Goal: Task Accomplishment & Management: Use online tool/utility

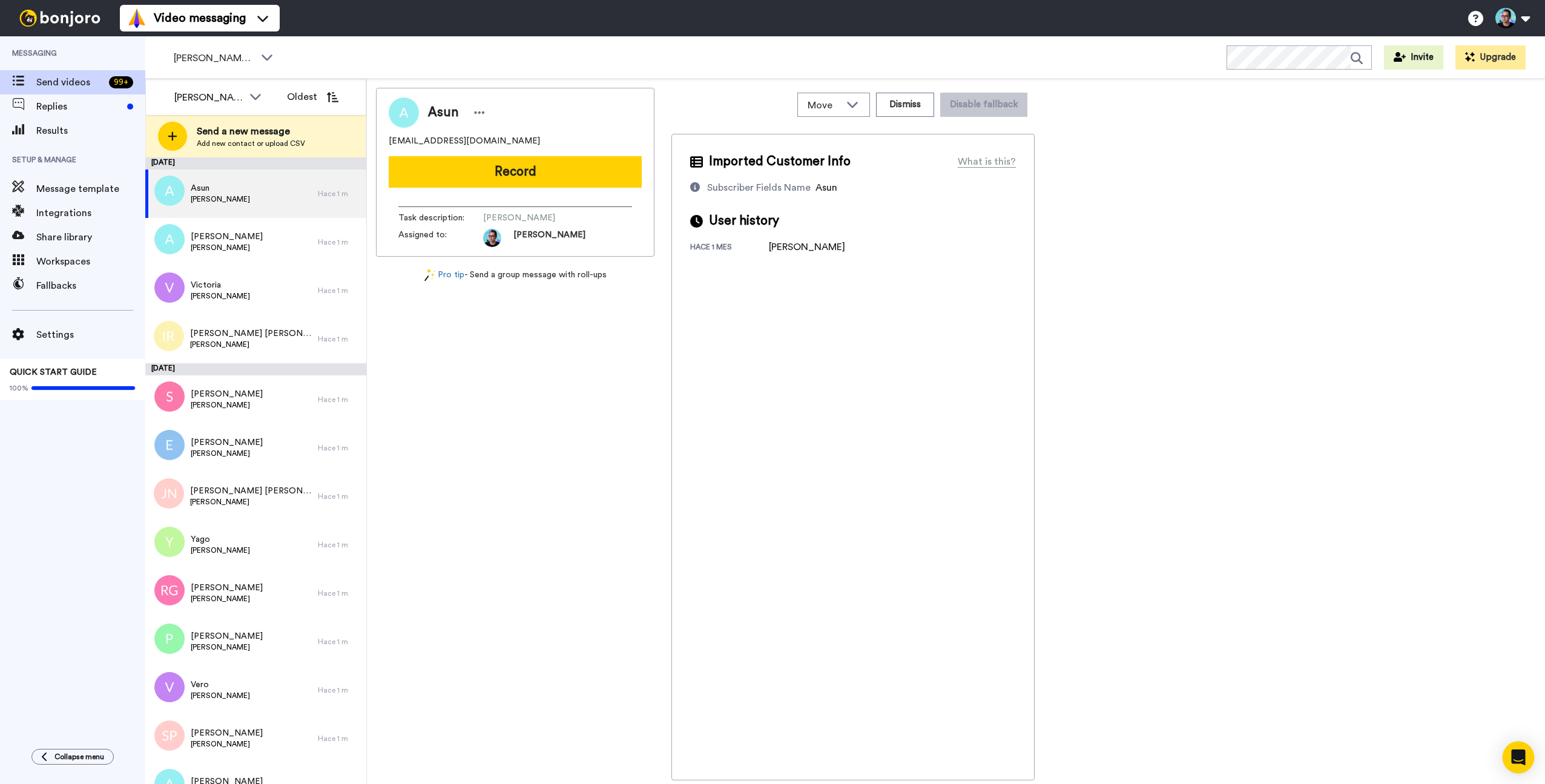
click at [1510, 750] on div "Open Intercom Messenger" at bounding box center [1518, 757] width 32 height 32
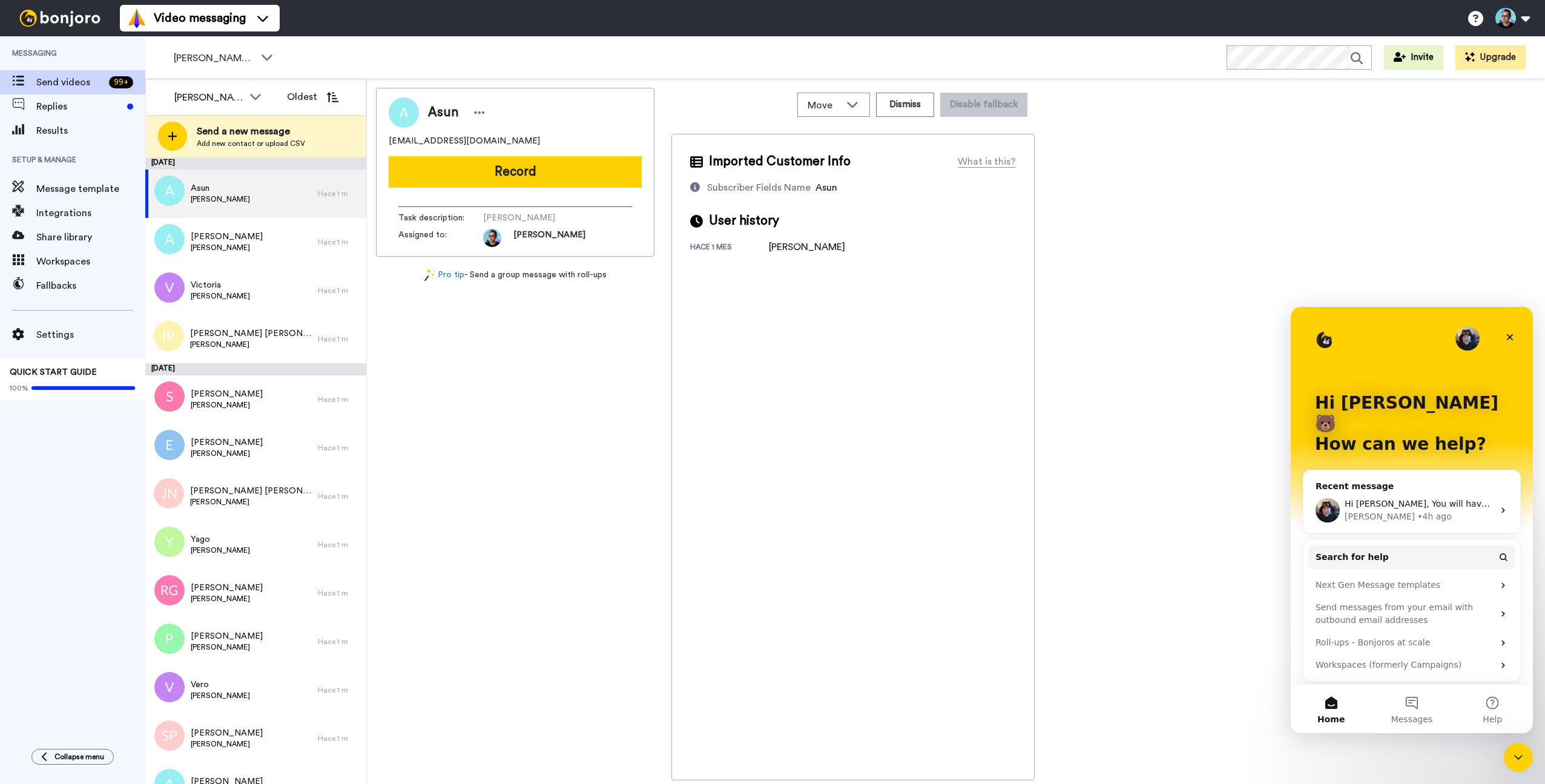
click at [1403, 488] on div "Hi Jose, You will have to do 2 integrations, one for each group. Johann • 4h ago" at bounding box center [1412, 511] width 217 height 45
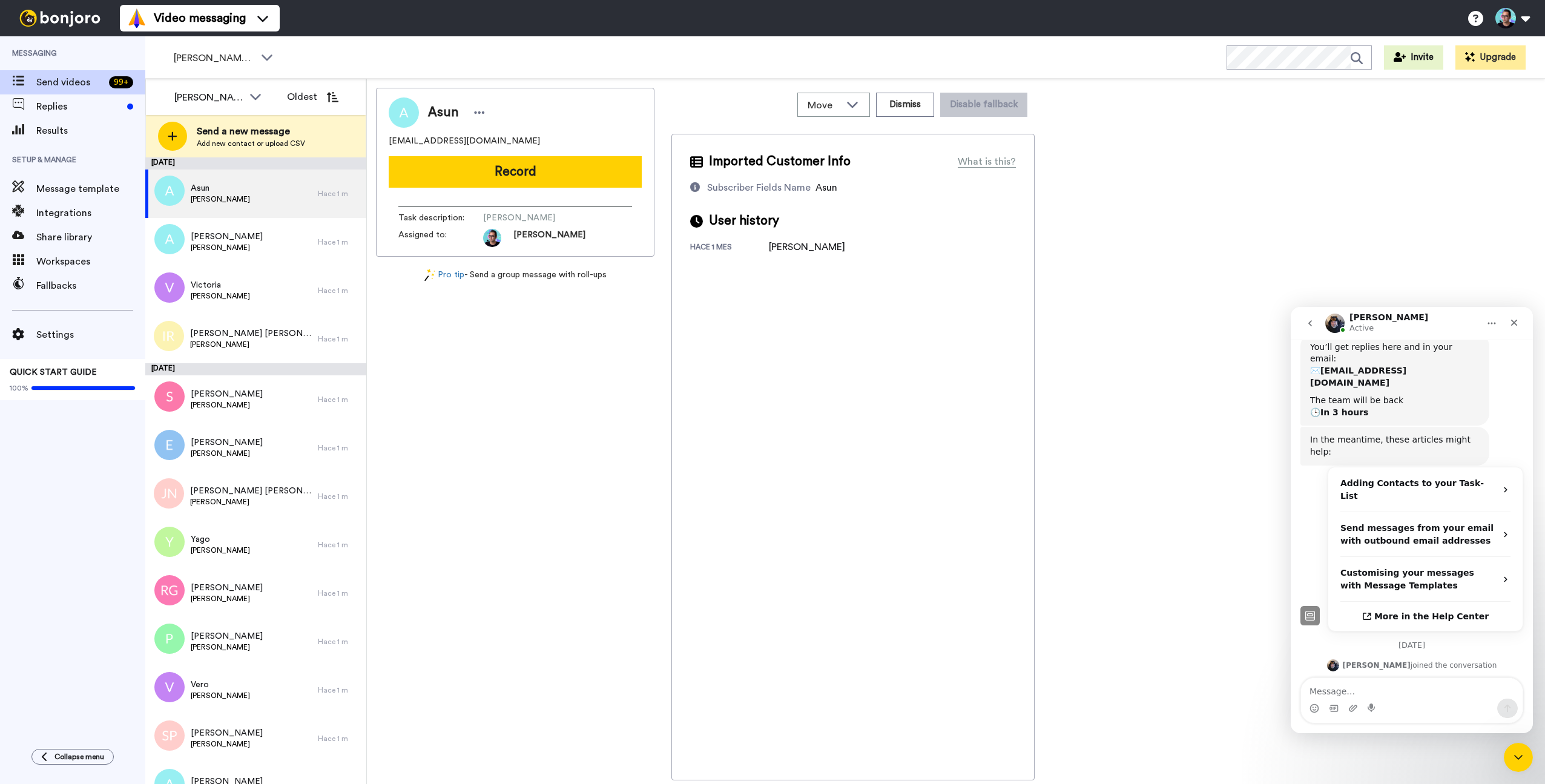
scroll to position [203, 0]
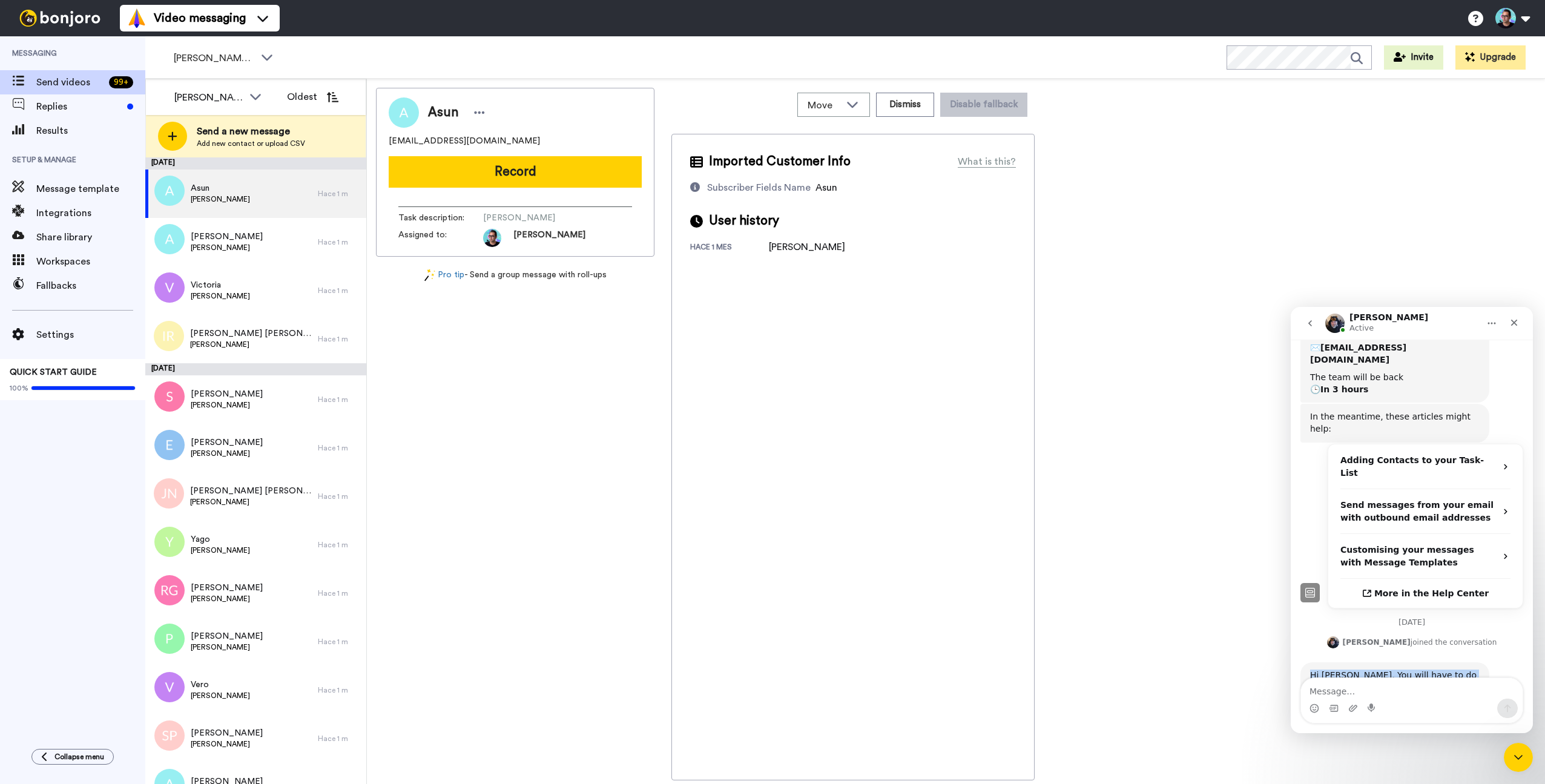
drag, startPoint x: 1382, startPoint y: 641, endPoint x: 1290, endPoint y: 625, distance: 93.4
click at [1291, 625] on html "Johann Active The bears are happy to help! Don't hesitate to visit our Help Cen…" at bounding box center [1412, 519] width 242 height 426
copy div "Hi Jose, You will have to do 2 integrations, one for each group."
click at [1414, 694] on textarea "Message…" at bounding box center [1412, 688] width 221 height 21
click at [78, 86] on span "Send videos" at bounding box center [70, 82] width 67 height 15
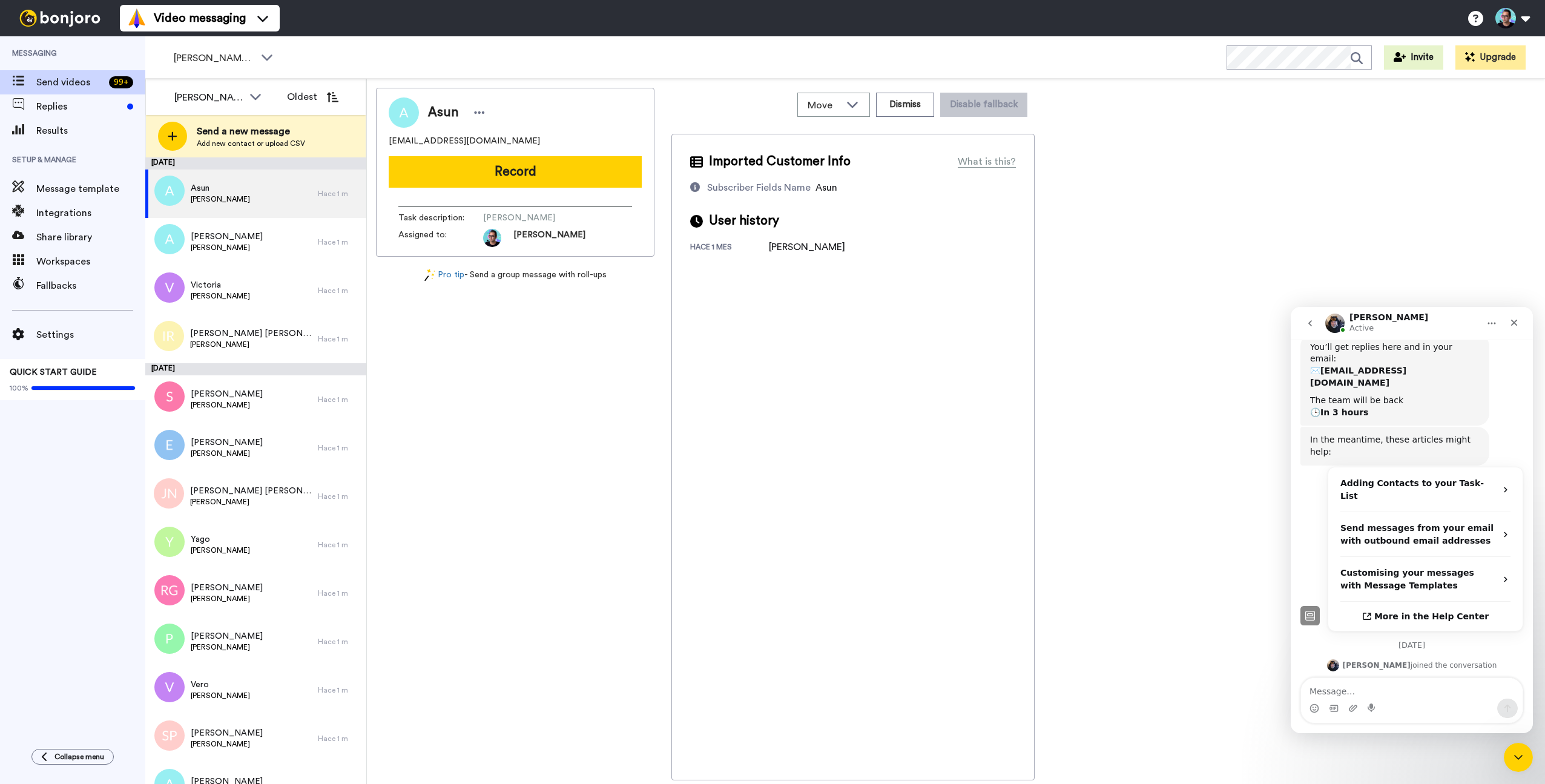
scroll to position [203, 0]
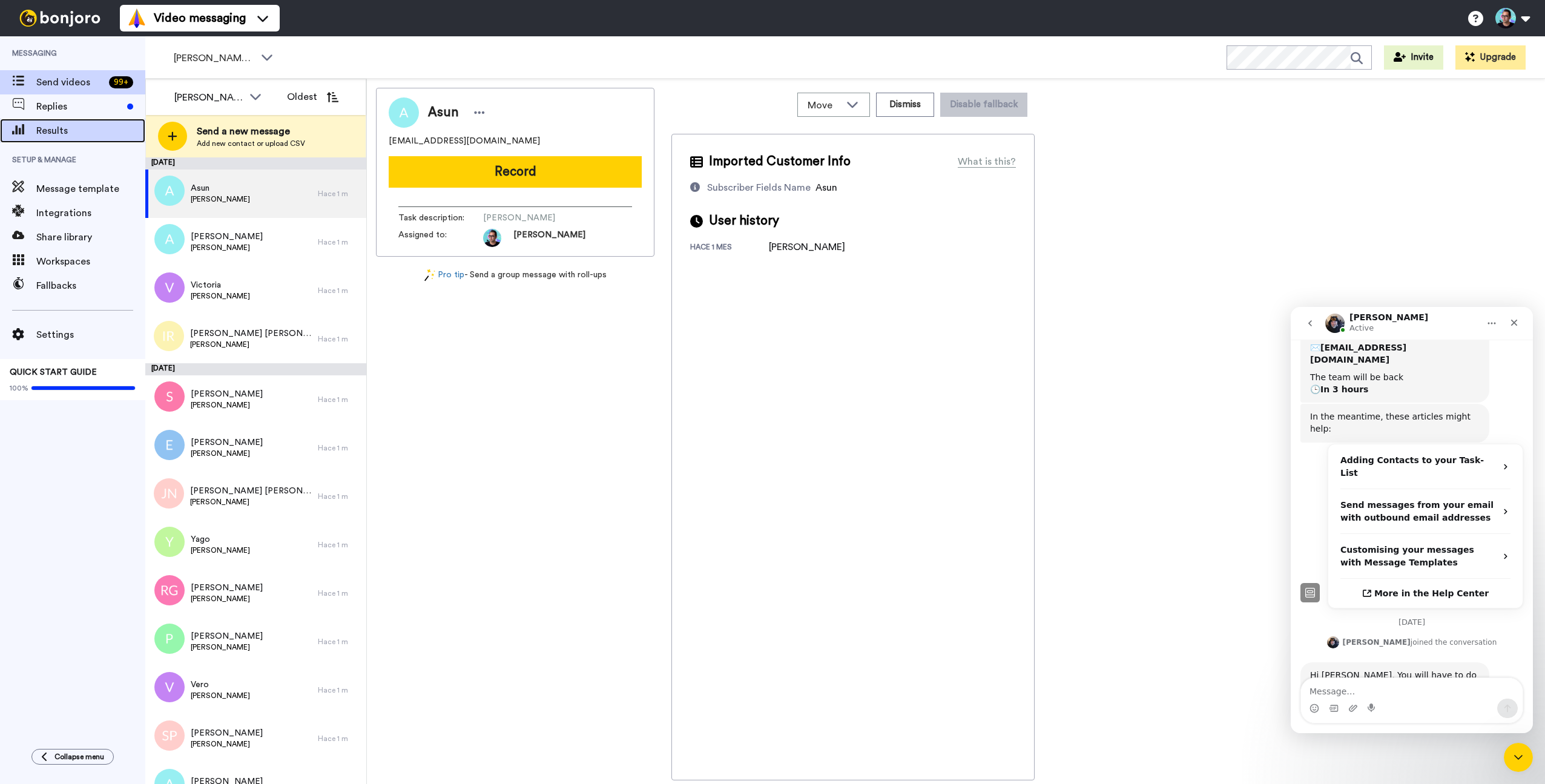
click at [61, 126] on span "Results" at bounding box center [91, 131] width 109 height 15
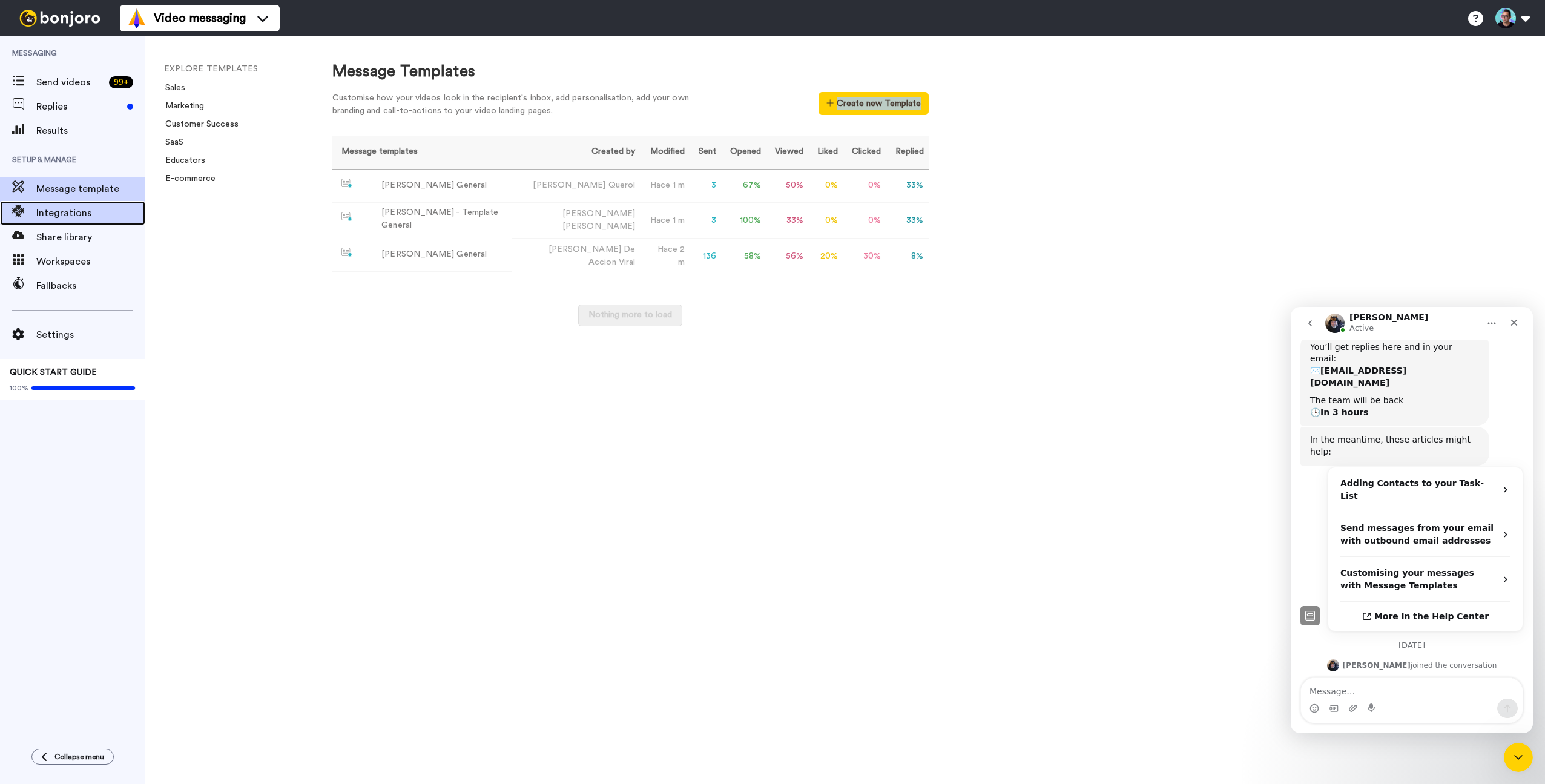
scroll to position [203, 0]
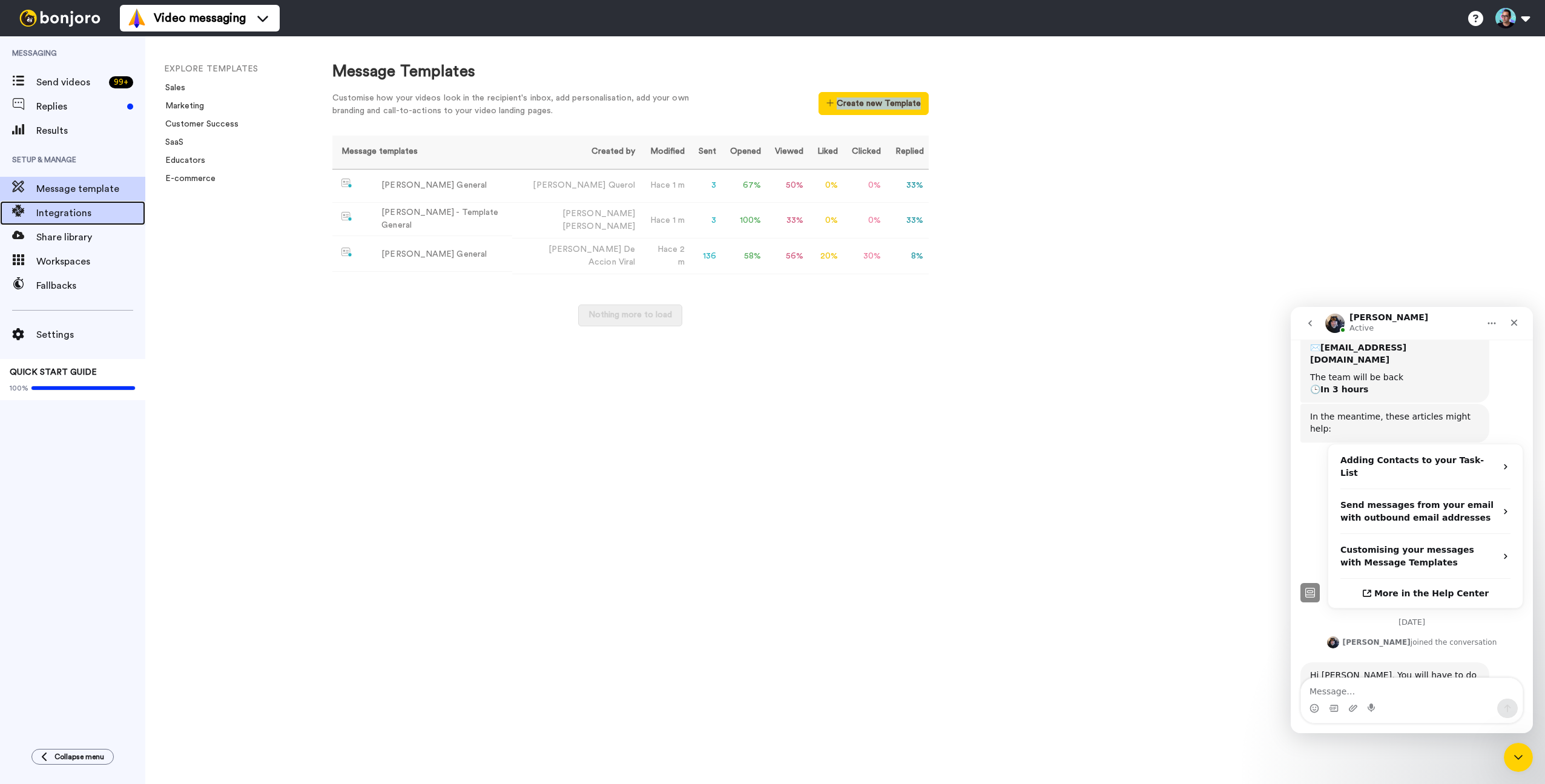
click at [63, 207] on span "Integrations" at bounding box center [91, 213] width 109 height 15
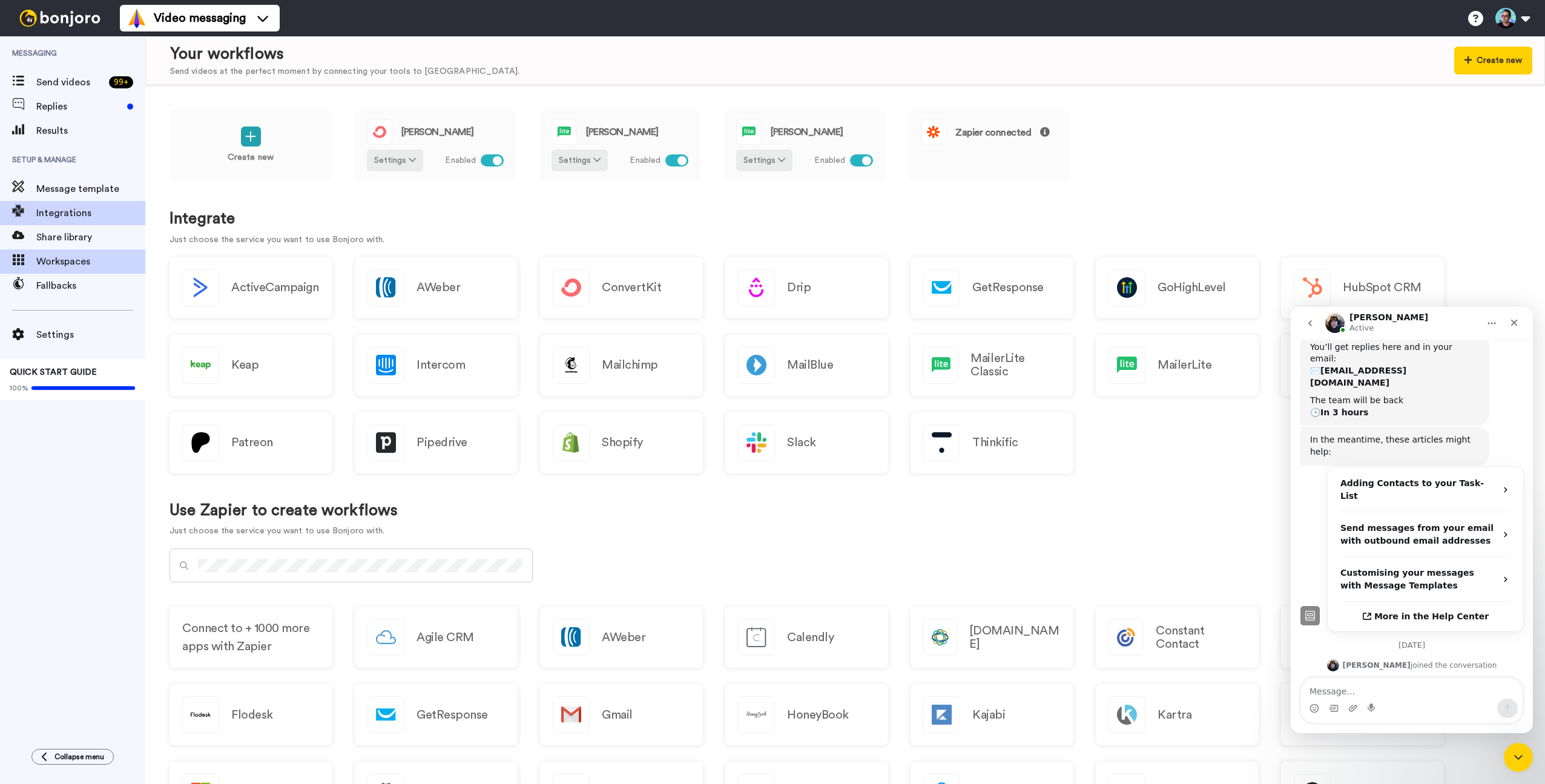
scroll to position [203, 0]
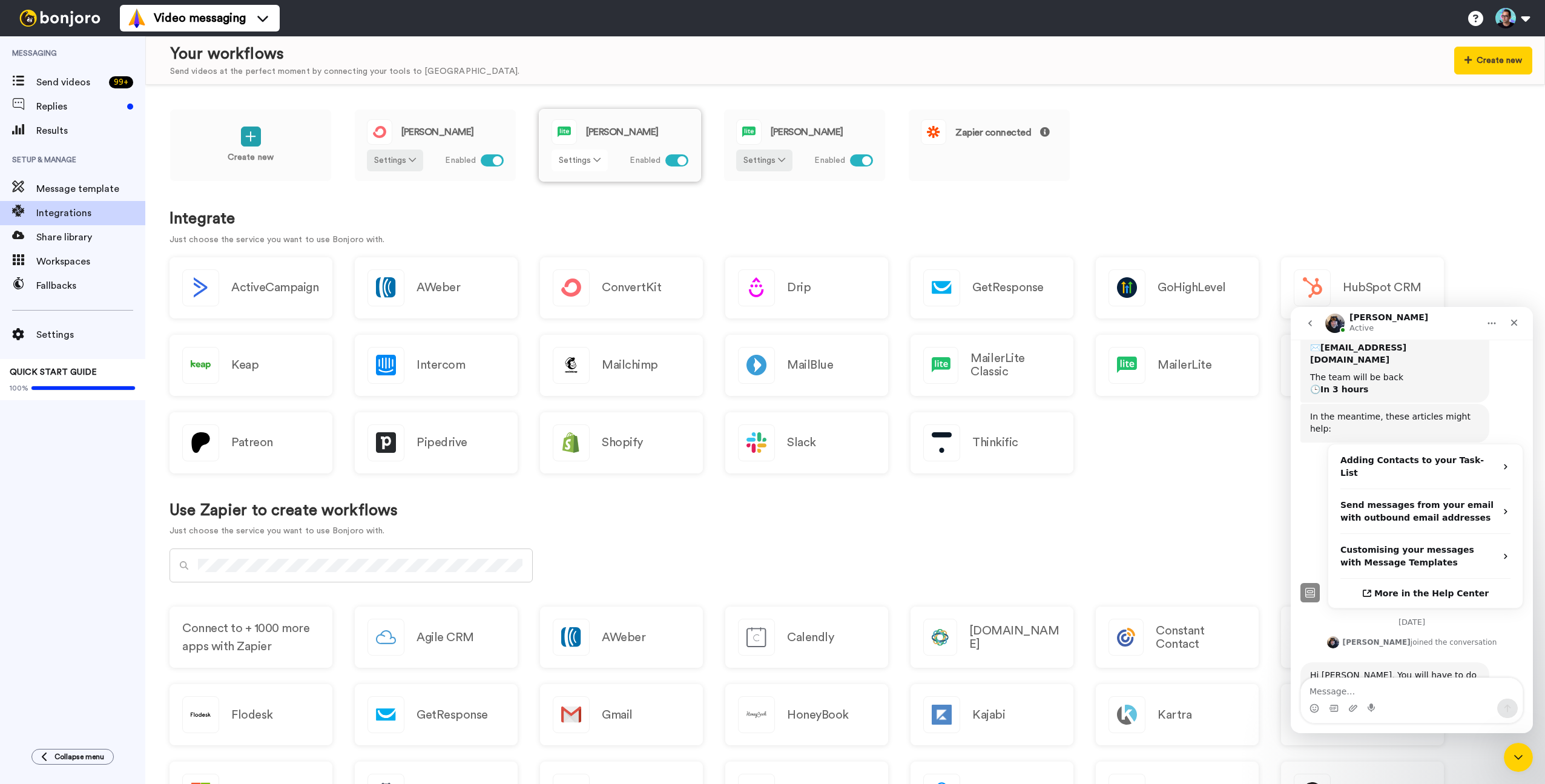
click at [587, 162] on button "Settings" at bounding box center [579, 160] width 56 height 22
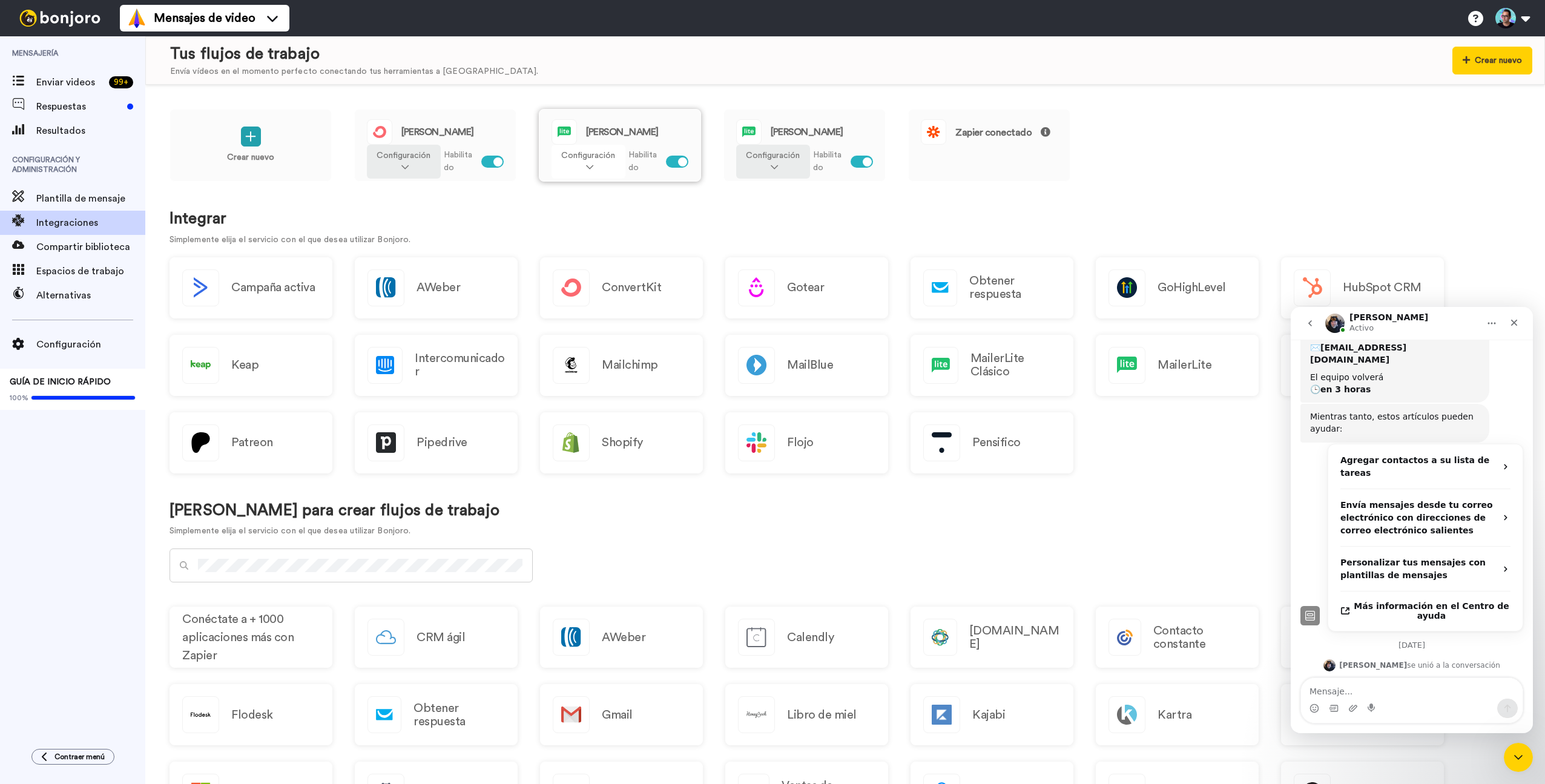
scroll to position [262, 0]
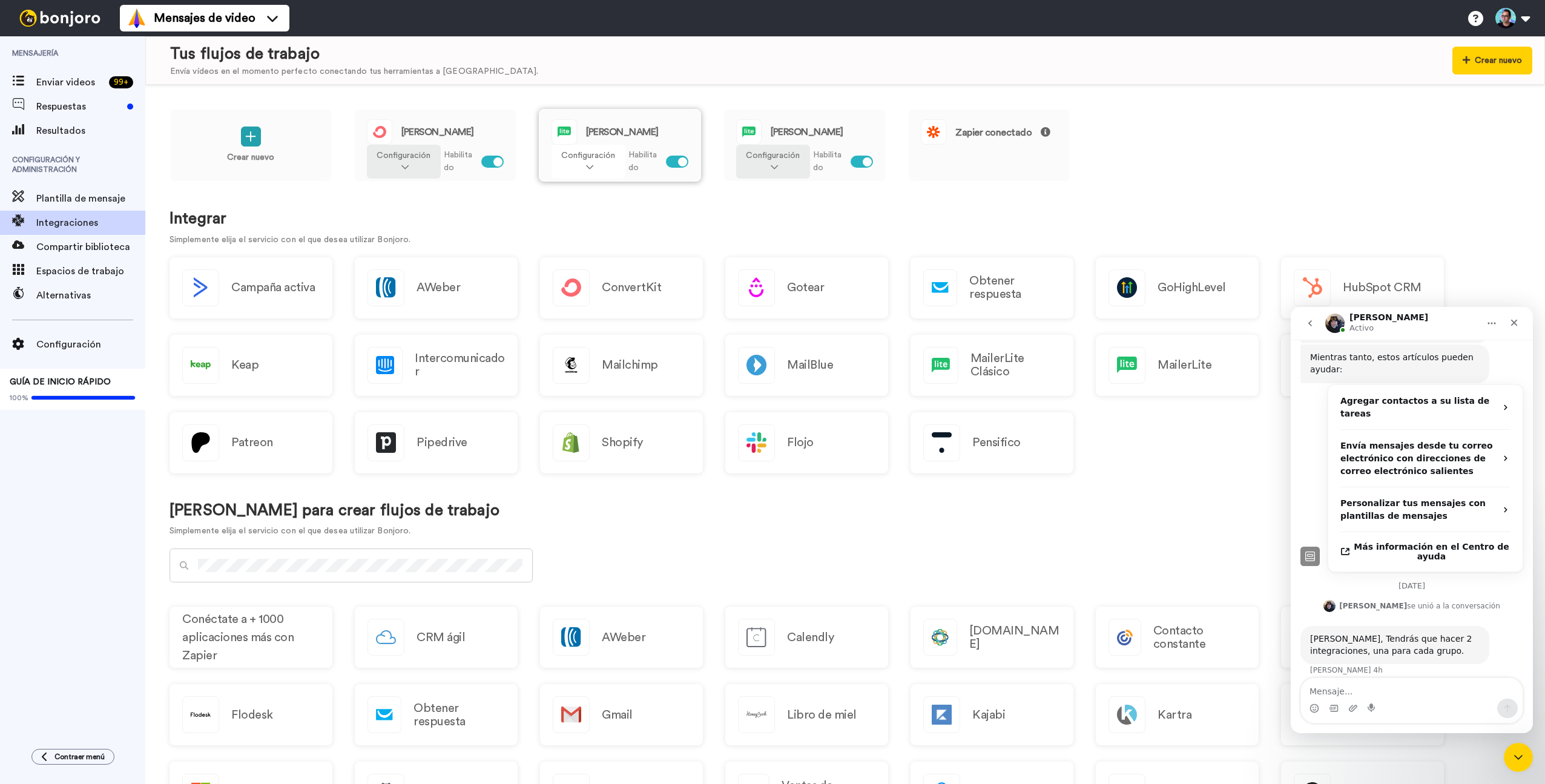
click at [599, 160] on font "Configuración" at bounding box center [588, 156] width 54 height 9
click at [682, 220] on h1 "Integrar" at bounding box center [845, 219] width 1351 height 17
click at [632, 128] on span "José - Mailerlite" at bounding box center [622, 131] width 73 height 10
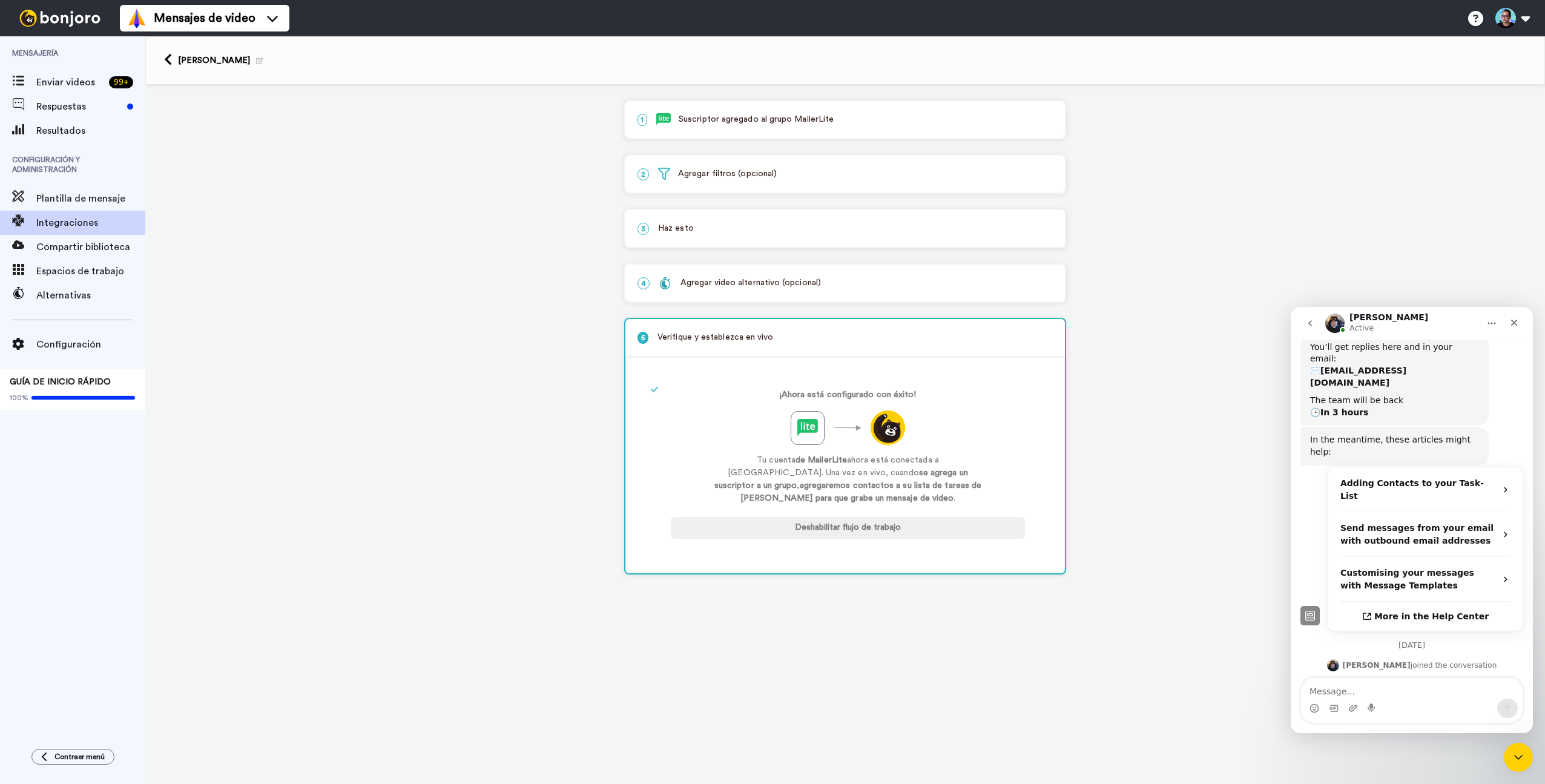
scroll to position [203, 0]
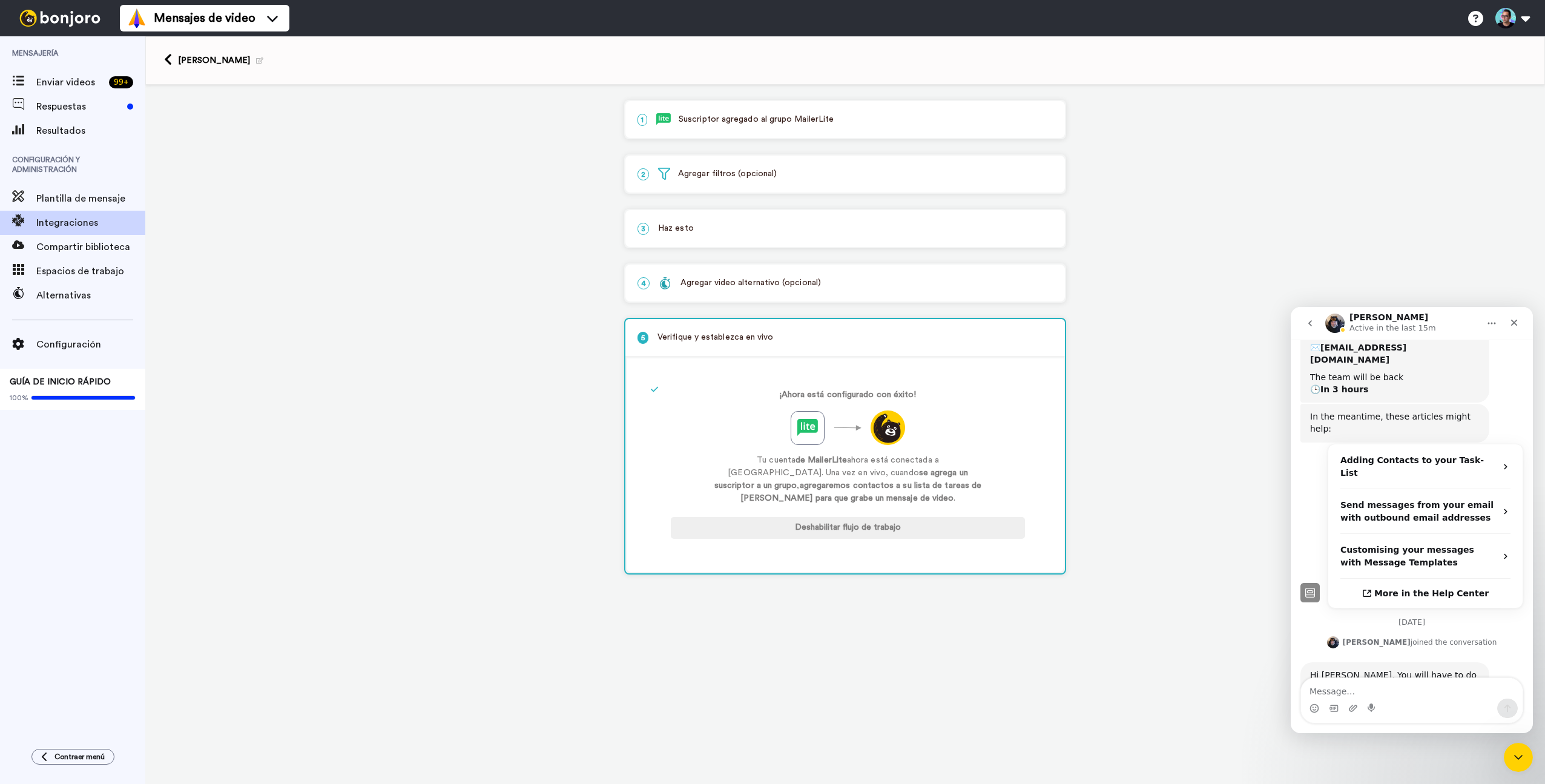
click at [744, 128] on div "1 Suscriptor agregado al grupo MailerLite" at bounding box center [846, 119] width 439 height 37
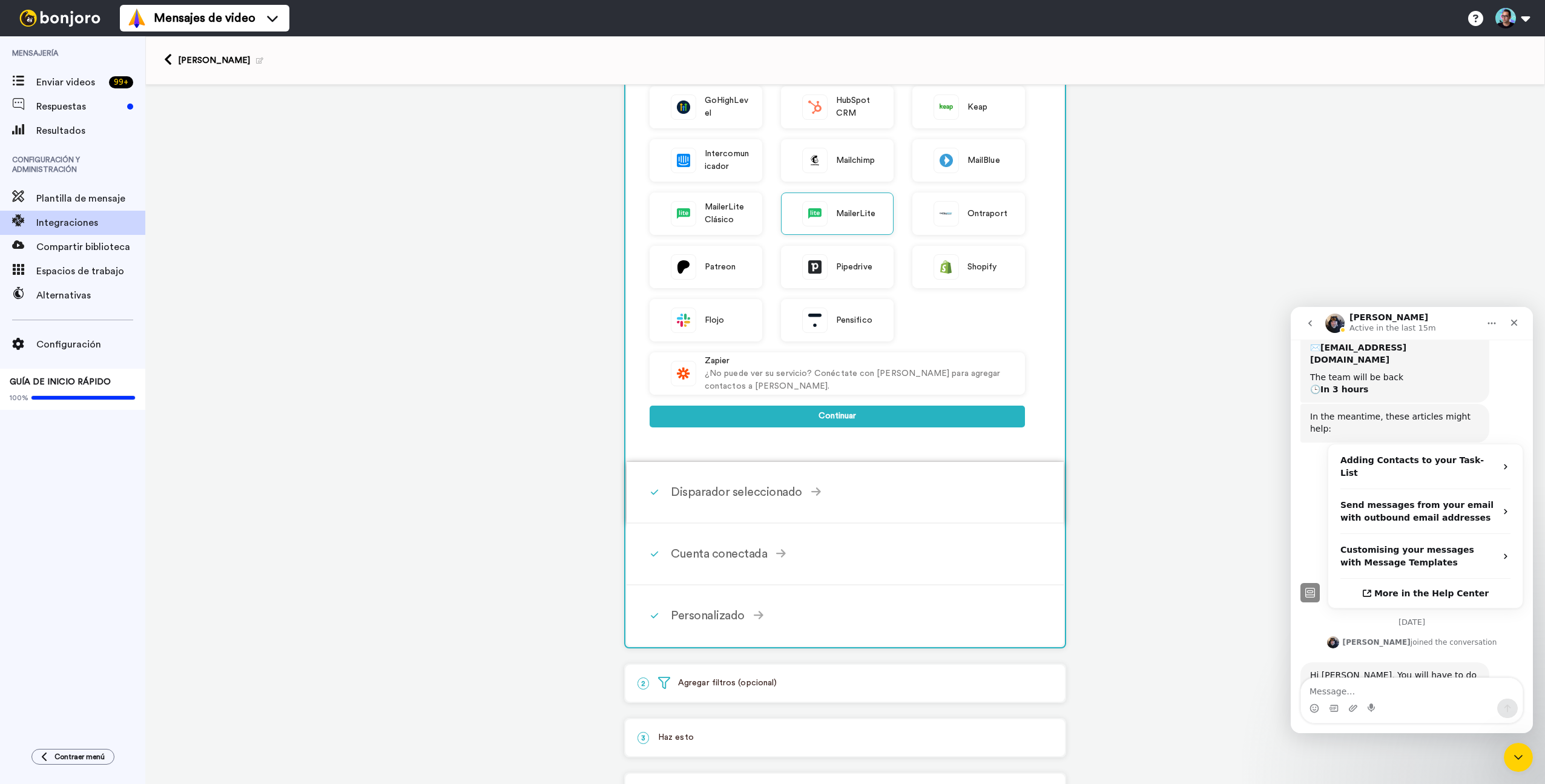
click at [820, 507] on div "Disparador seleccionado Suscriptor creado Se activa cuando se crea un nuevo sus…" at bounding box center [861, 492] width 381 height 36
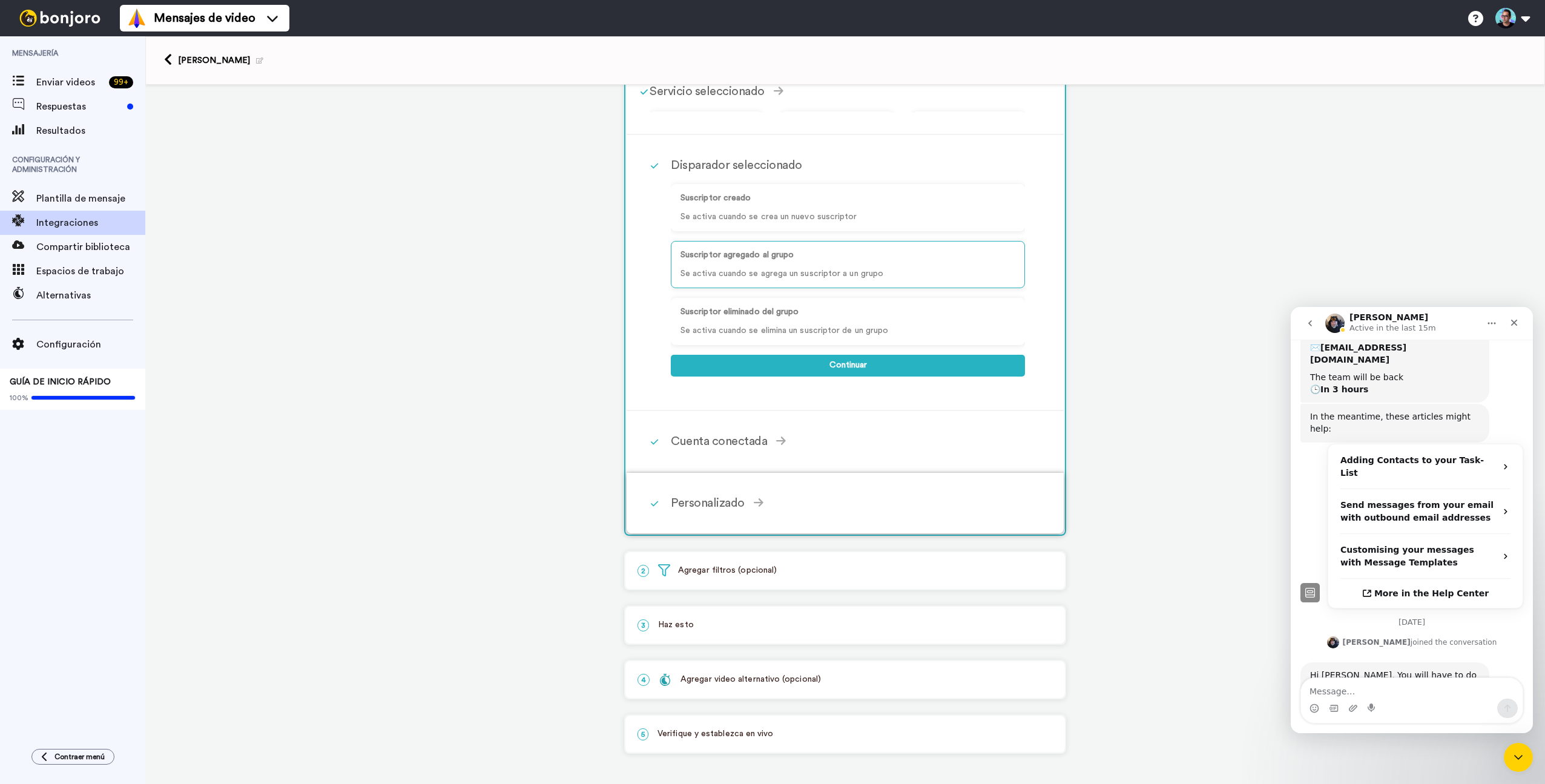
scroll to position [69, 0]
click at [791, 432] on div "Cuenta conectada" at bounding box center [848, 441] width 354 height 18
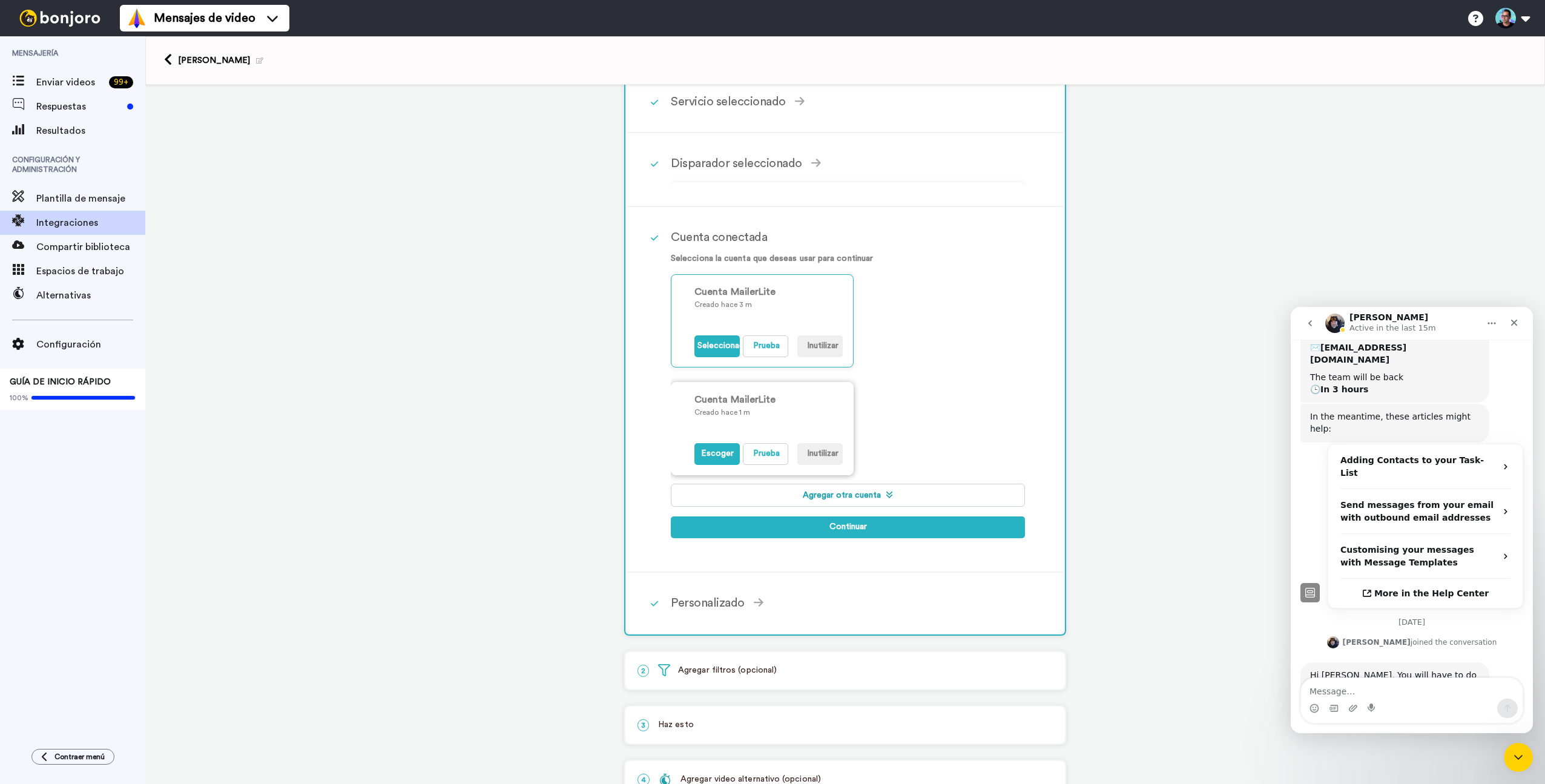
scroll to position [102, 0]
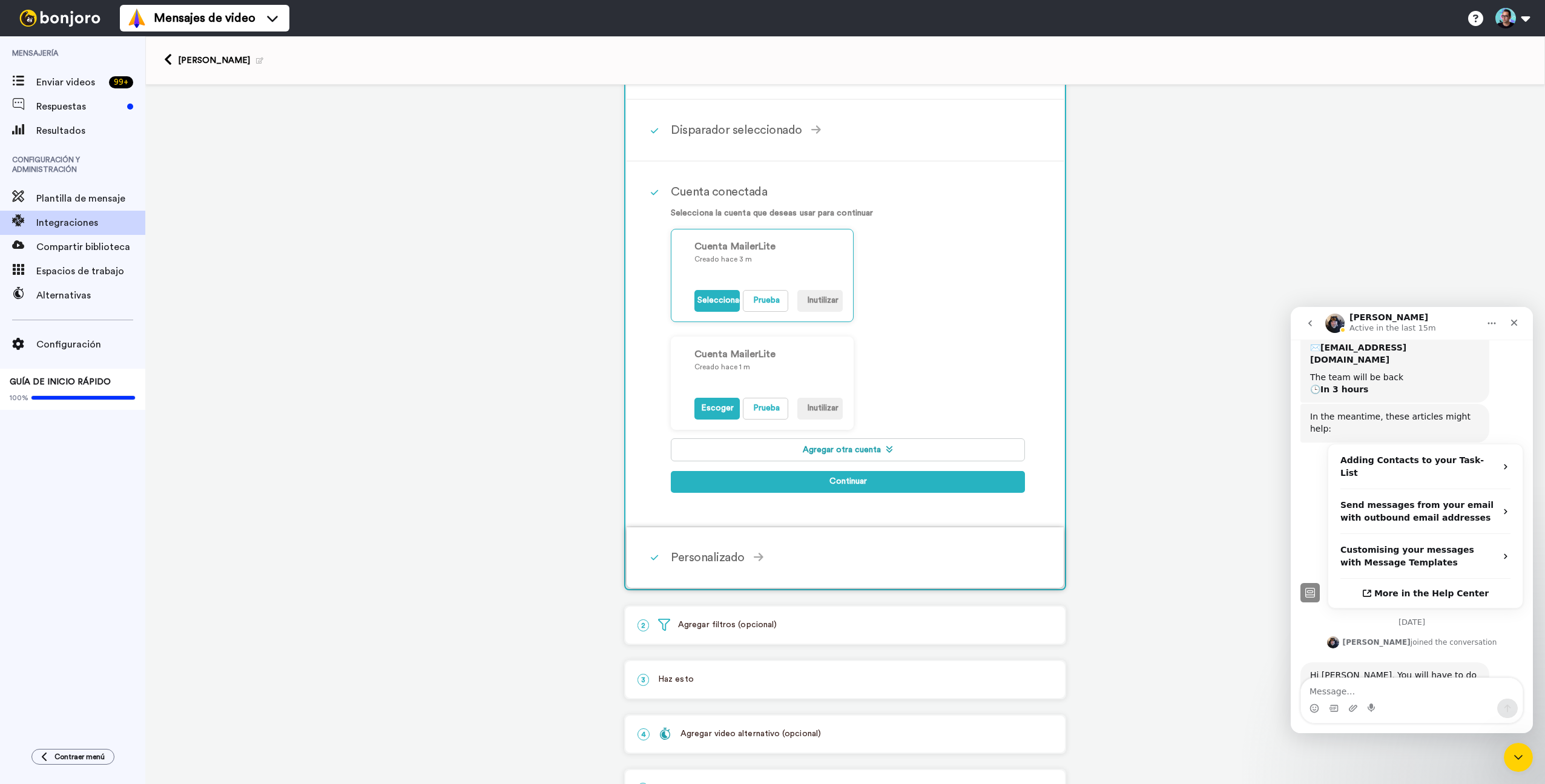
click at [801, 559] on div "Personalizado" at bounding box center [848, 558] width 354 height 18
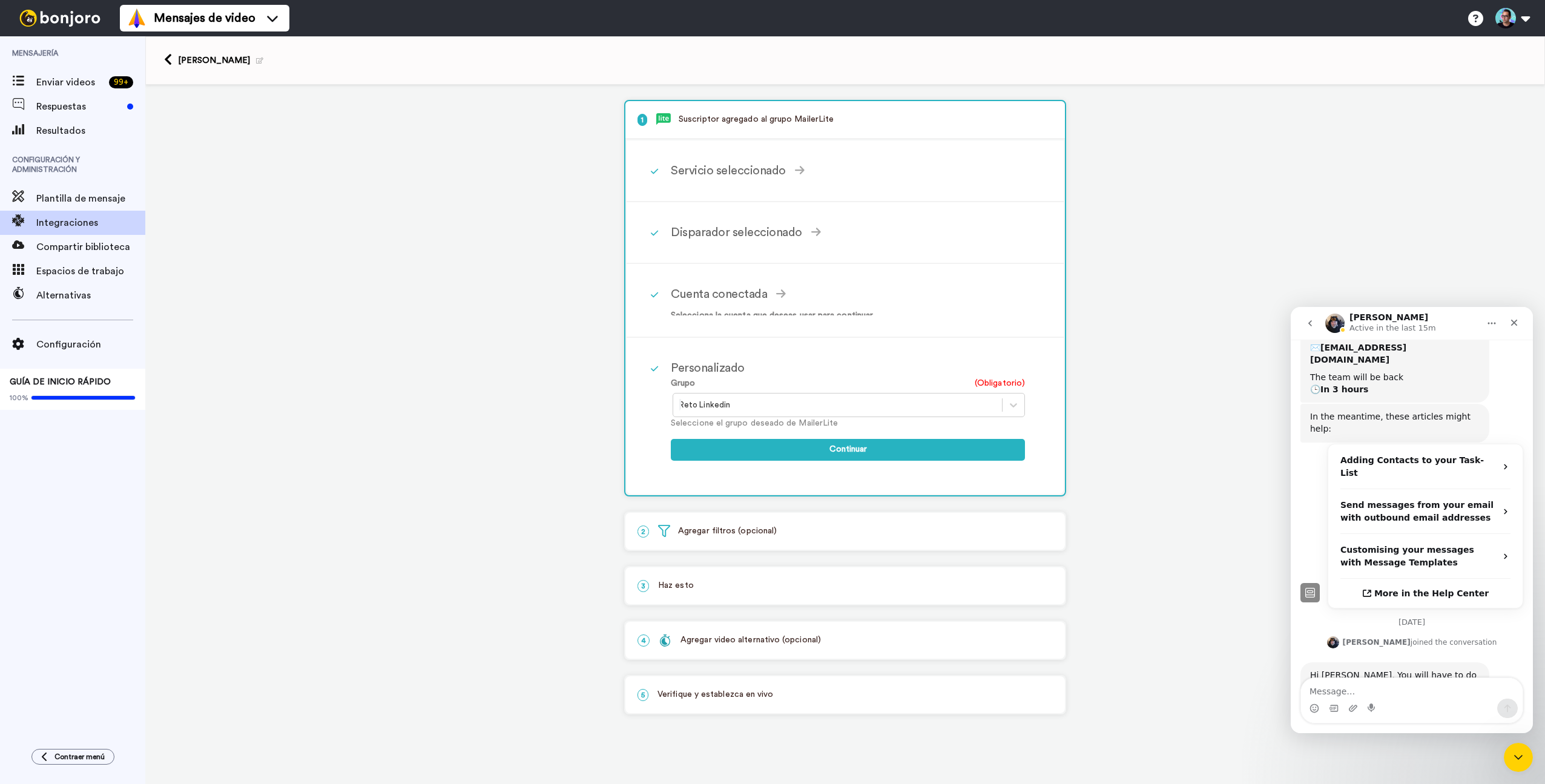
scroll to position [0, 0]
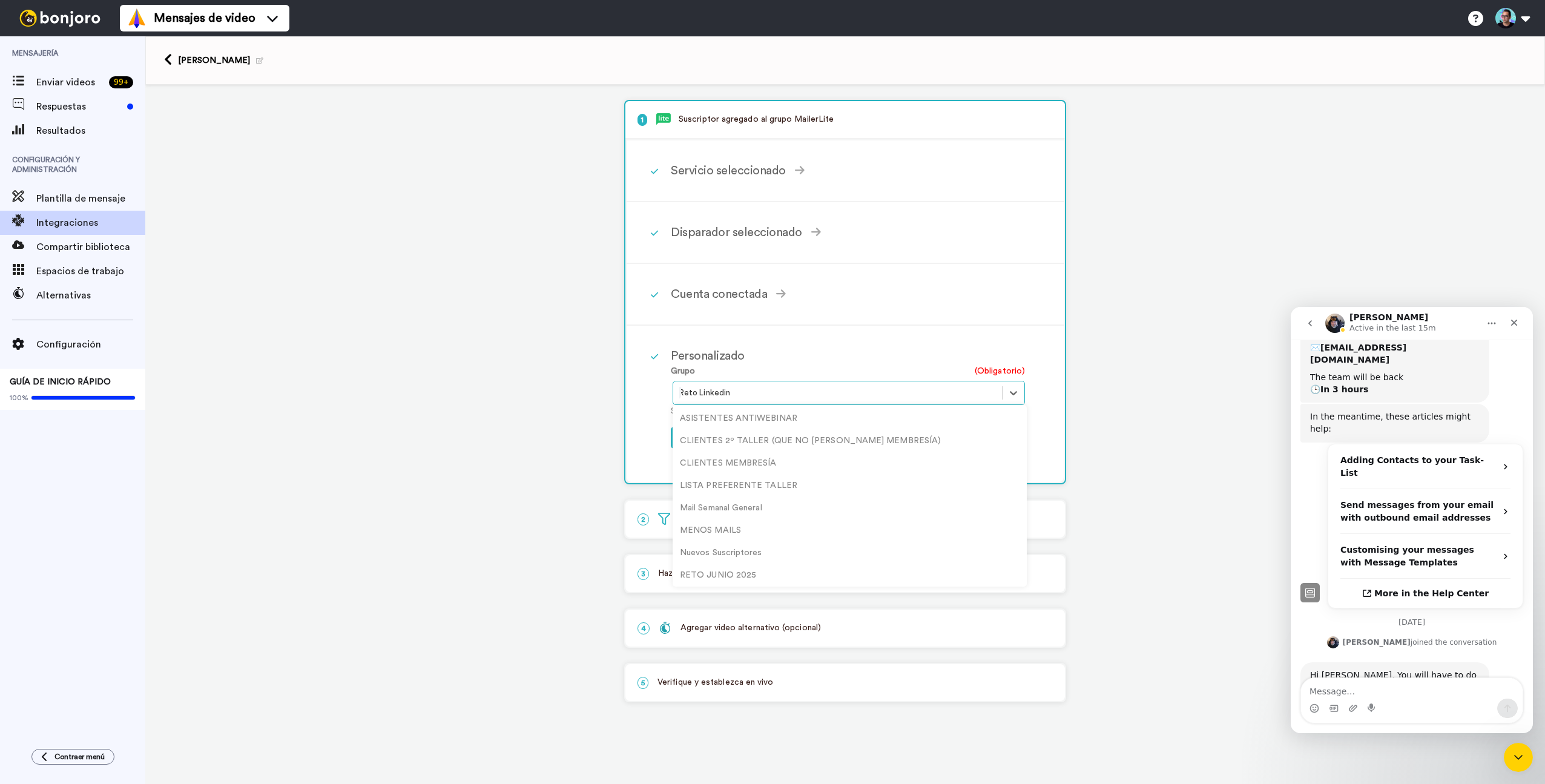
click at [776, 396] on div at bounding box center [838, 392] width 316 height 15
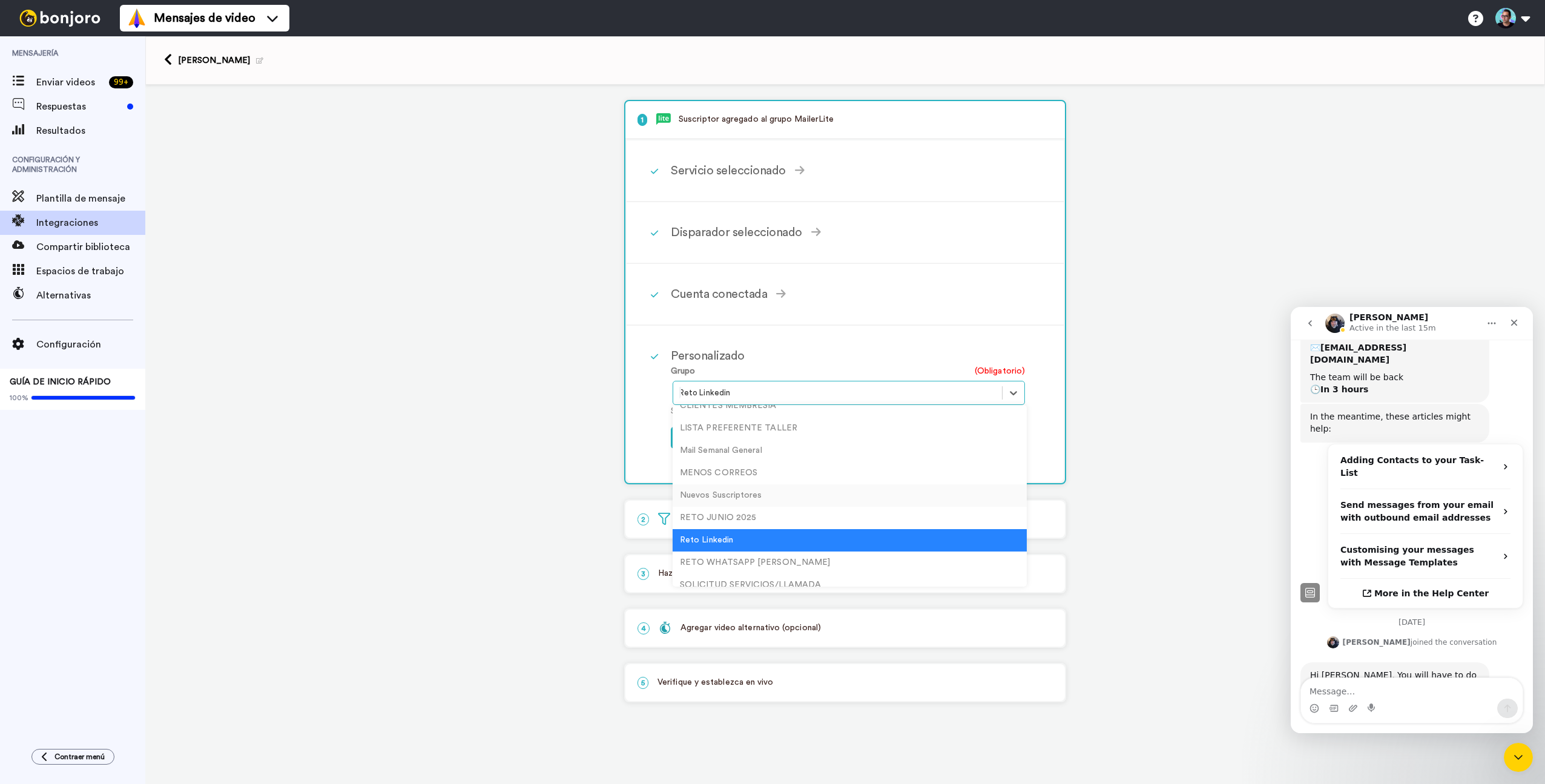
scroll to position [70, 0]
click at [745, 546] on div "RETO WHATSAPP JULIO" at bounding box center [850, 551] width 354 height 22
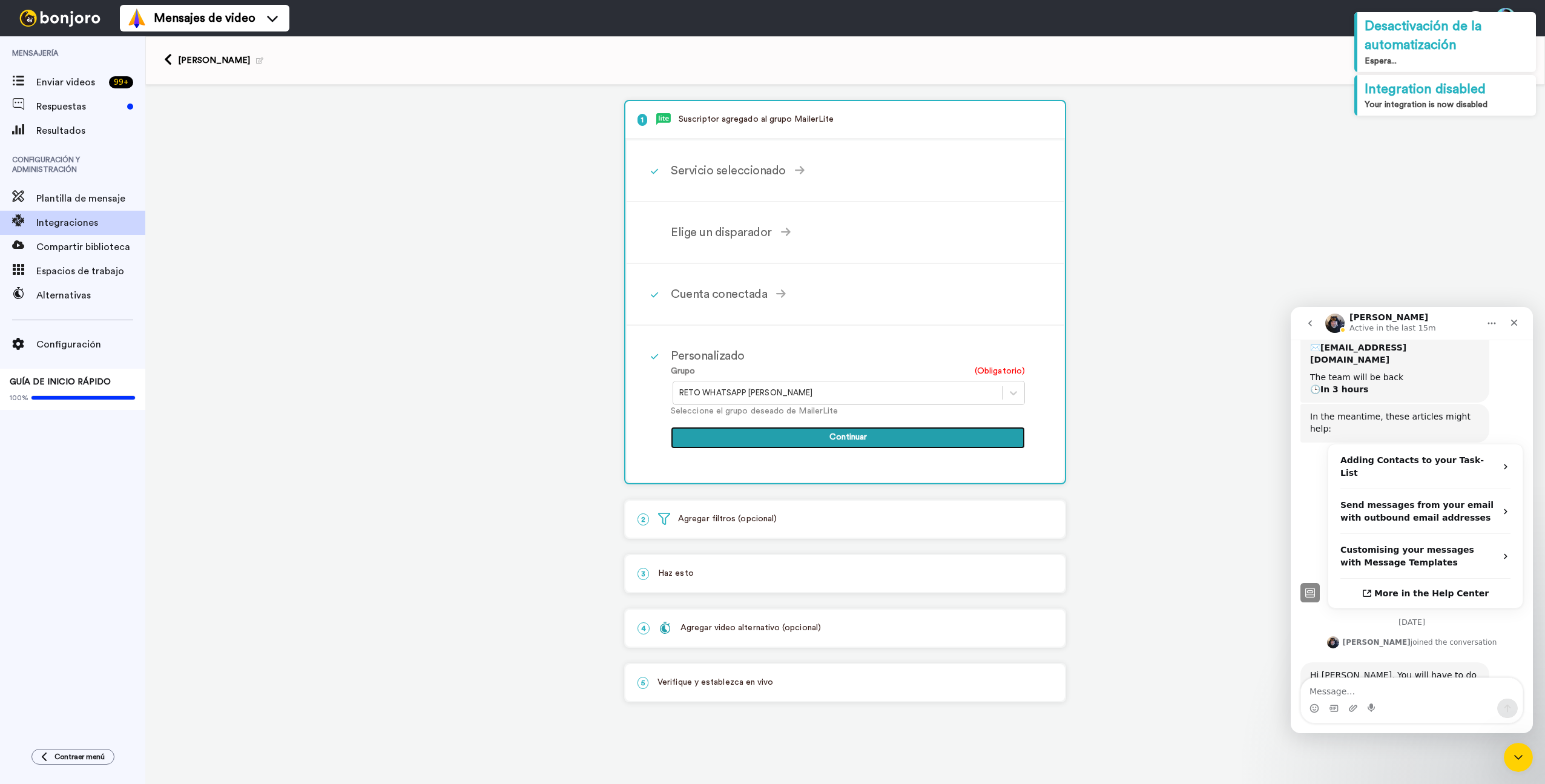
click at [795, 437] on button "Continuar" at bounding box center [848, 437] width 354 height 22
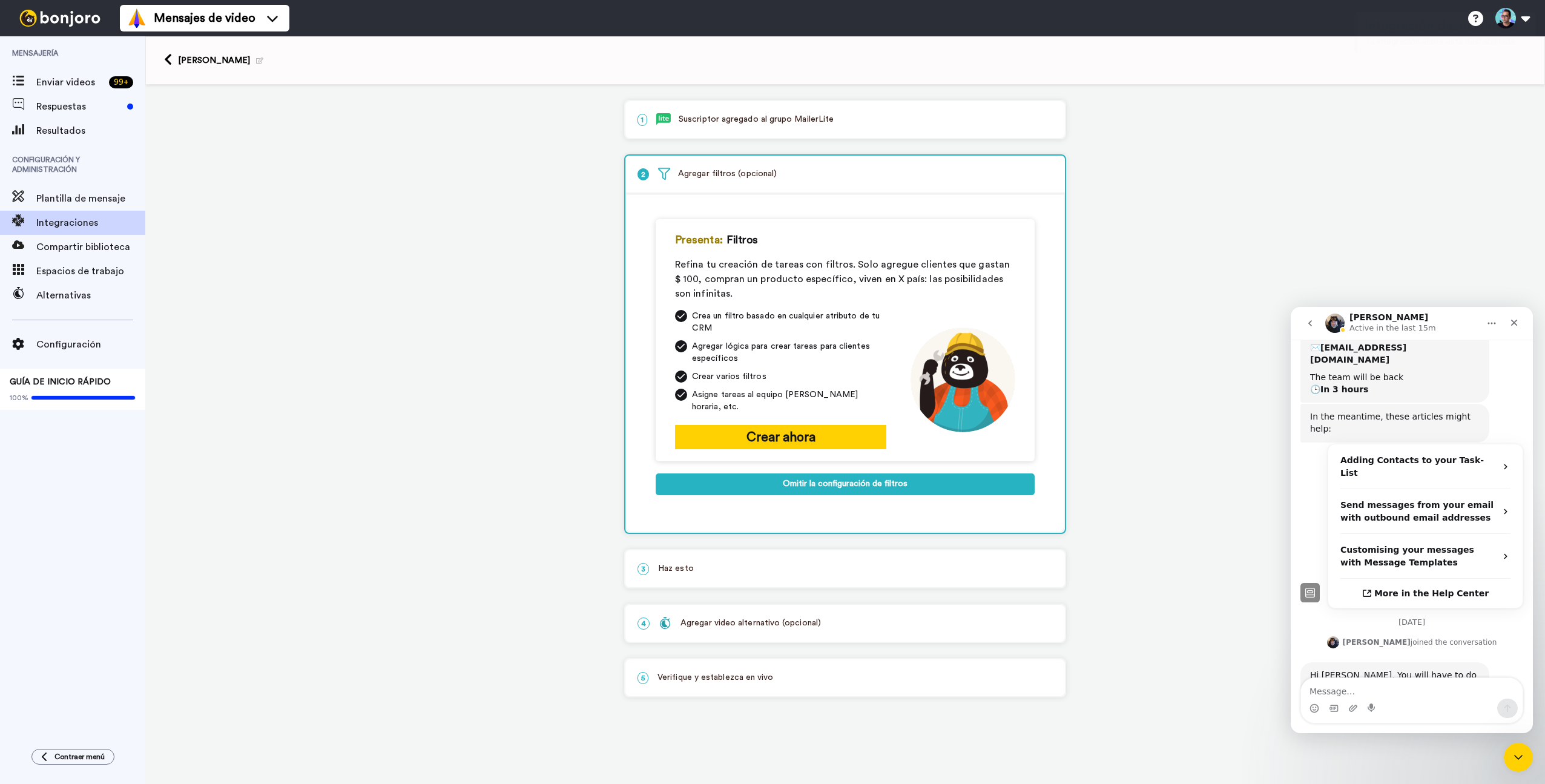
click at [774, 574] on div "3 Haz esto" at bounding box center [846, 569] width 439 height 37
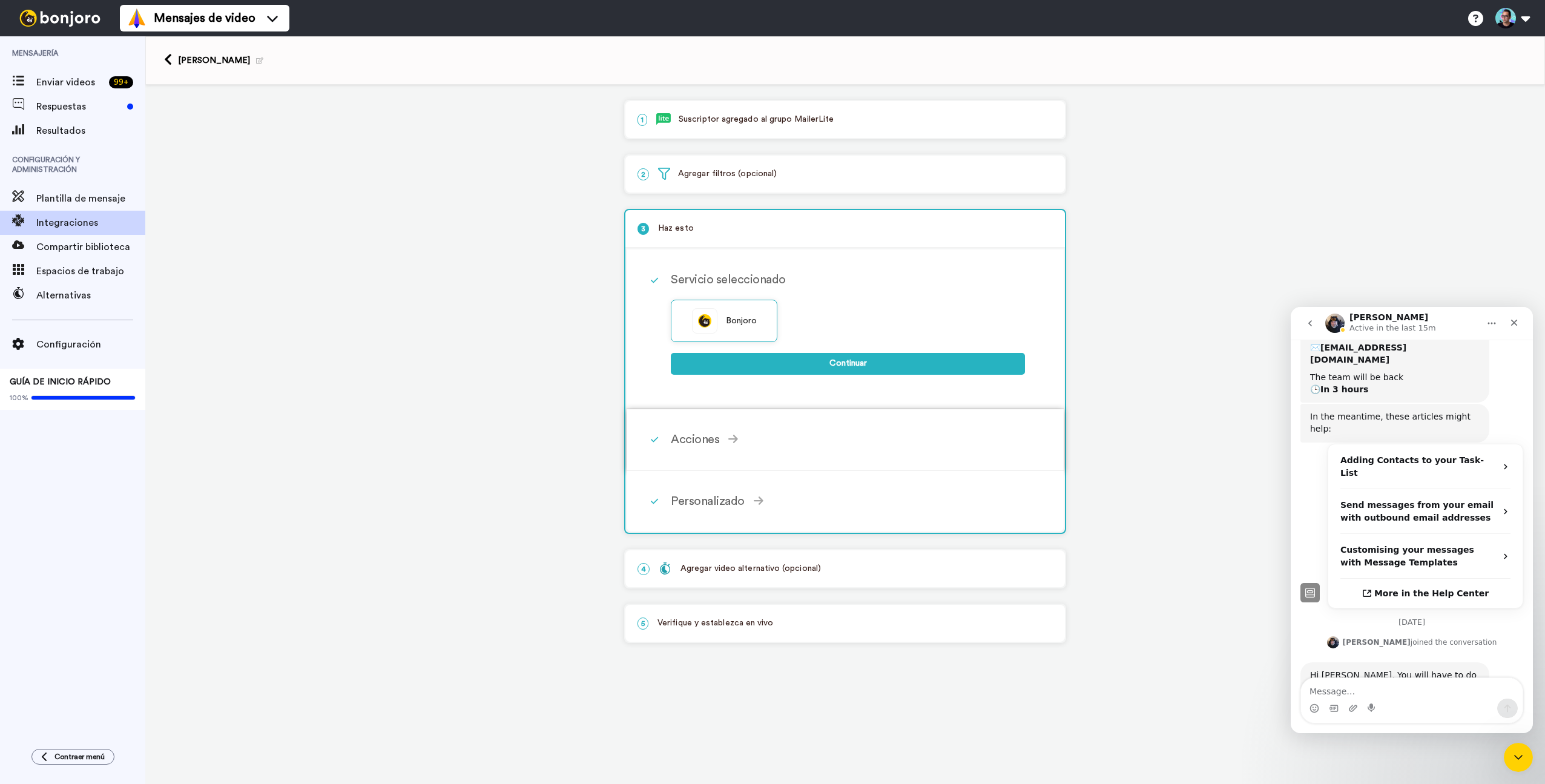
click at [776, 442] on div "Acciones" at bounding box center [848, 439] width 354 height 18
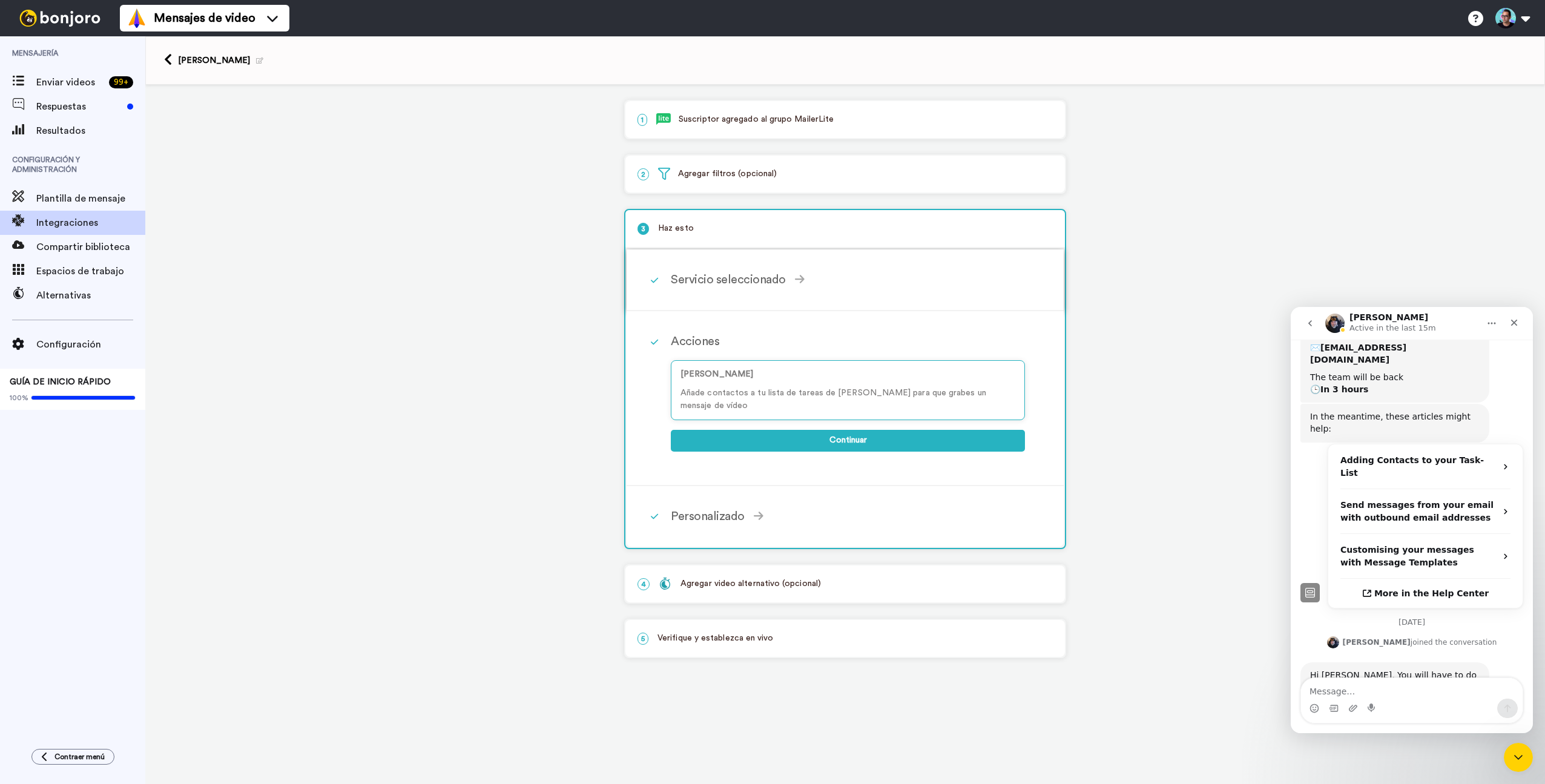
click at [779, 303] on div "Servicio seleccionado Bonjoro Continuar" at bounding box center [846, 280] width 437 height 61
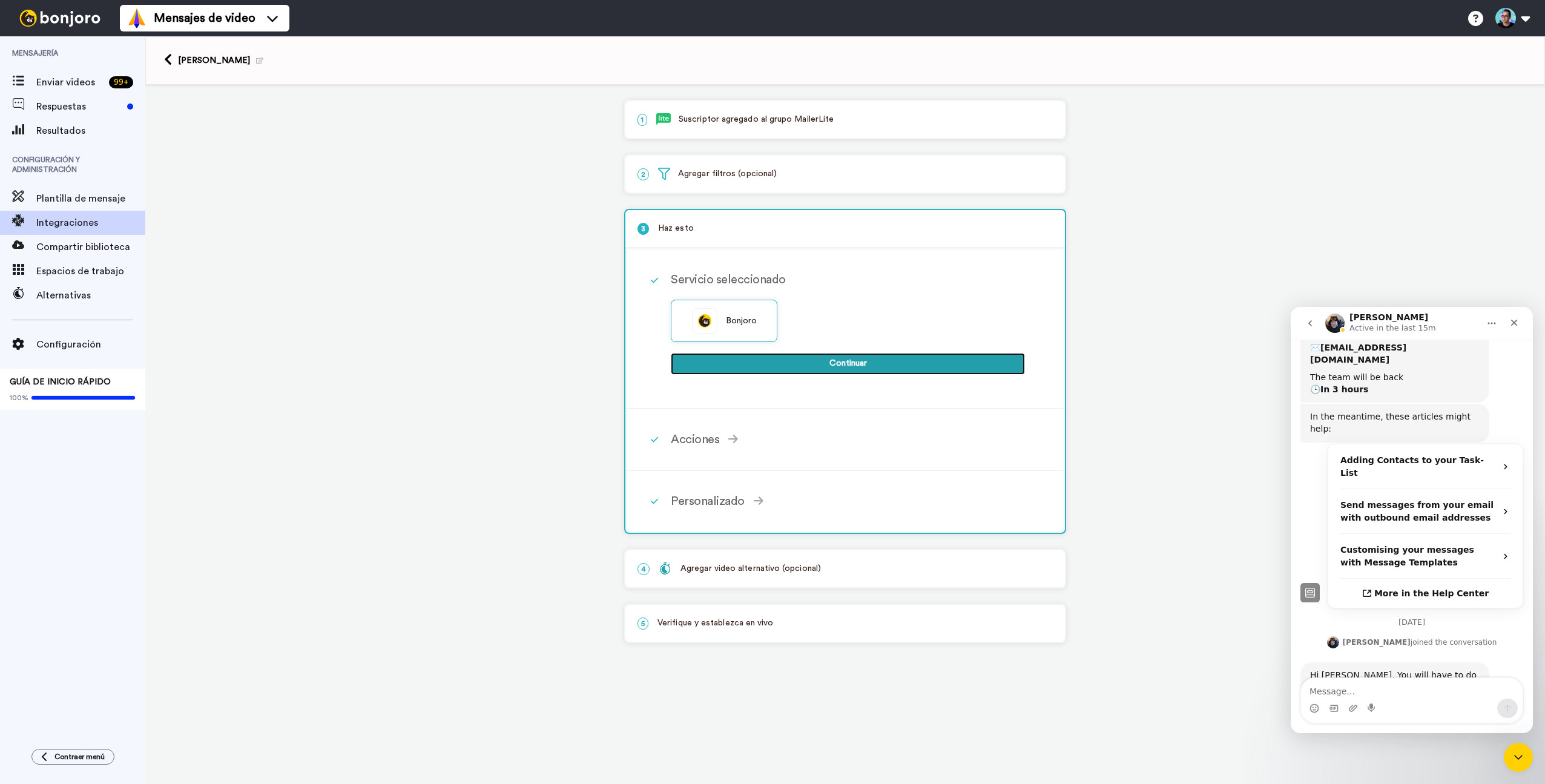
click at [792, 370] on button "Continuar" at bounding box center [848, 363] width 354 height 22
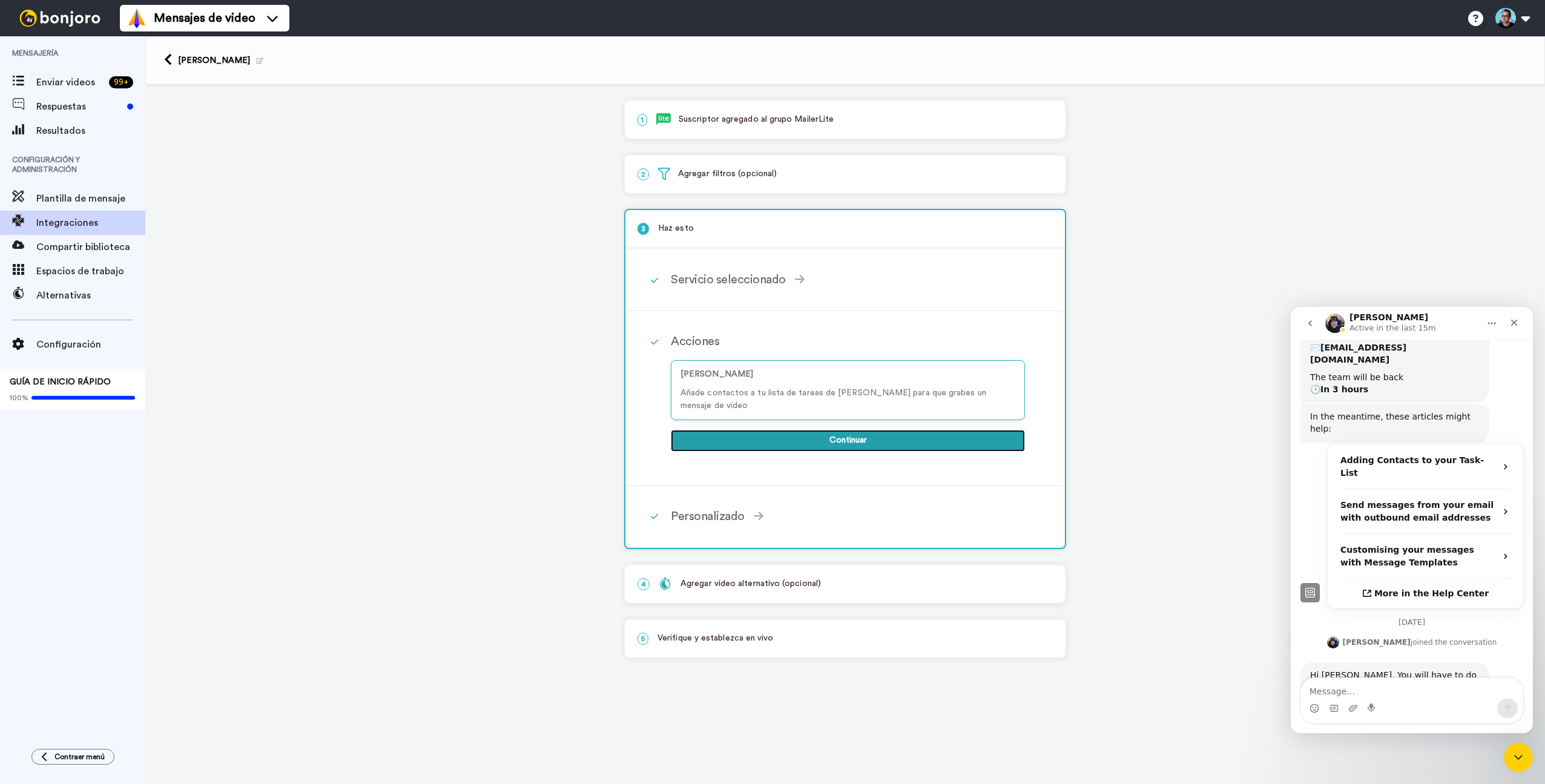
click at [781, 430] on button "Continuar" at bounding box center [848, 440] width 354 height 22
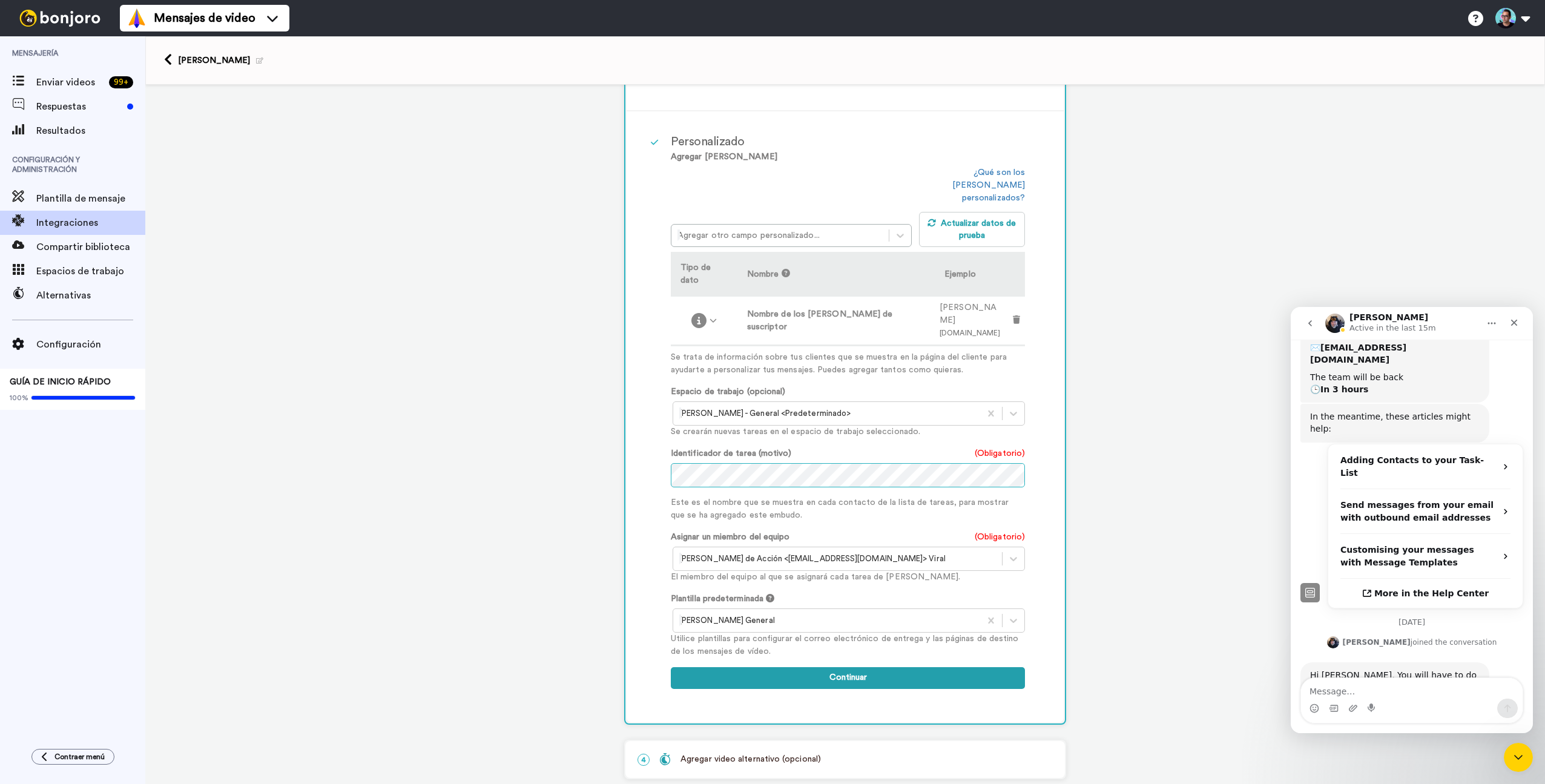
scroll to position [259, 0]
click at [788, 670] on button "Continuar" at bounding box center [848, 680] width 354 height 22
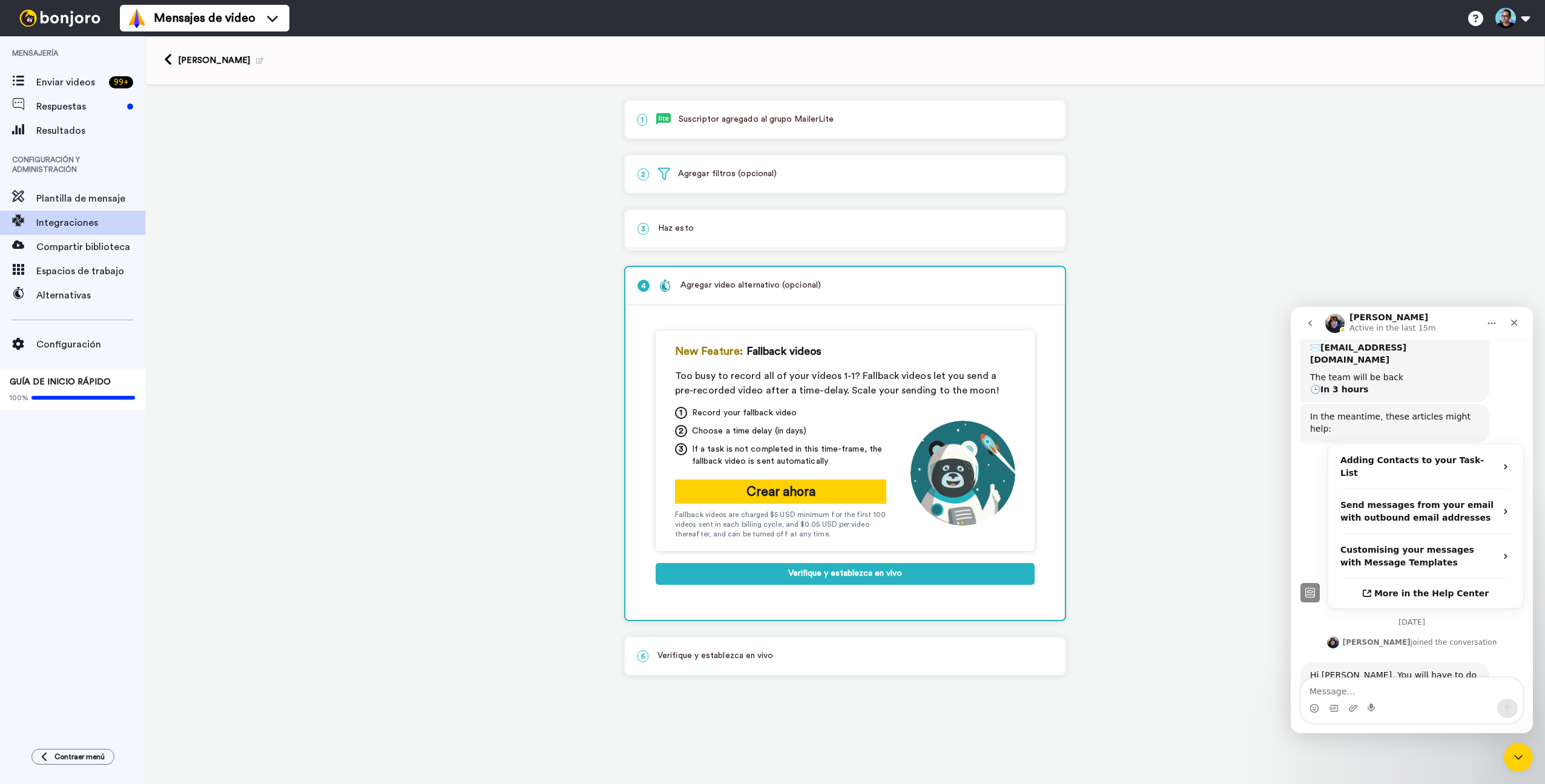
scroll to position [0, 0]
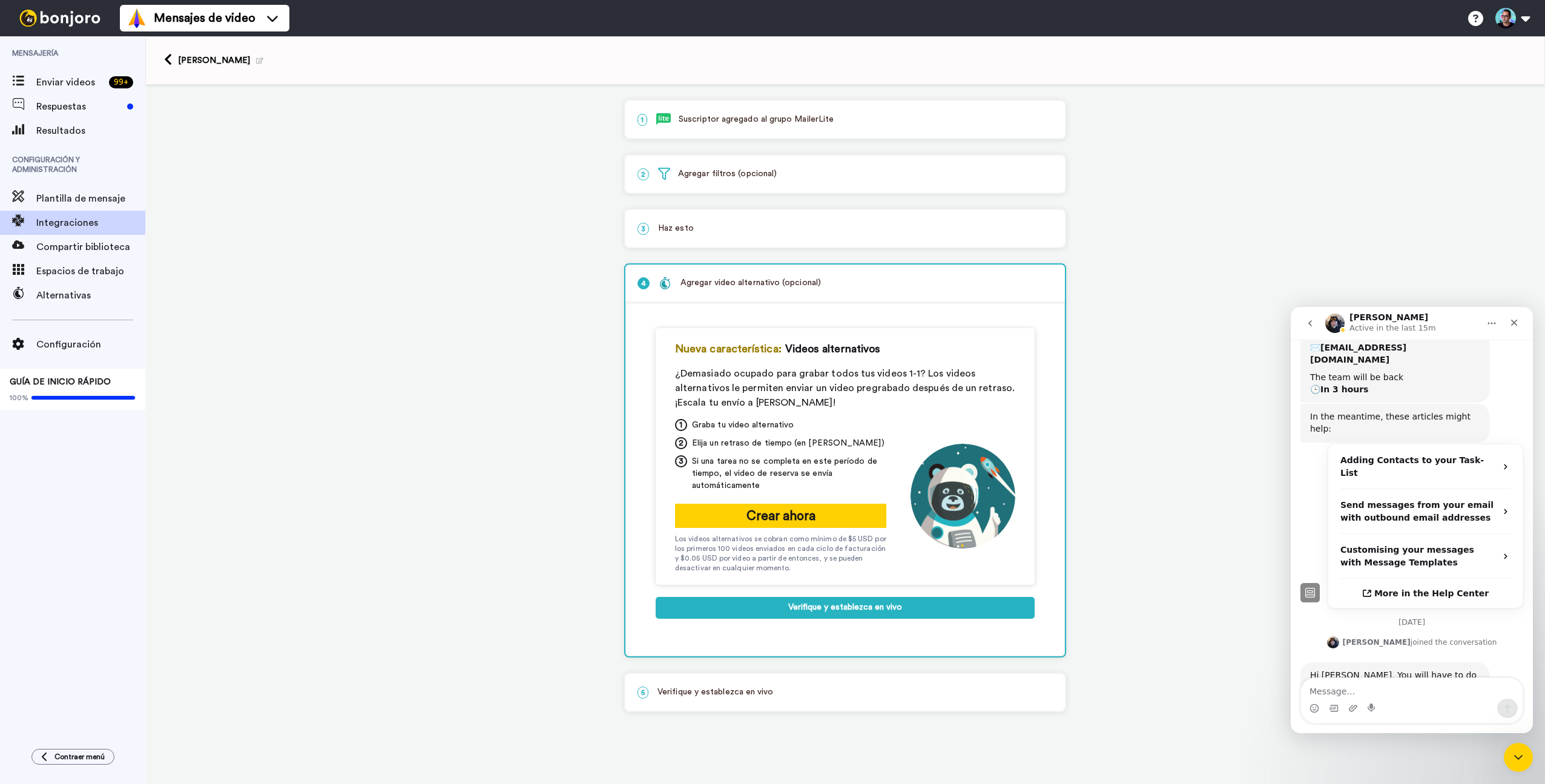
click at [779, 223] on p "3 Haz esto" at bounding box center [846, 228] width 415 height 13
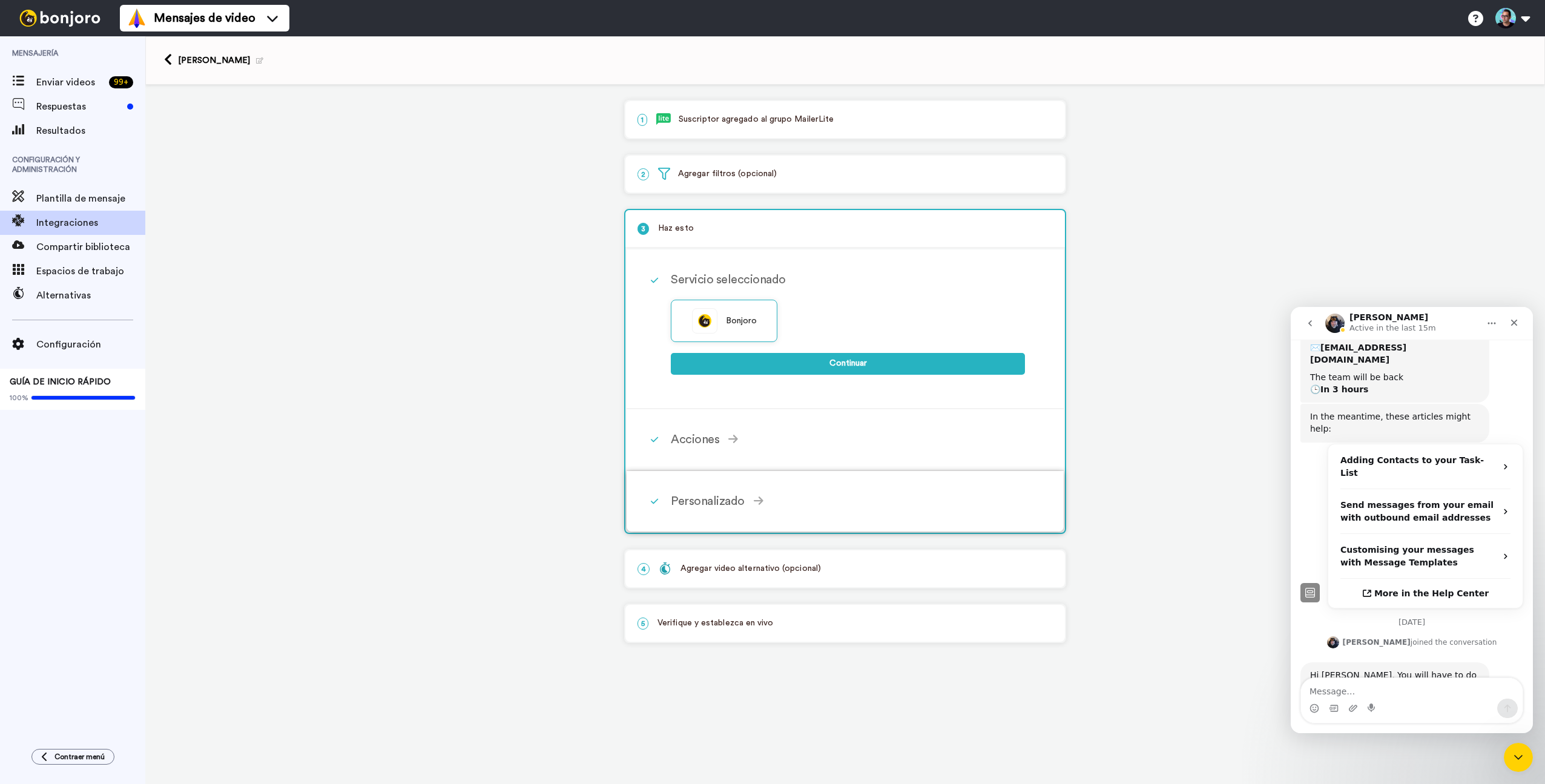
click at [745, 494] on div "Personalizado" at bounding box center [848, 500] width 354 height 18
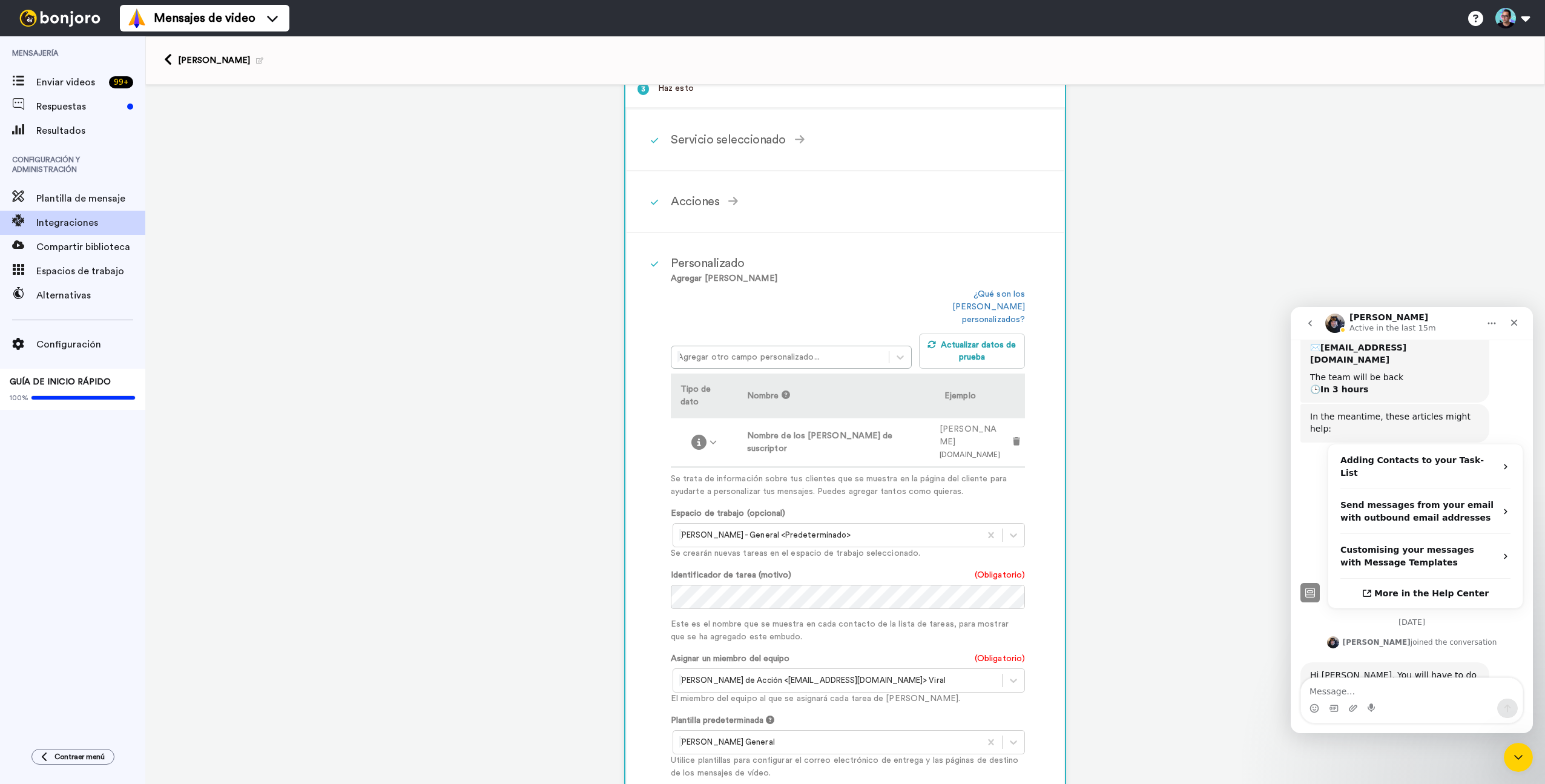
scroll to position [150, 0]
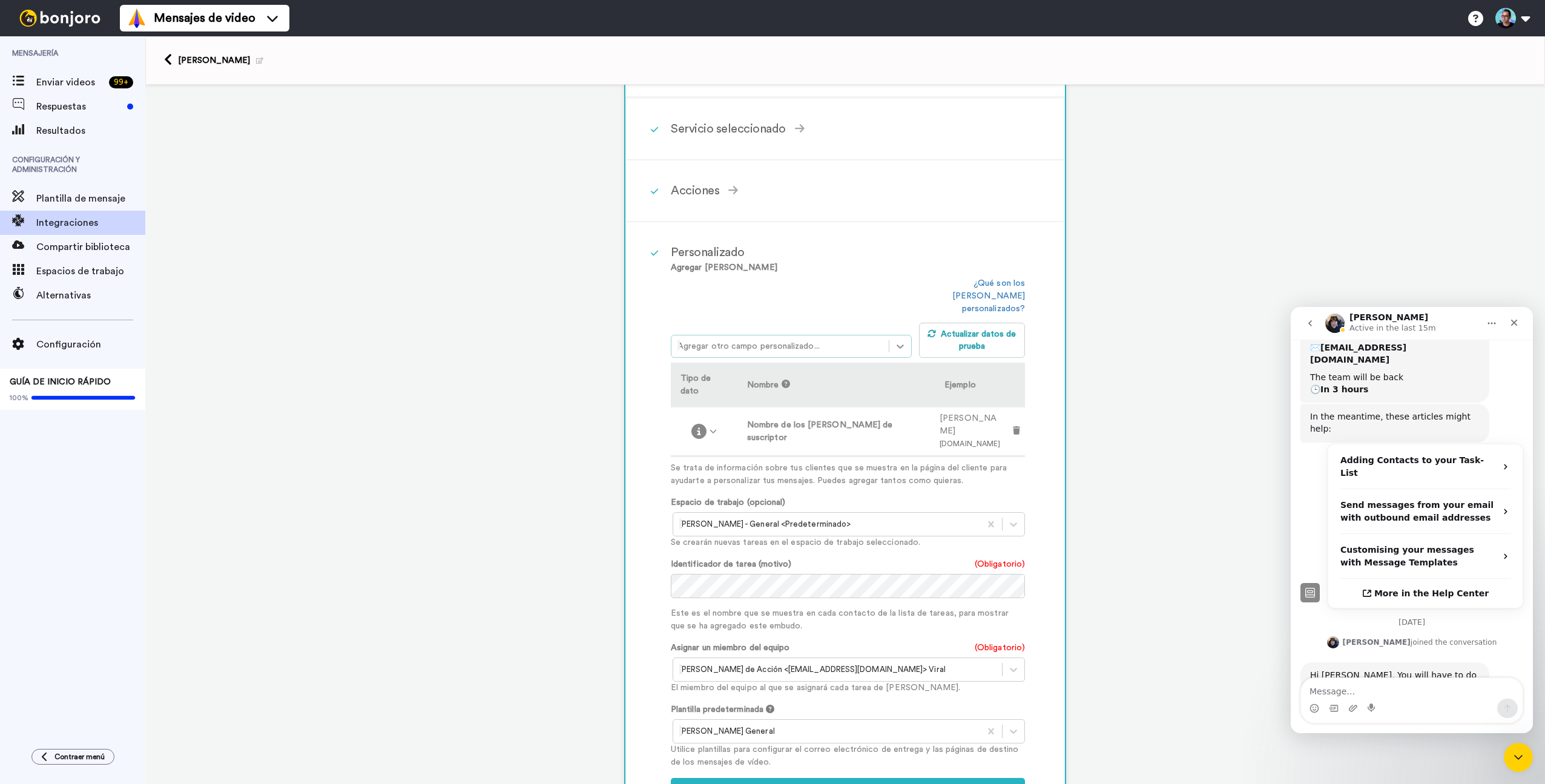
click at [894, 341] on icon at bounding box center [900, 347] width 12 height 12
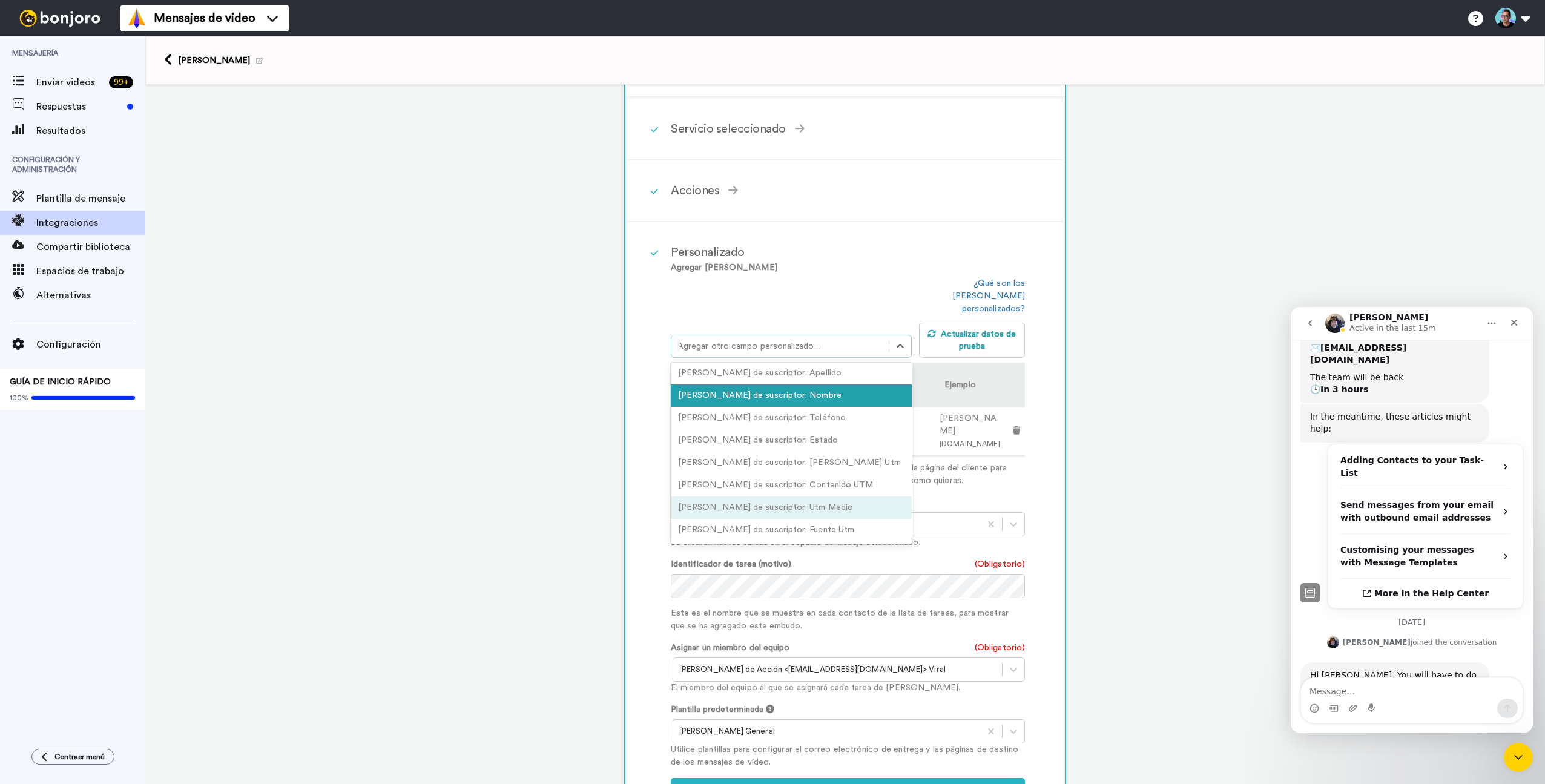
scroll to position [161, 0]
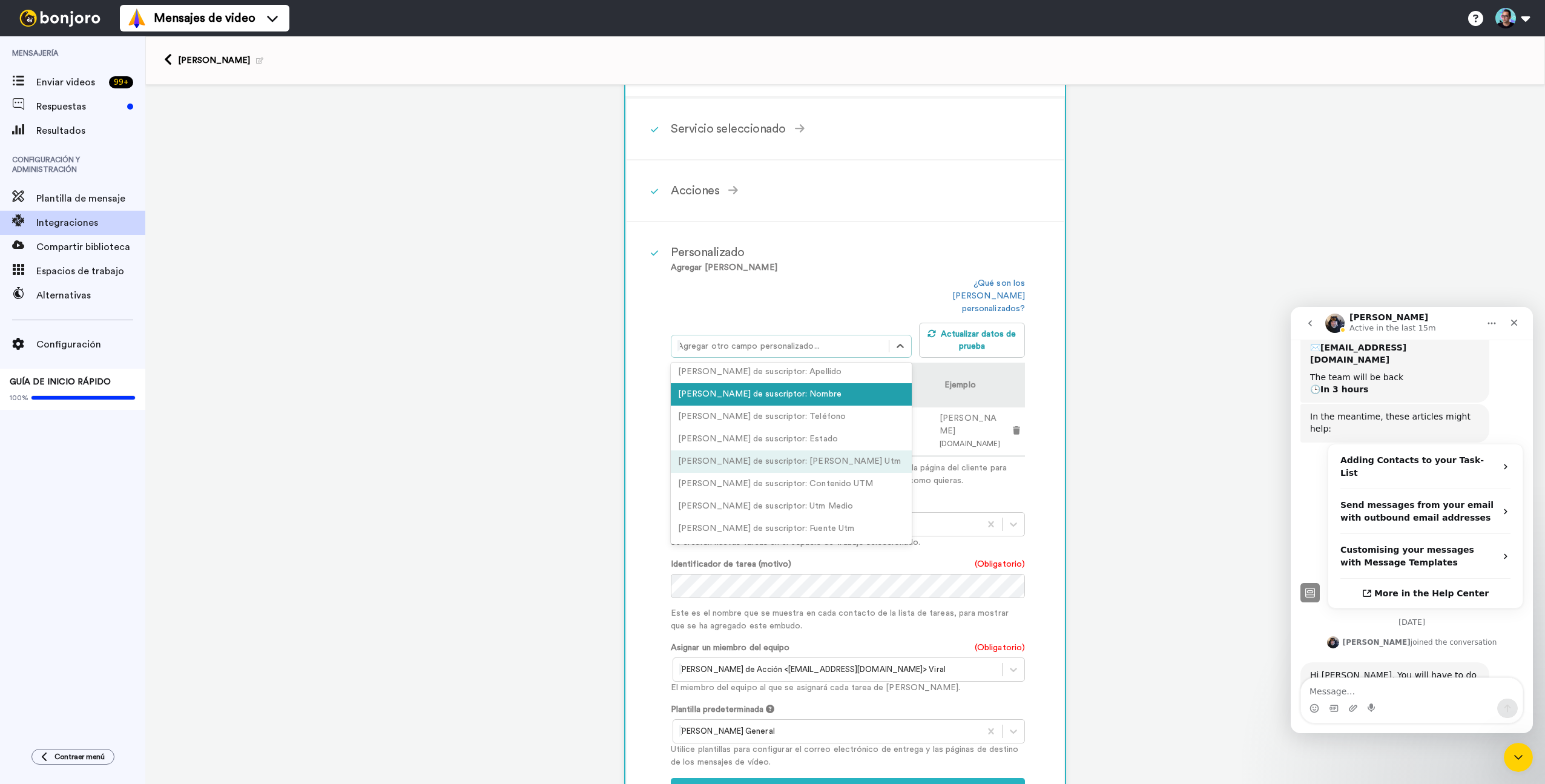
click at [946, 407] on td "Julia subscriber.fields.name" at bounding box center [971, 431] width 73 height 49
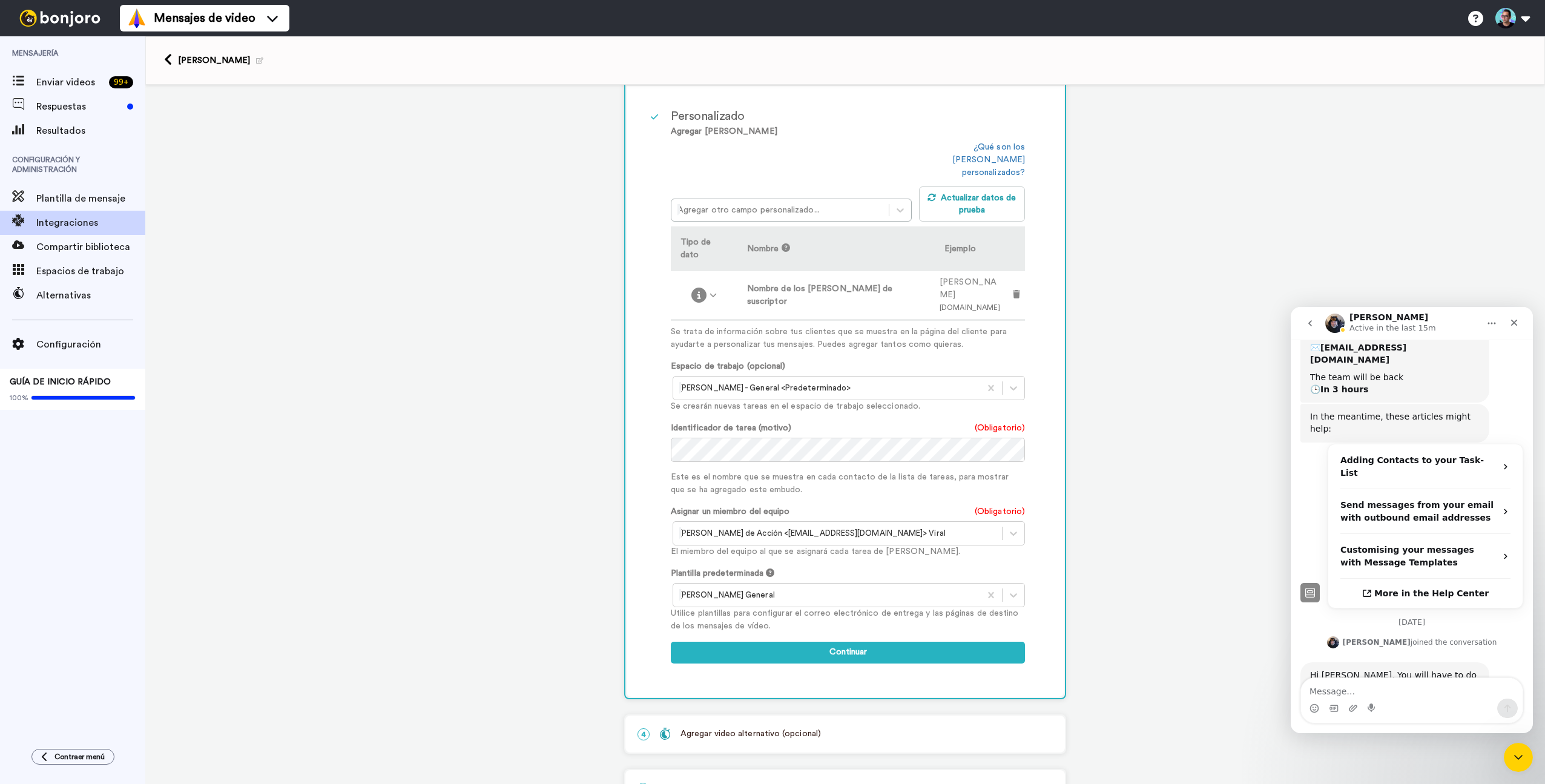
scroll to position [309, 0]
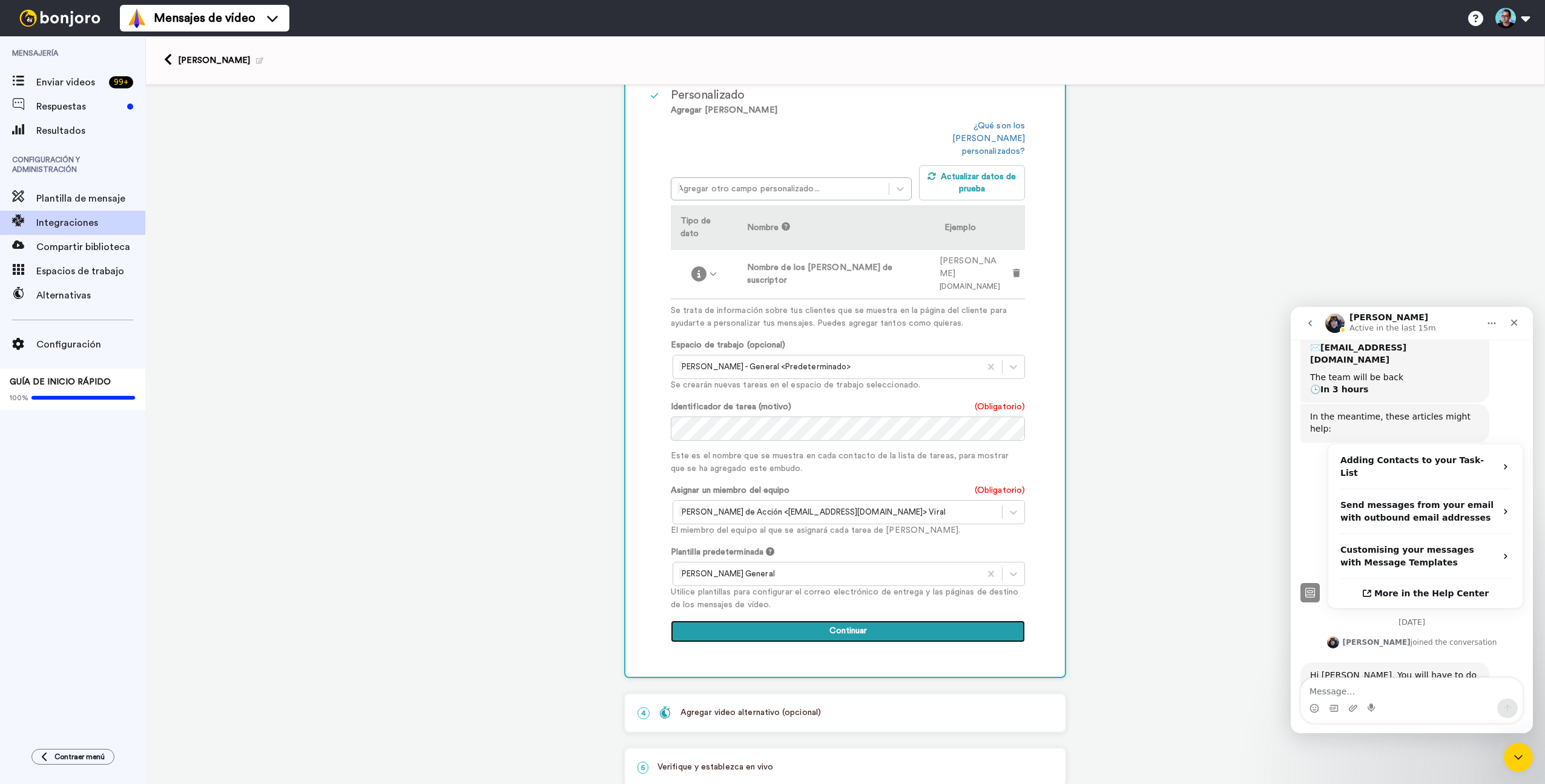
click at [867, 621] on button "Continuar" at bounding box center [848, 631] width 354 height 22
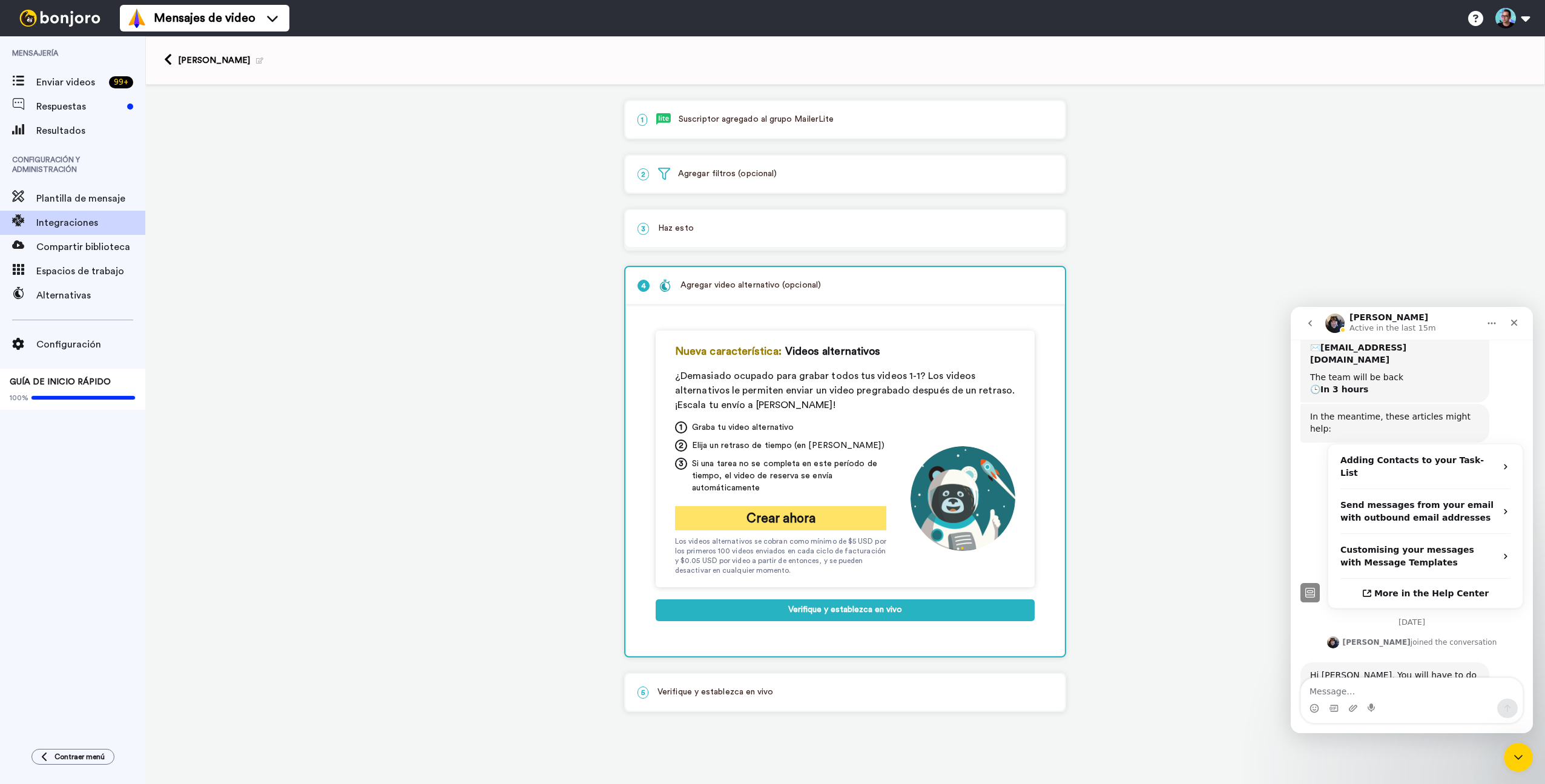
scroll to position [0, 0]
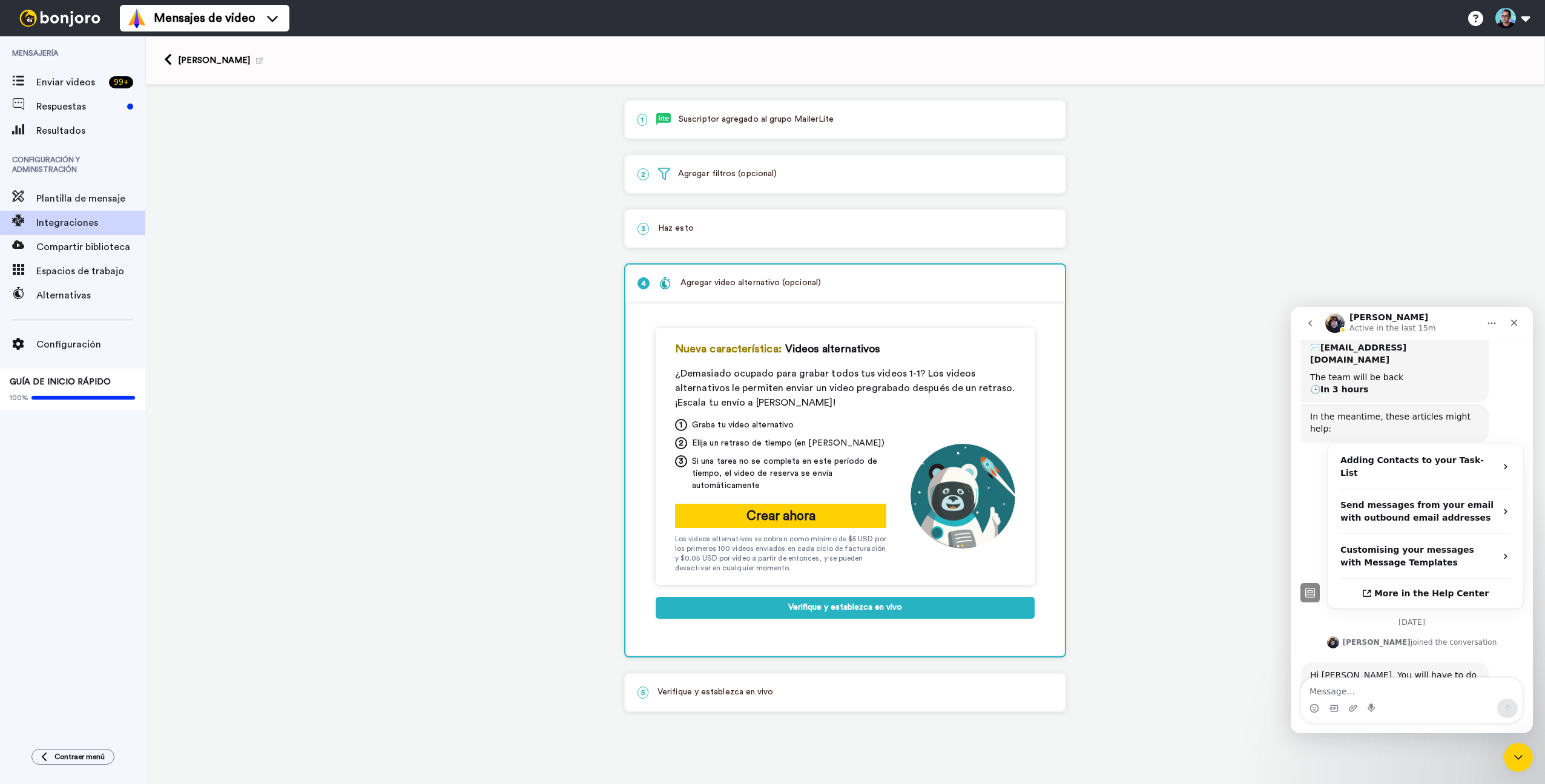
click at [821, 698] on p "5 Verifique y establezca en vivo" at bounding box center [846, 692] width 415 height 13
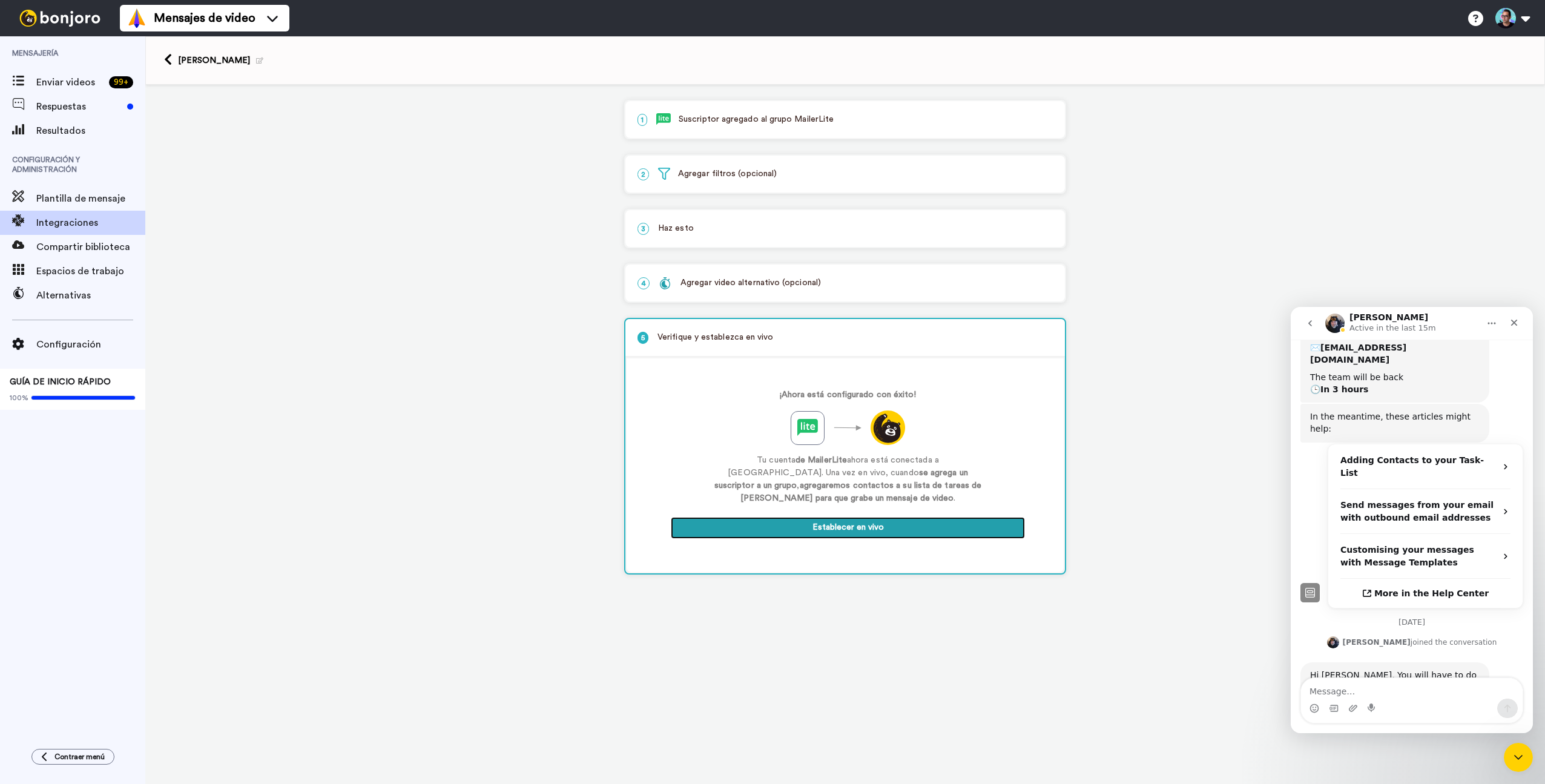
click at [840, 525] on button "Establecer en vivo" at bounding box center [848, 527] width 354 height 22
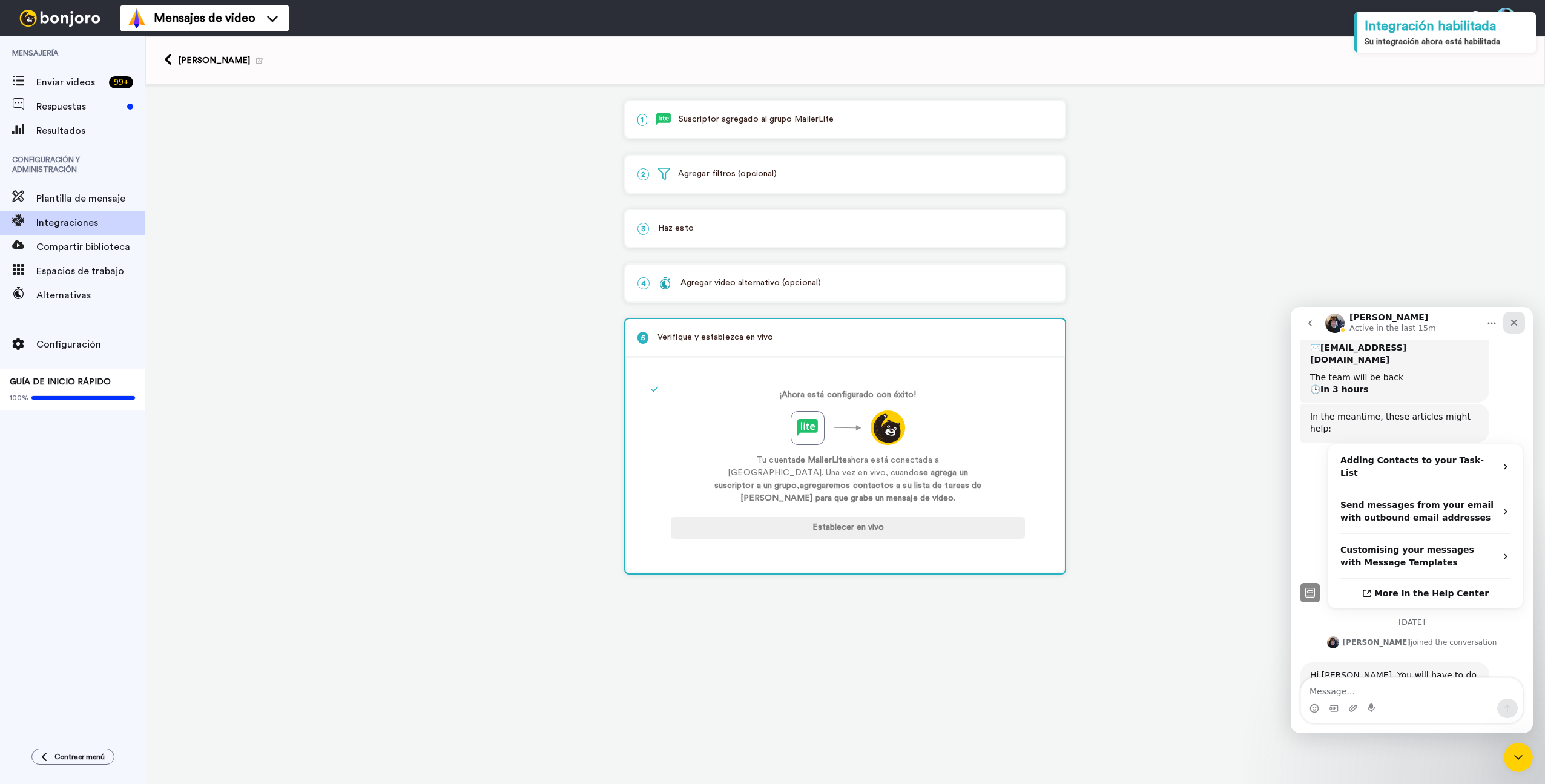
click at [1509, 322] on div "Close" at bounding box center [1514, 322] width 22 height 22
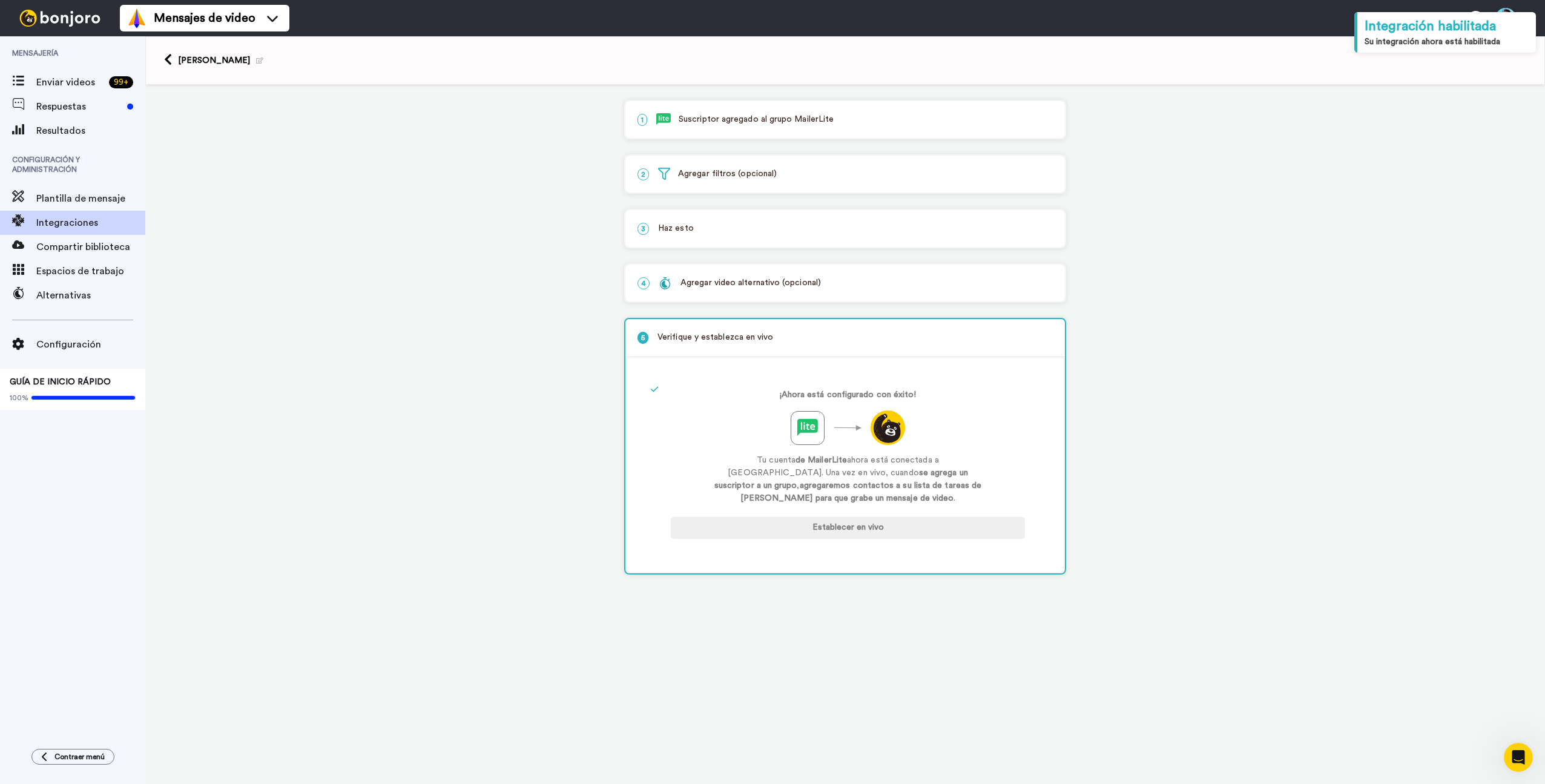
scroll to position [275, 0]
click at [173, 54] on link at bounding box center [171, 61] width 14 height 15
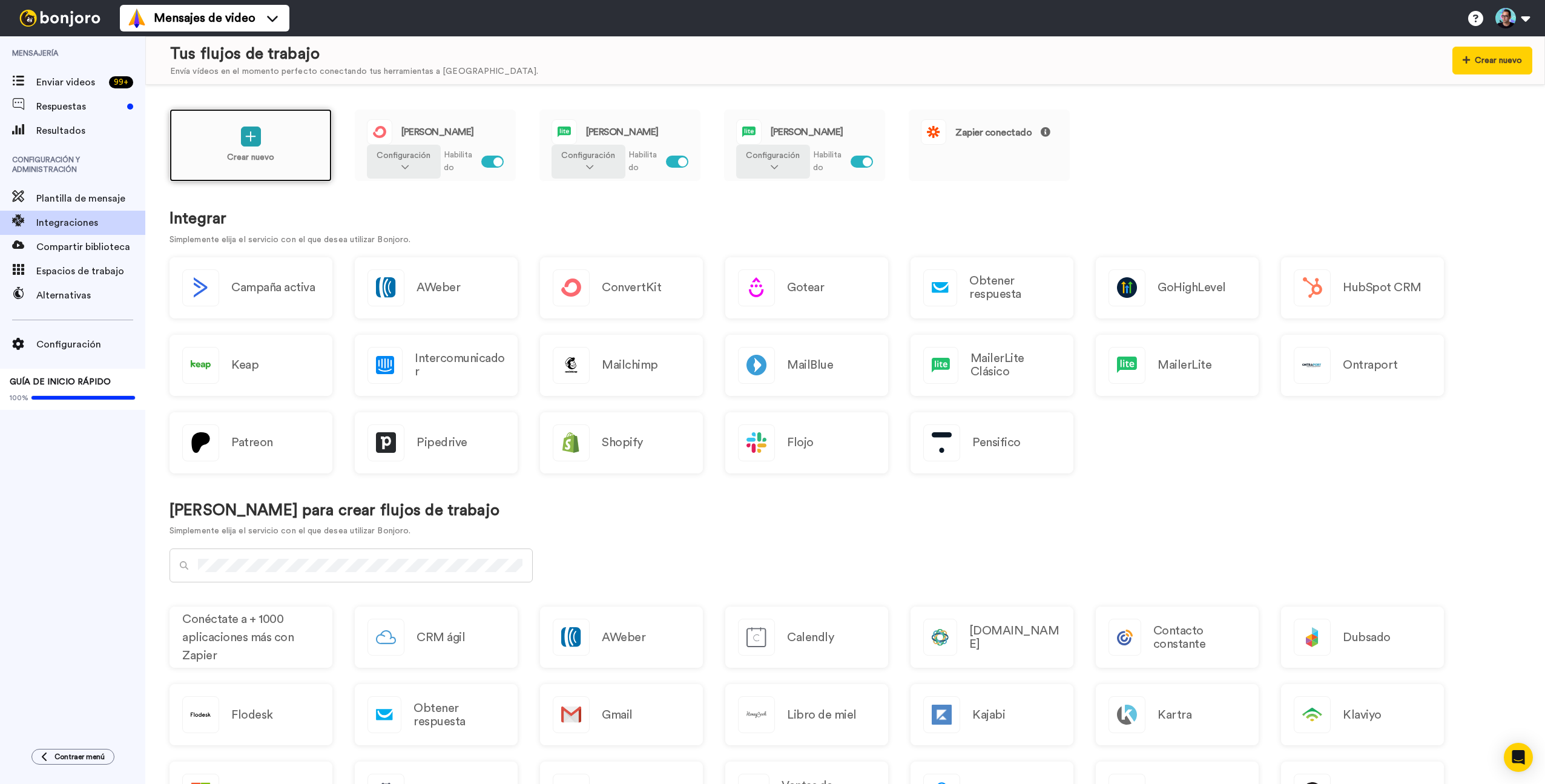
click at [265, 144] on div "Crear nuevo" at bounding box center [251, 145] width 163 height 73
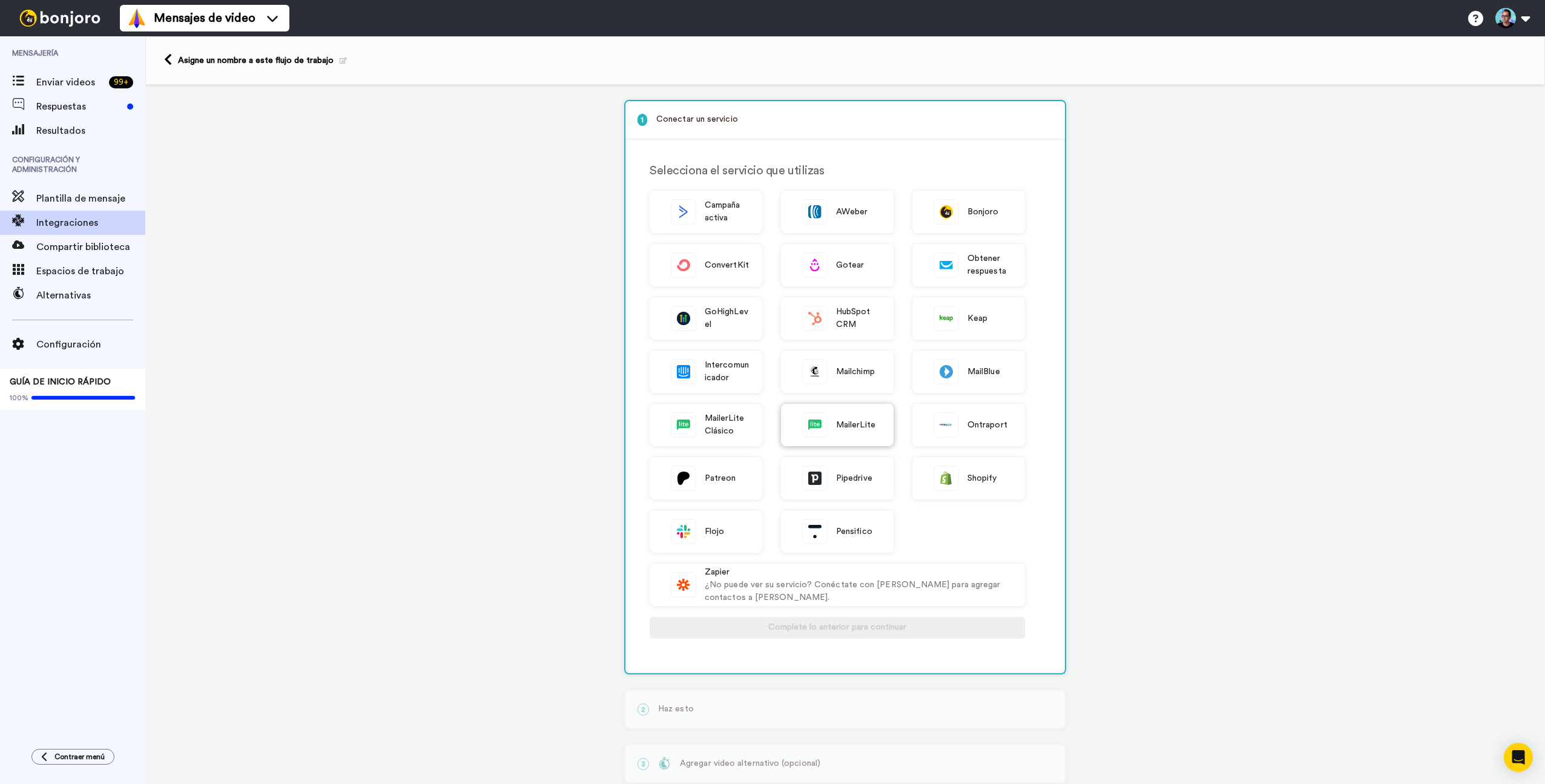
click at [840, 434] on div "MailerLite" at bounding box center [838, 424] width 112 height 42
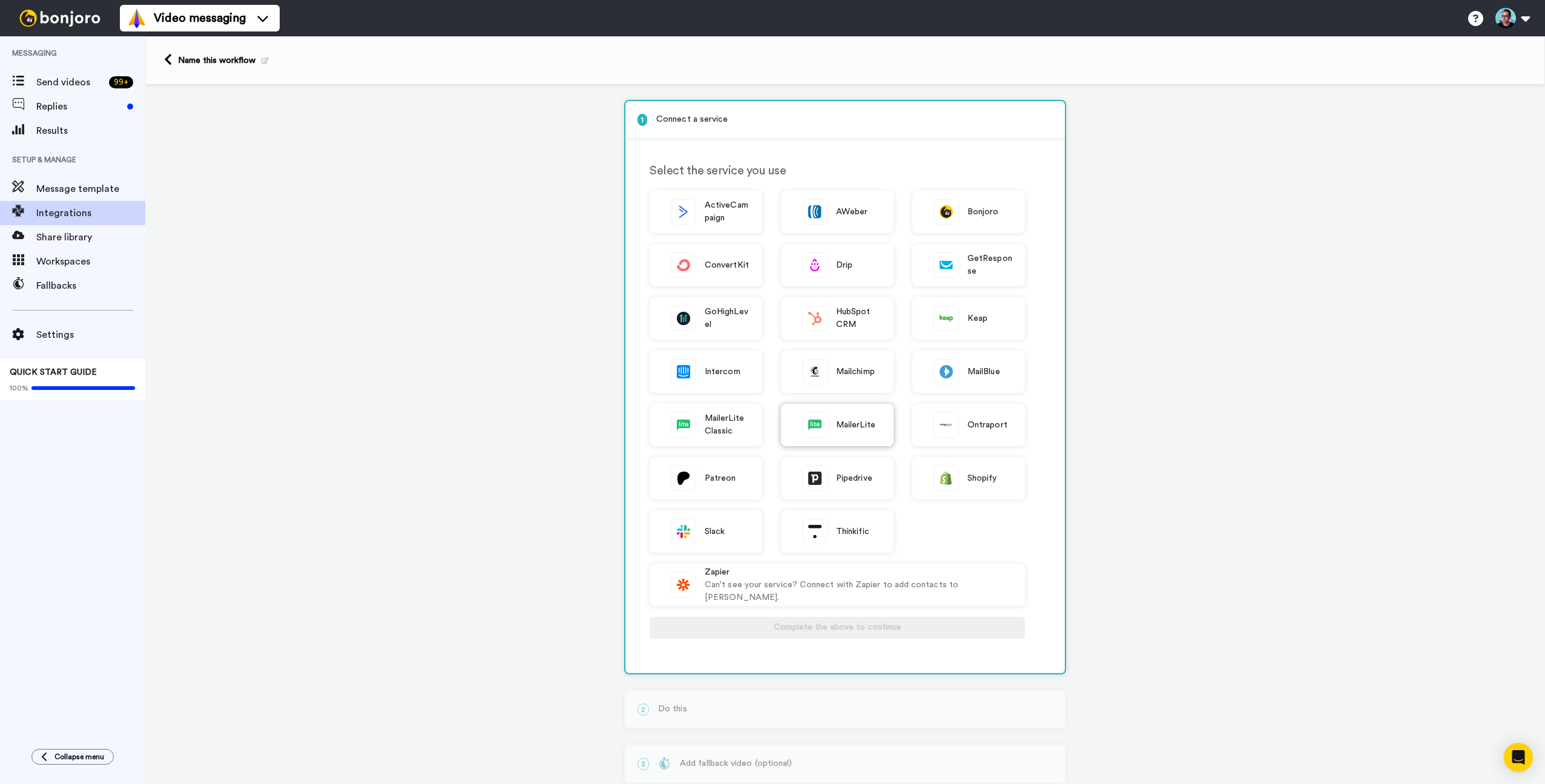
click at [821, 411] on div "MailerLite" at bounding box center [838, 424] width 112 height 42
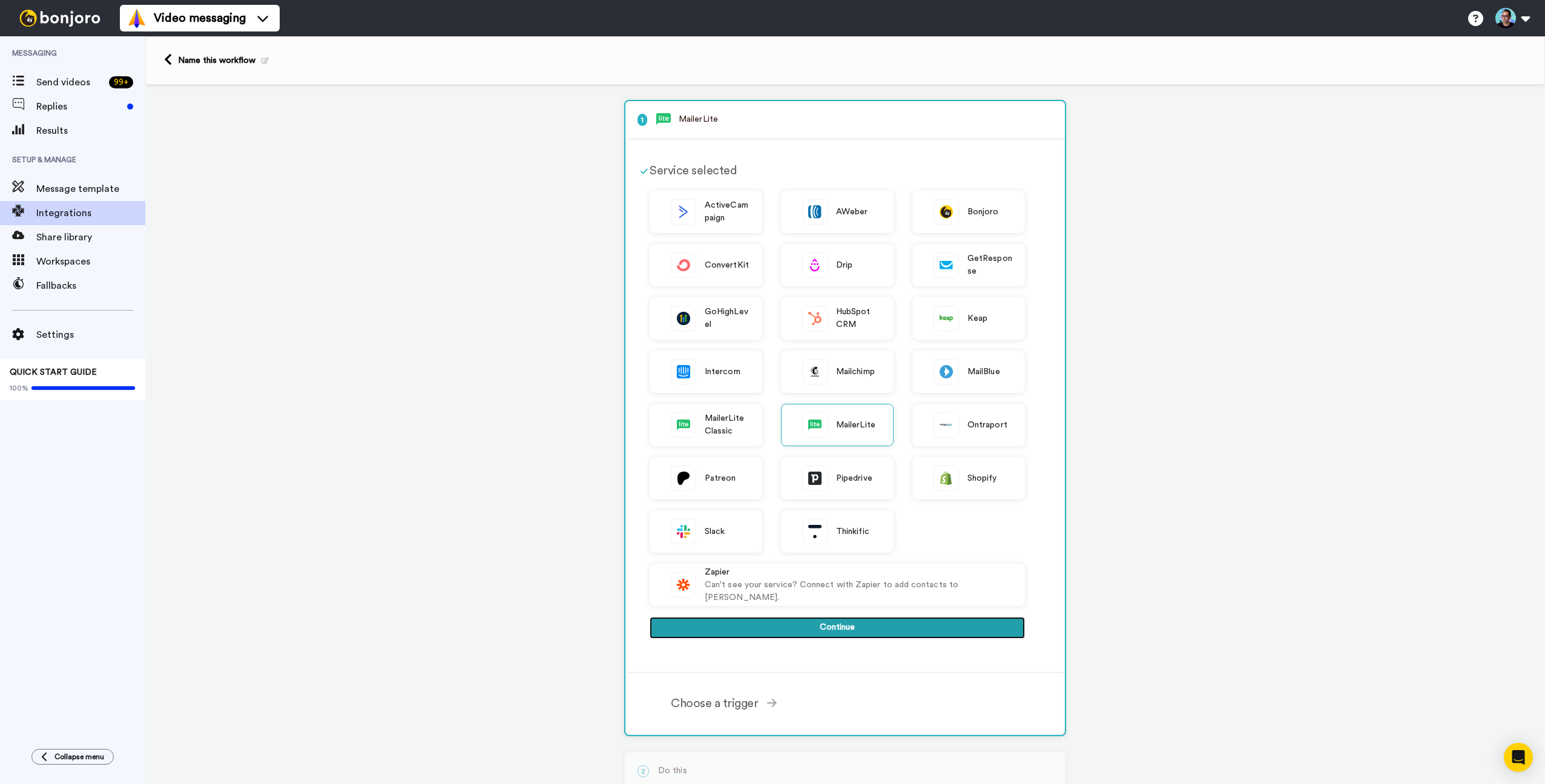
click at [826, 627] on button "Continue" at bounding box center [838, 628] width 375 height 22
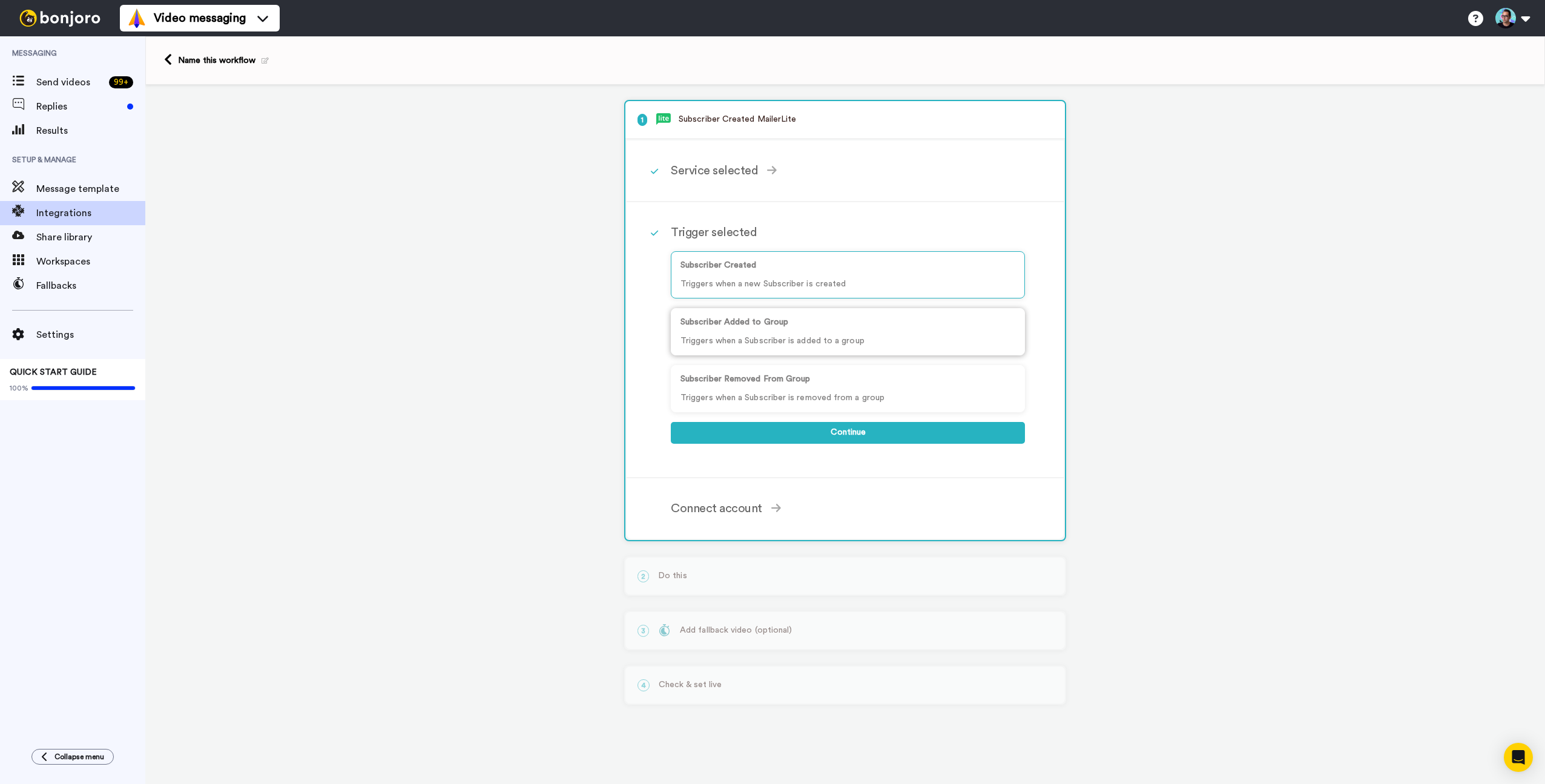
click at [805, 328] on p "Subscriber Added to Group" at bounding box center [847, 322] width 335 height 13
click at [852, 436] on button "Continue" at bounding box center [848, 432] width 354 height 22
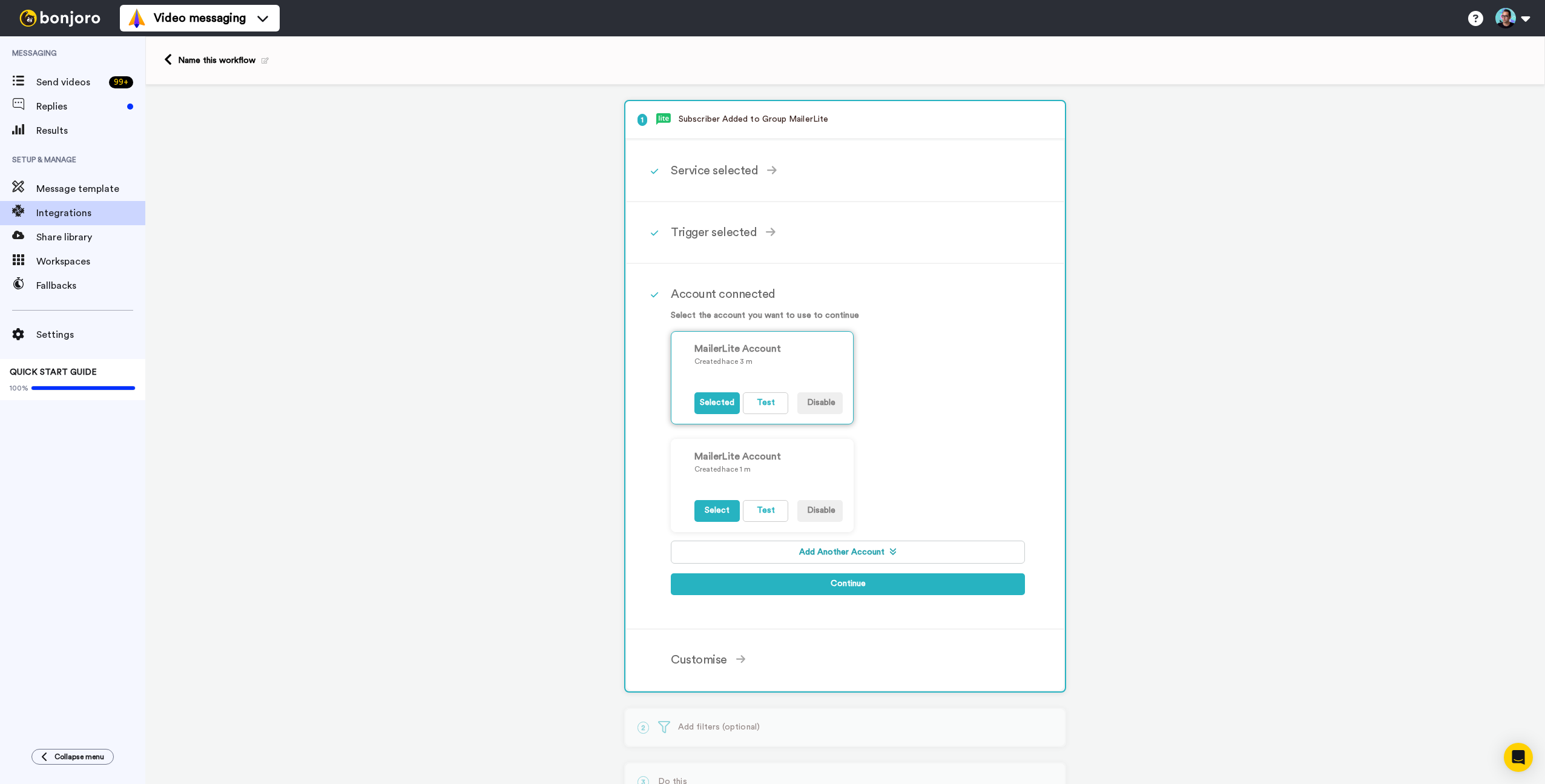
click at [776, 359] on p "Created hace 3 m" at bounding box center [769, 361] width 149 height 11
click at [831, 583] on button "Continue" at bounding box center [848, 583] width 354 height 22
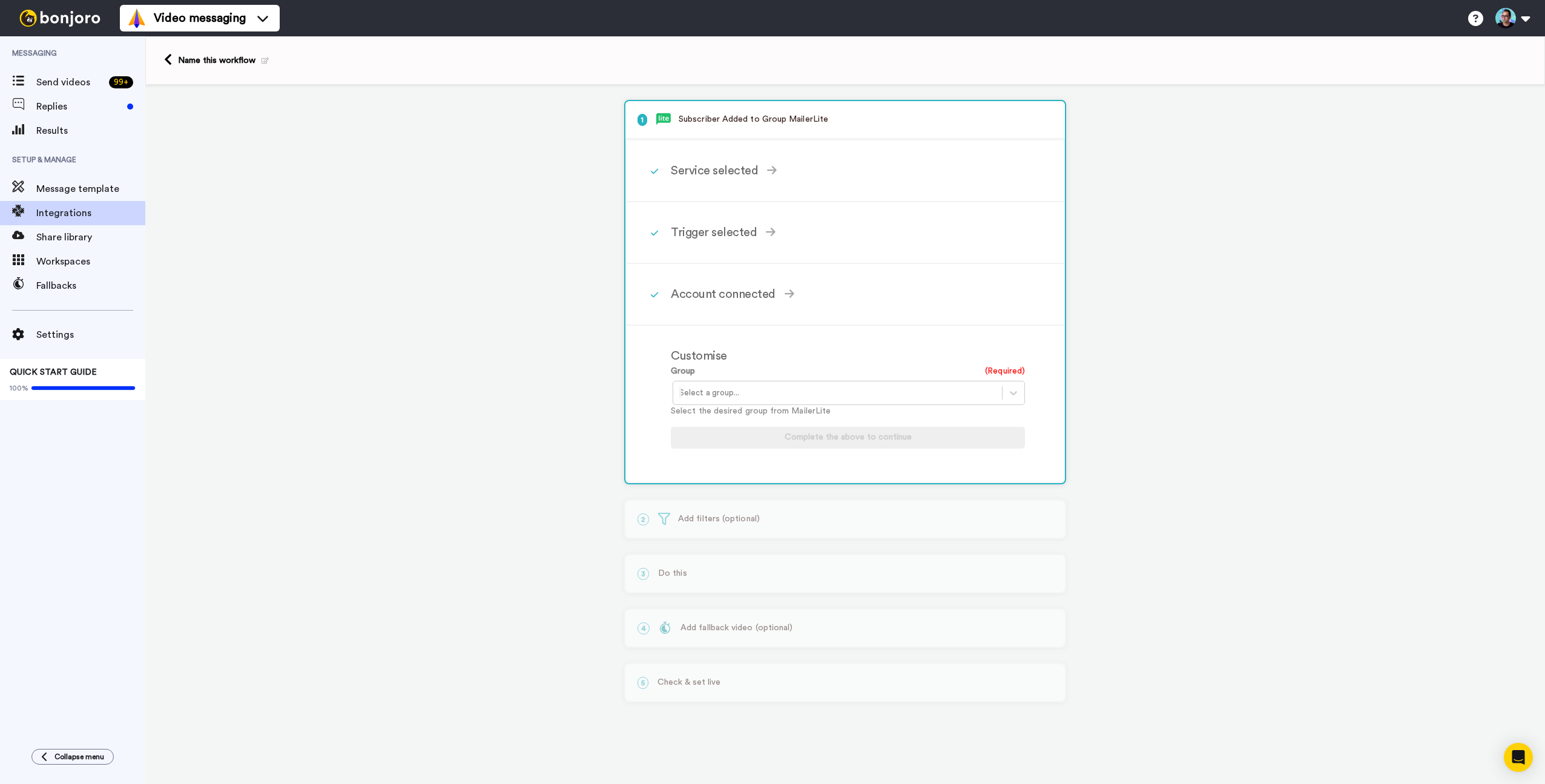
click at [804, 396] on div at bounding box center [838, 392] width 316 height 15
click at [764, 528] on div "Reto Linkedin" at bounding box center [850, 528] width 354 height 22
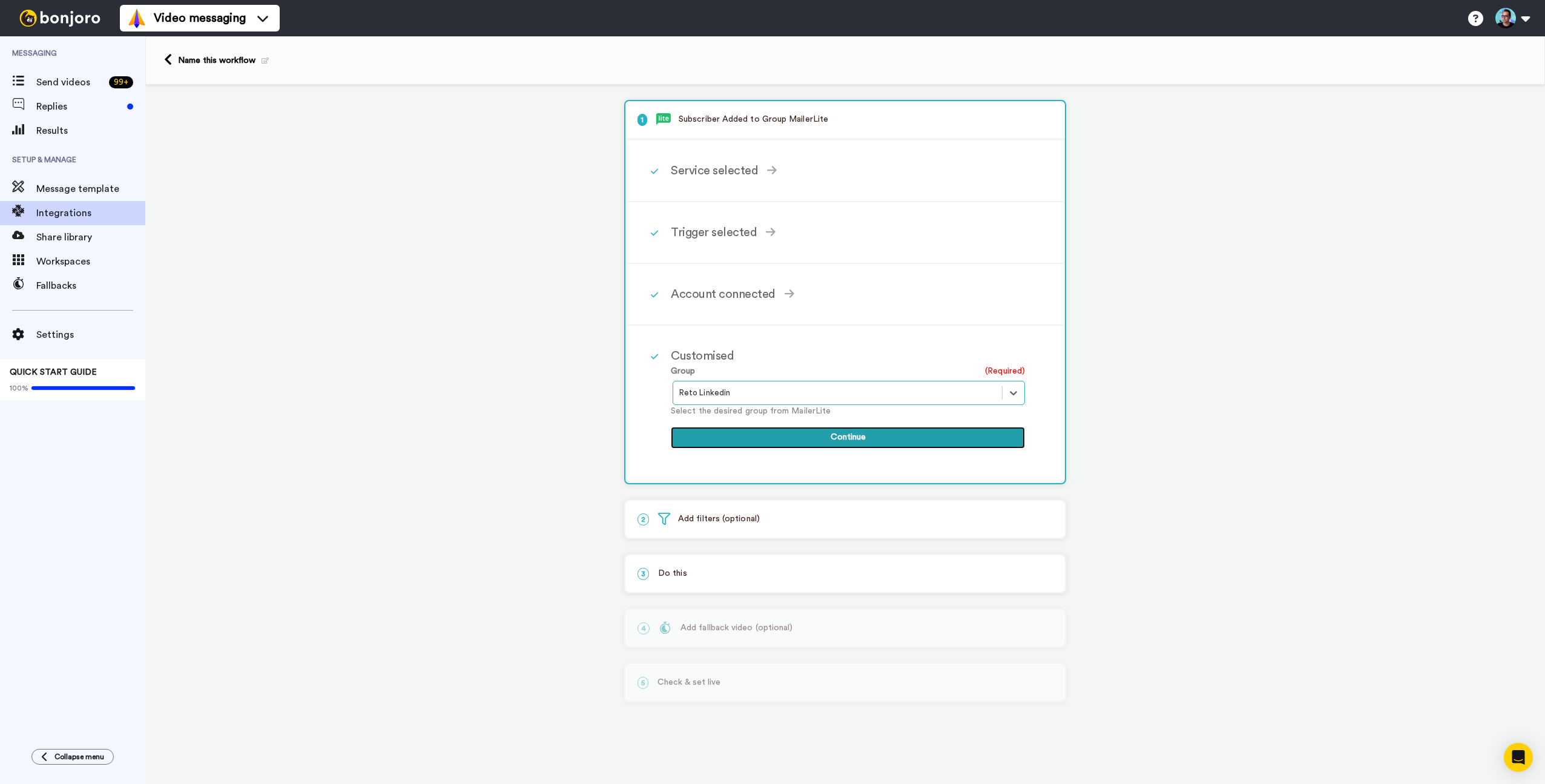
click at [818, 443] on button "Continue" at bounding box center [848, 437] width 354 height 22
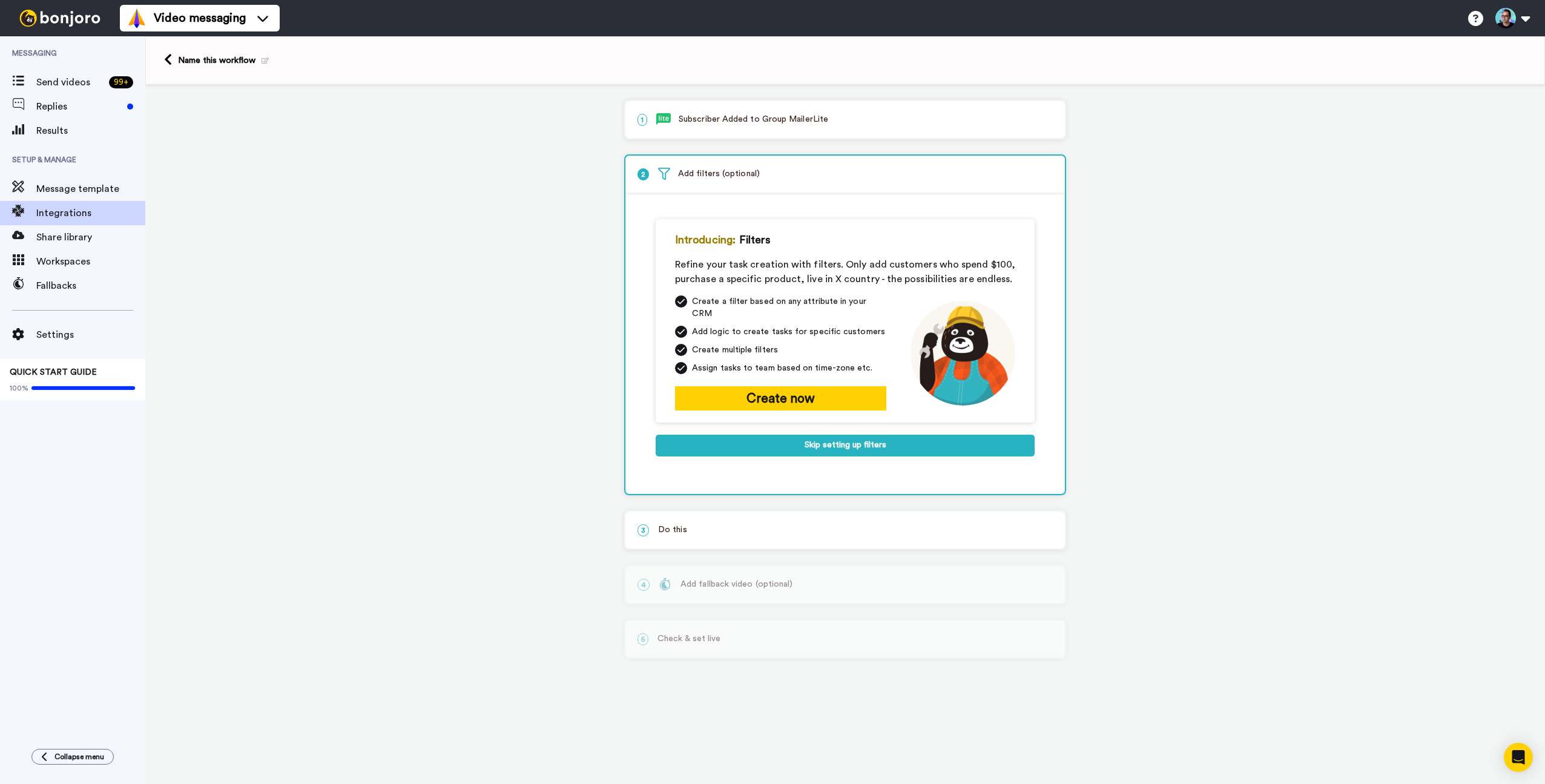
click at [814, 424] on div "Introducing: Filters Refine your task creation with filters. Only add customers…" at bounding box center [846, 344] width 379 height 250
click at [814, 435] on button "Skip setting up filters" at bounding box center [846, 445] width 379 height 22
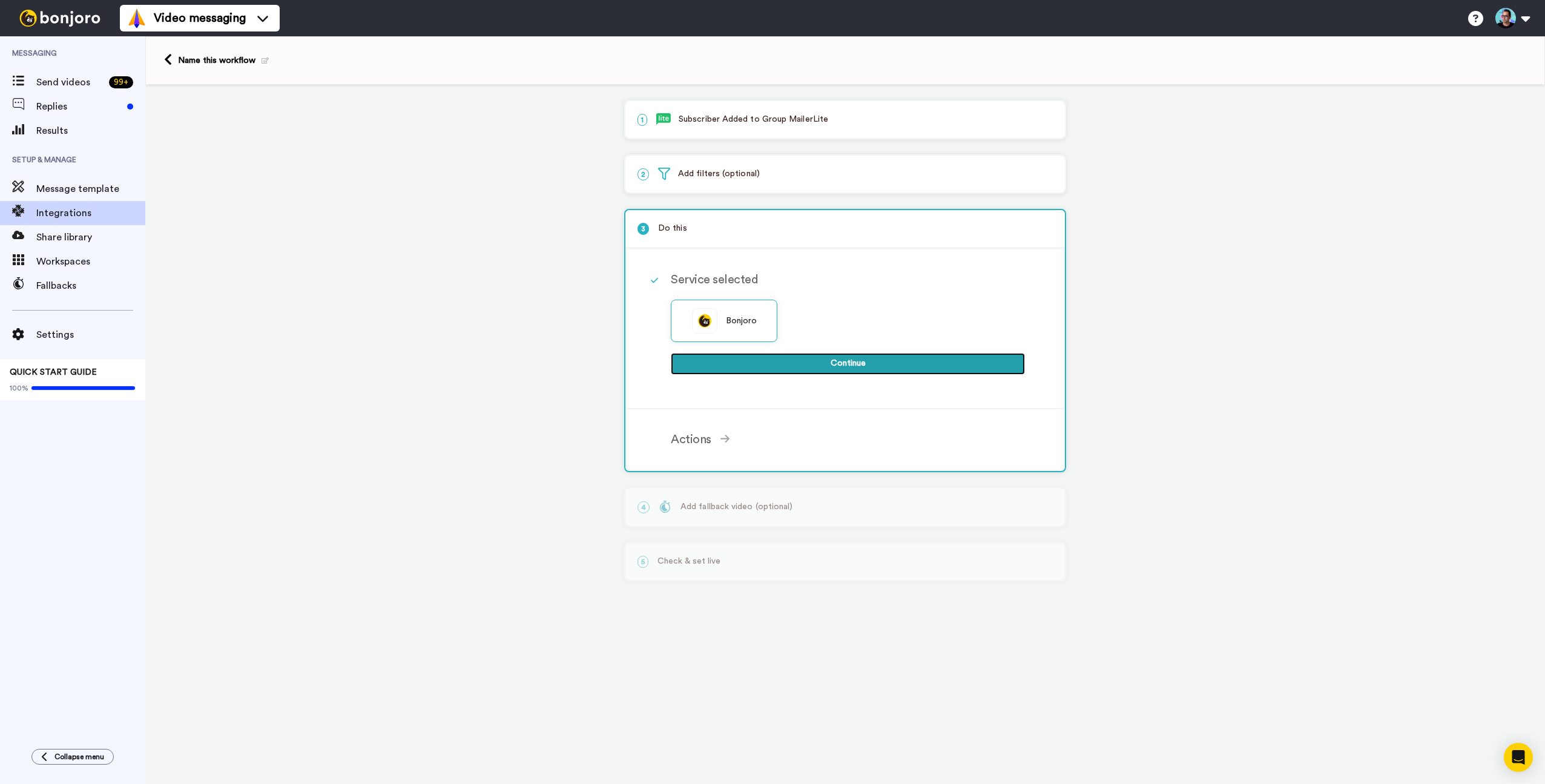
click at [809, 372] on button "Continue" at bounding box center [848, 363] width 354 height 22
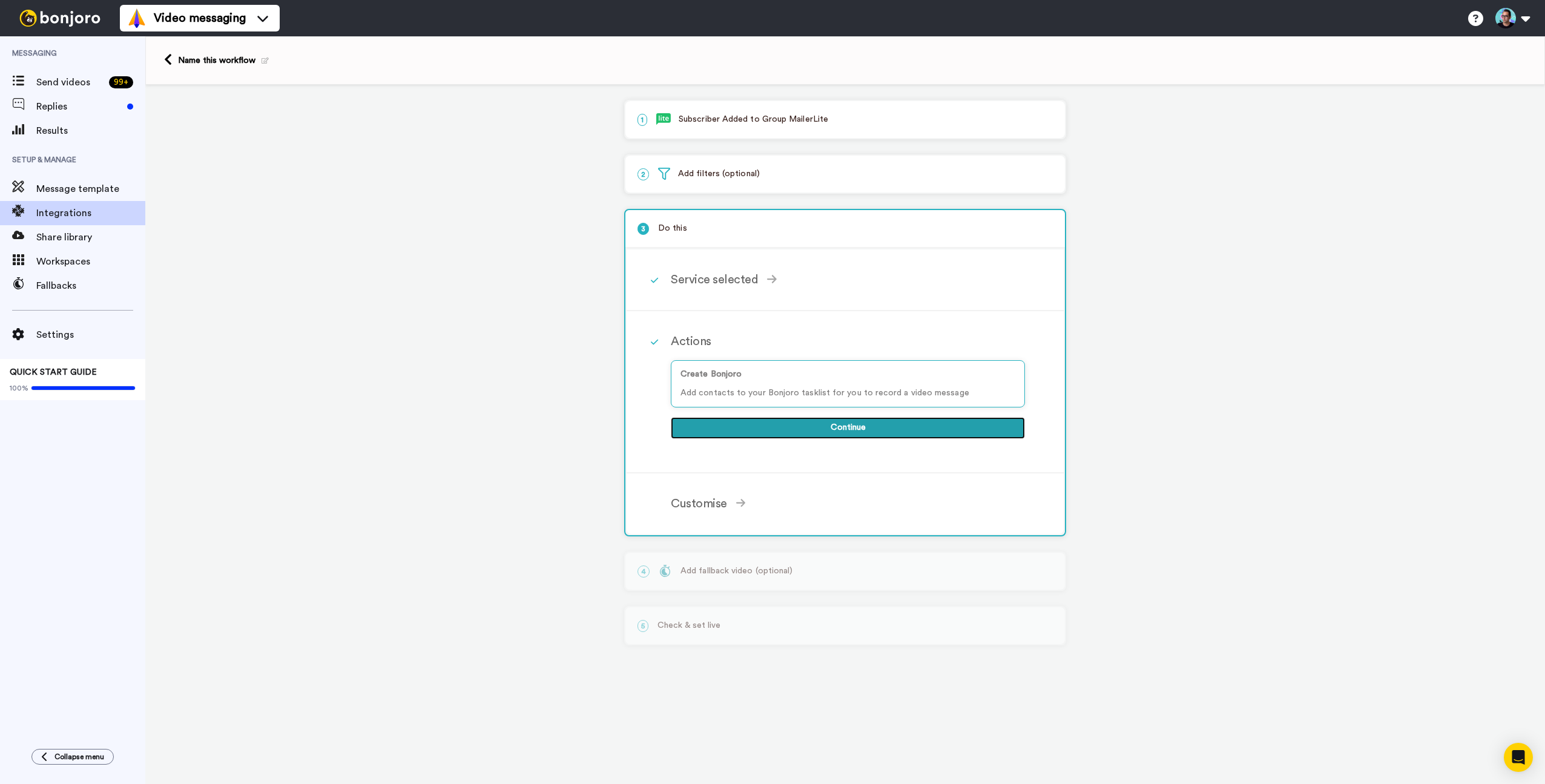
click at [798, 427] on button "Continue" at bounding box center [848, 428] width 354 height 22
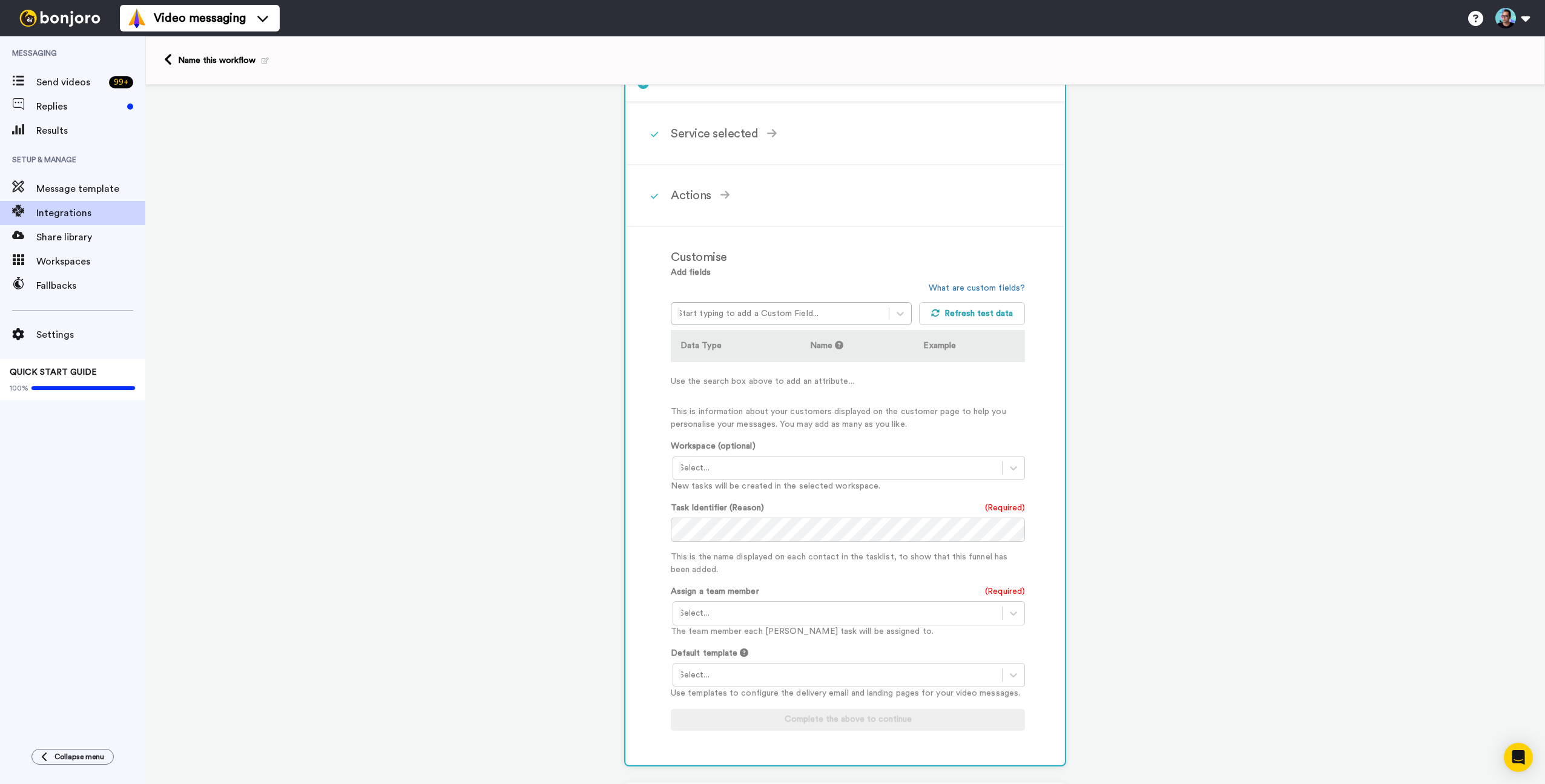
scroll to position [148, 0]
click at [845, 321] on div "Start typing to add a Custom Field..." at bounding box center [780, 311] width 217 height 19
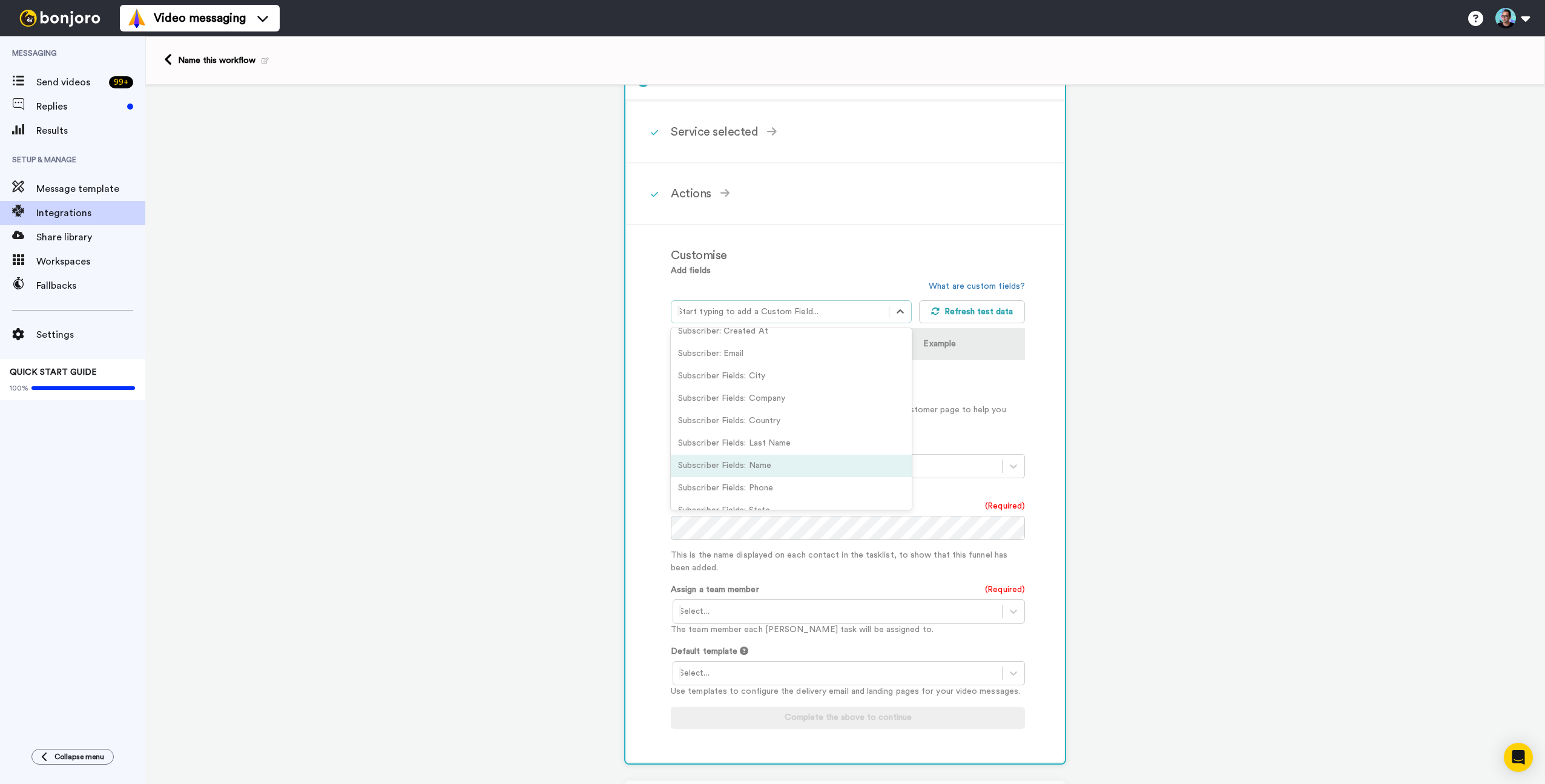
click at [812, 470] on div "Subscriber Fields: Name" at bounding box center [791, 466] width 241 height 22
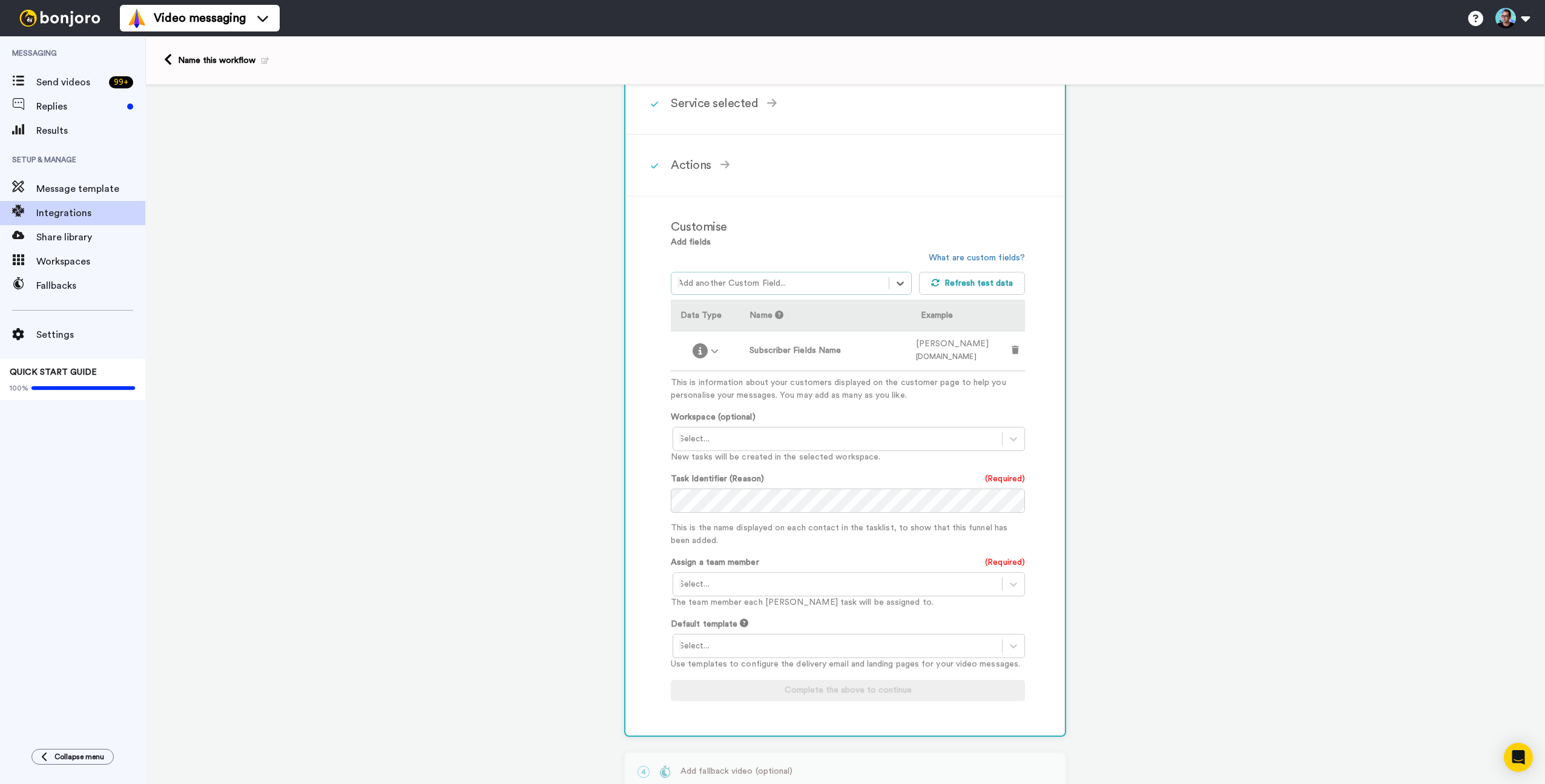
scroll to position [175, 0]
click at [820, 443] on div at bounding box center [838, 439] width 316 height 15
click at [779, 487] on div "Jose - General <Default>" at bounding box center [850, 488] width 354 height 22
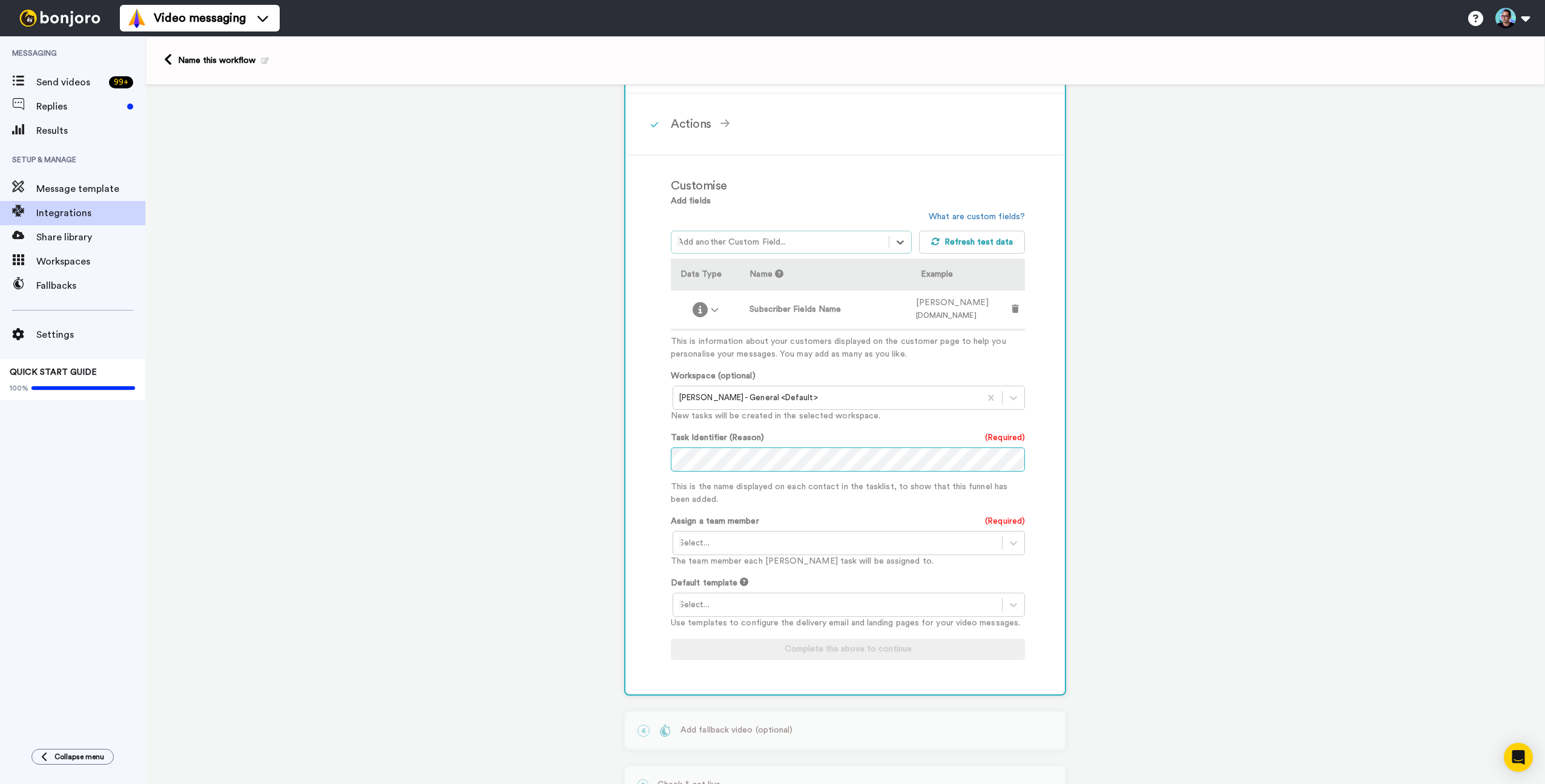
scroll to position [223, 0]
click at [779, 539] on div at bounding box center [838, 537] width 316 height 15
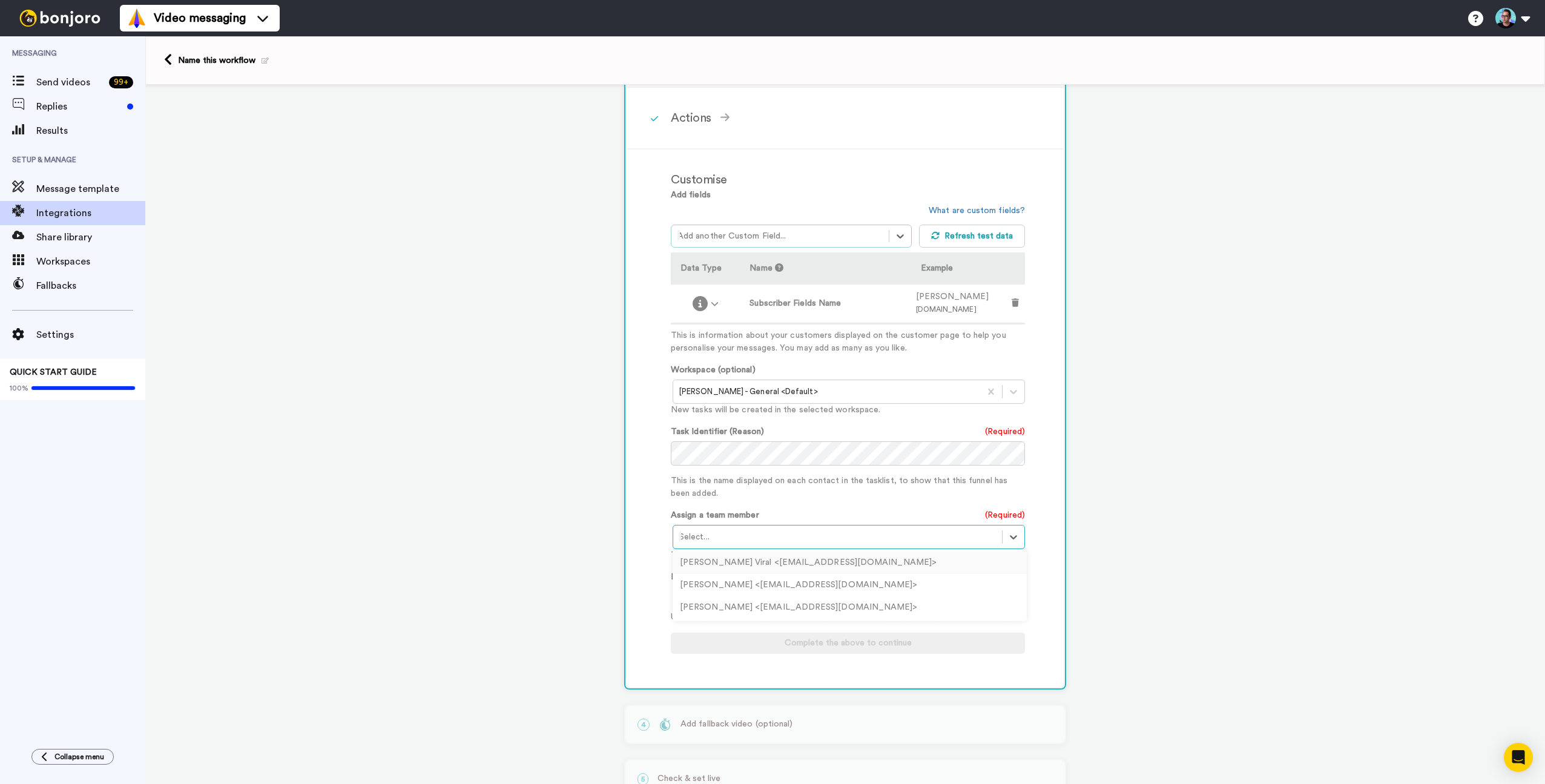
click at [740, 558] on div "Jose De Accion Viral <accionviralmkt@gmail.com>" at bounding box center [850, 563] width 354 height 22
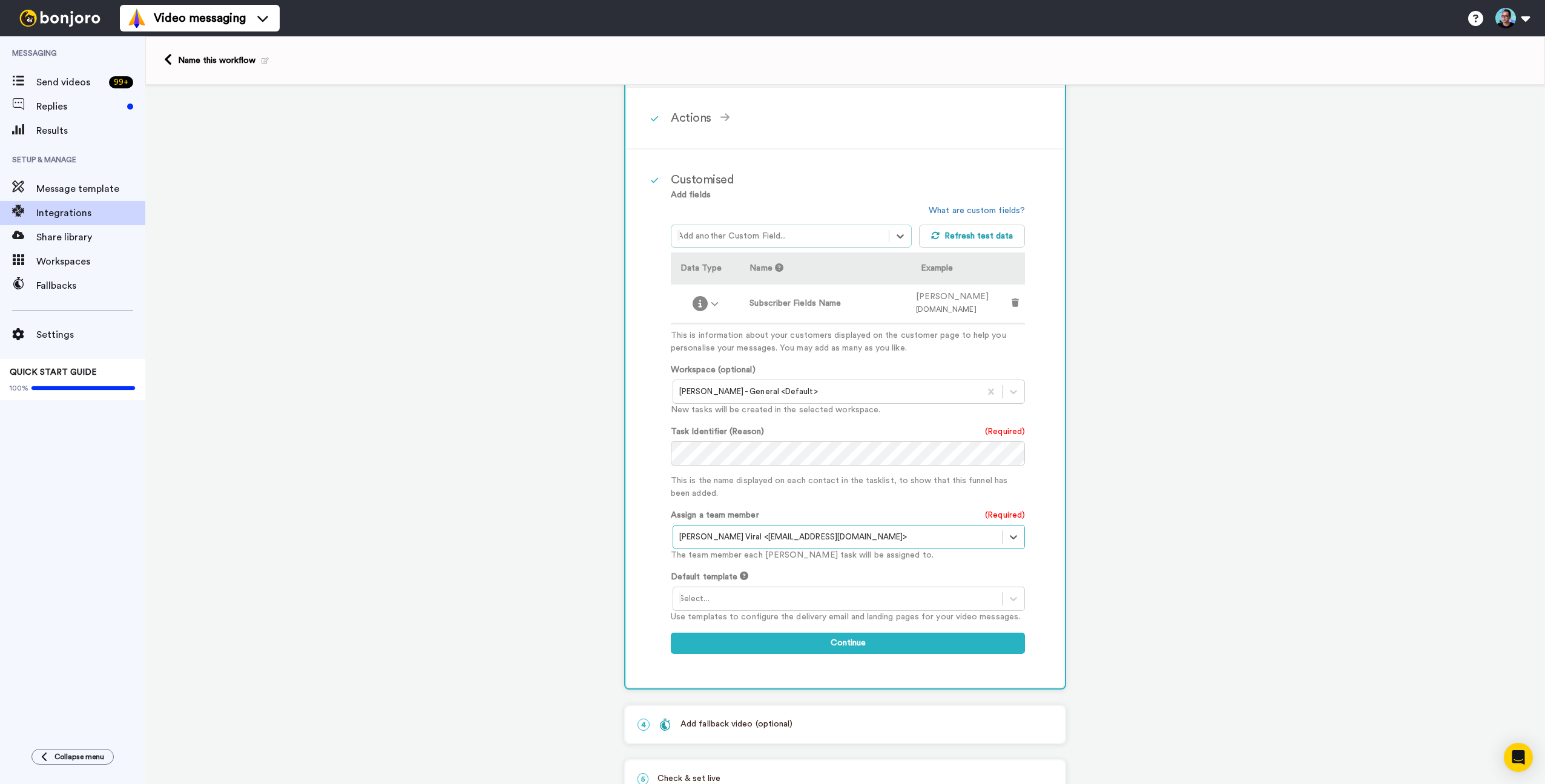
scroll to position [233, 0]
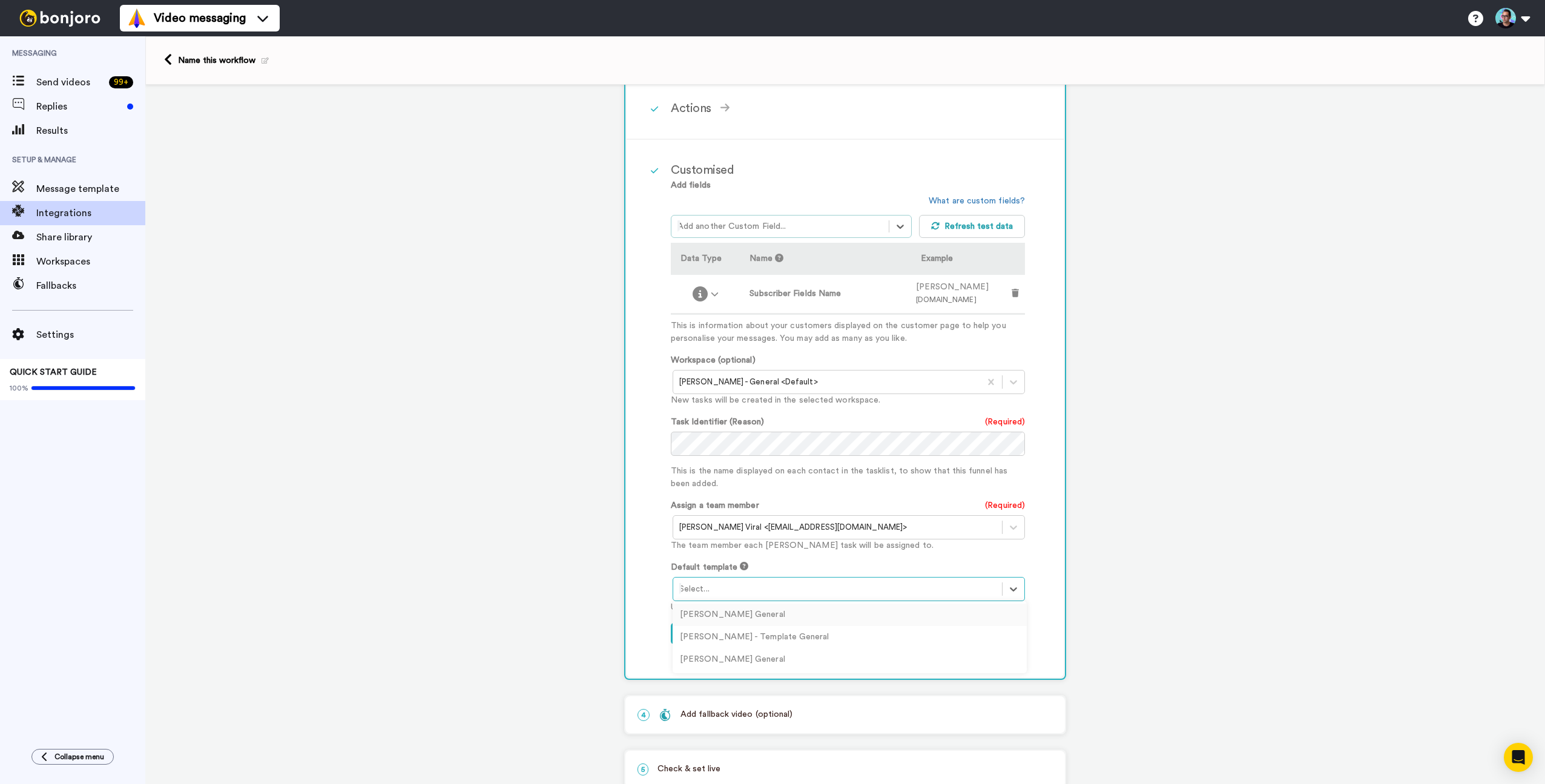
click at [750, 587] on div at bounding box center [838, 589] width 316 height 15
click at [737, 659] on div "Jose - Plantilla General" at bounding box center [850, 660] width 354 height 22
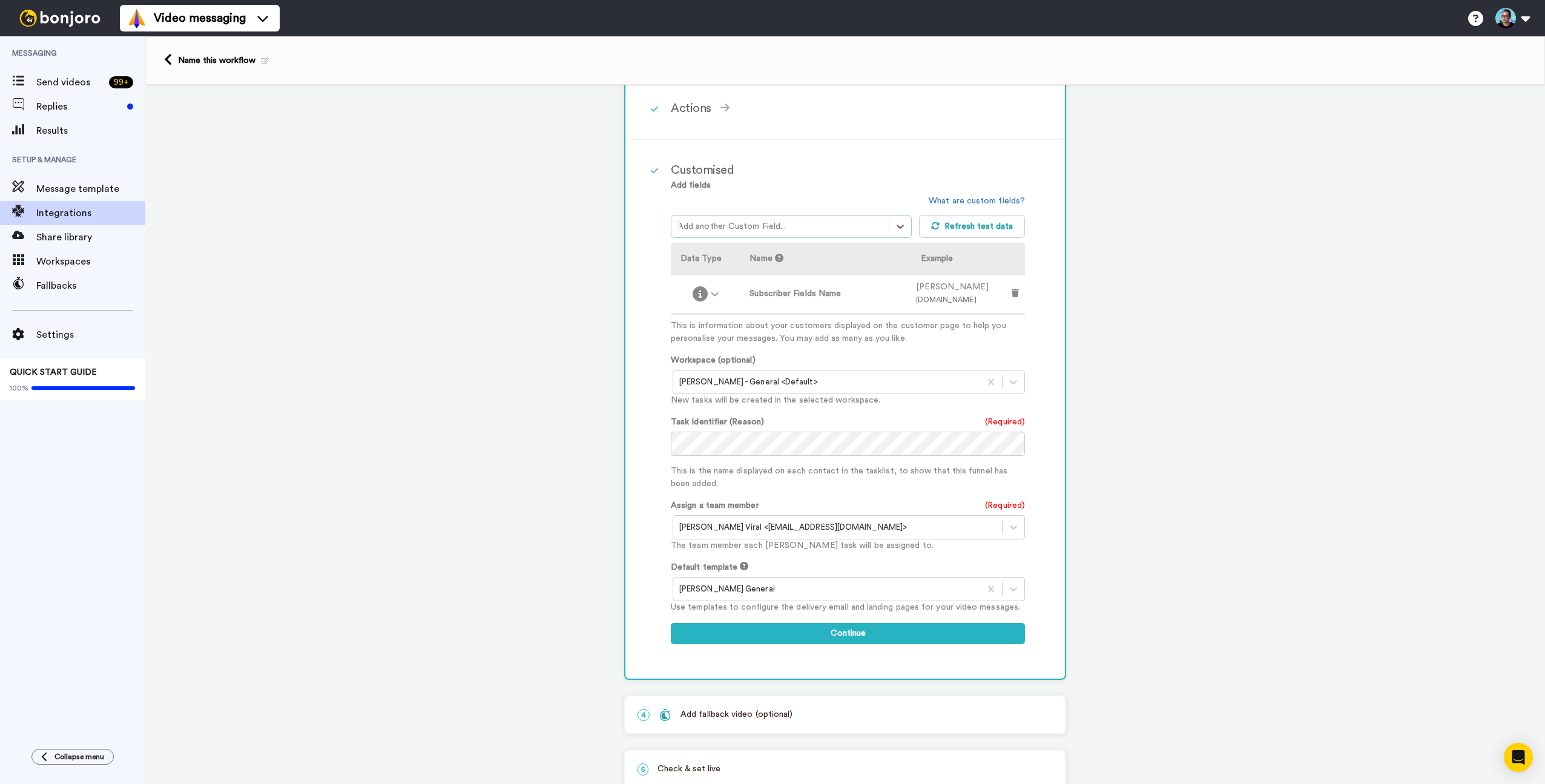
click at [785, 669] on div "Customised Add fields option Subscriber Fields: Name, selected. Select is focus…" at bounding box center [846, 409] width 437 height 538
click at [814, 633] on button "Continue" at bounding box center [848, 634] width 354 height 22
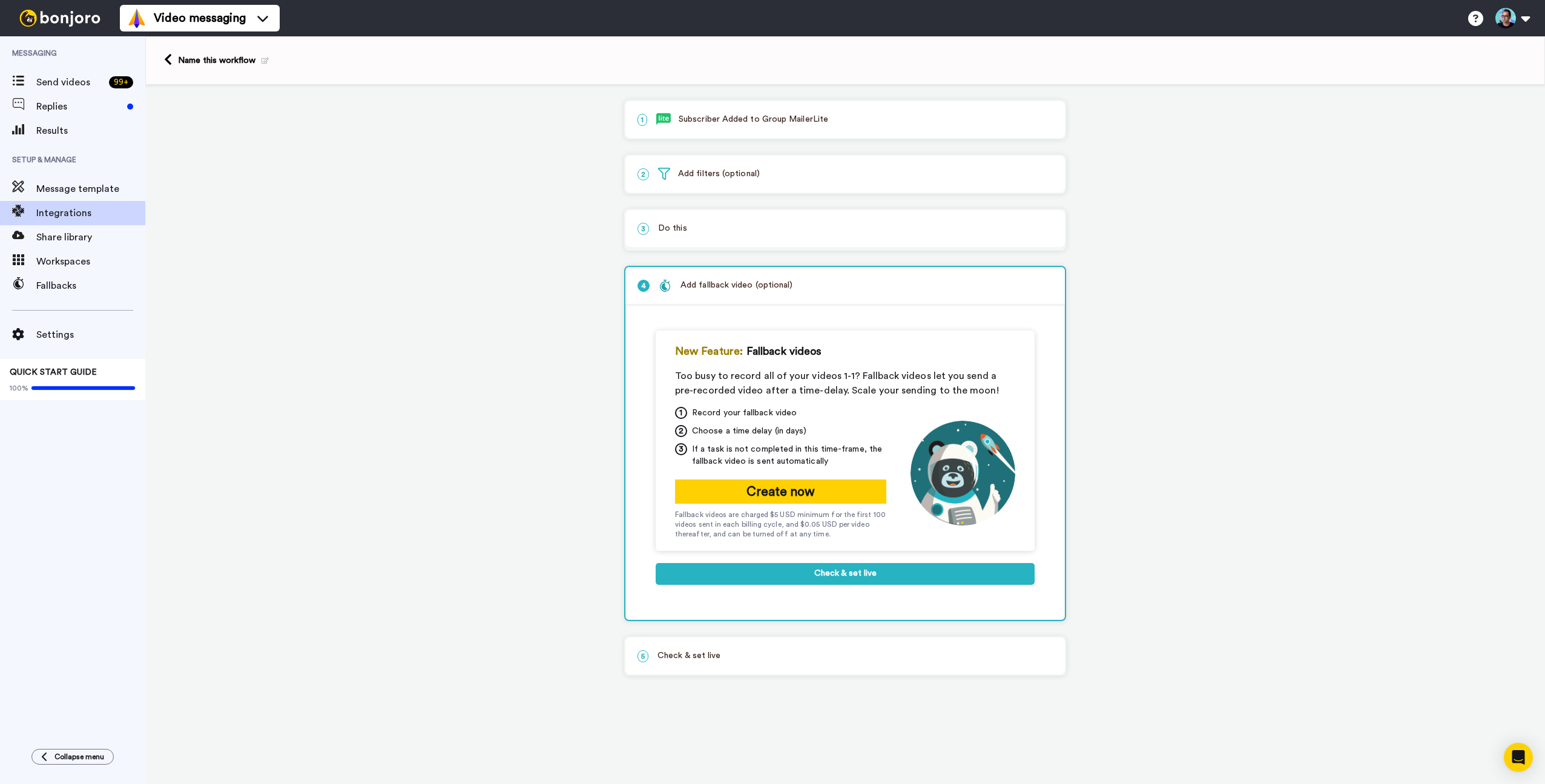
scroll to position [0, 0]
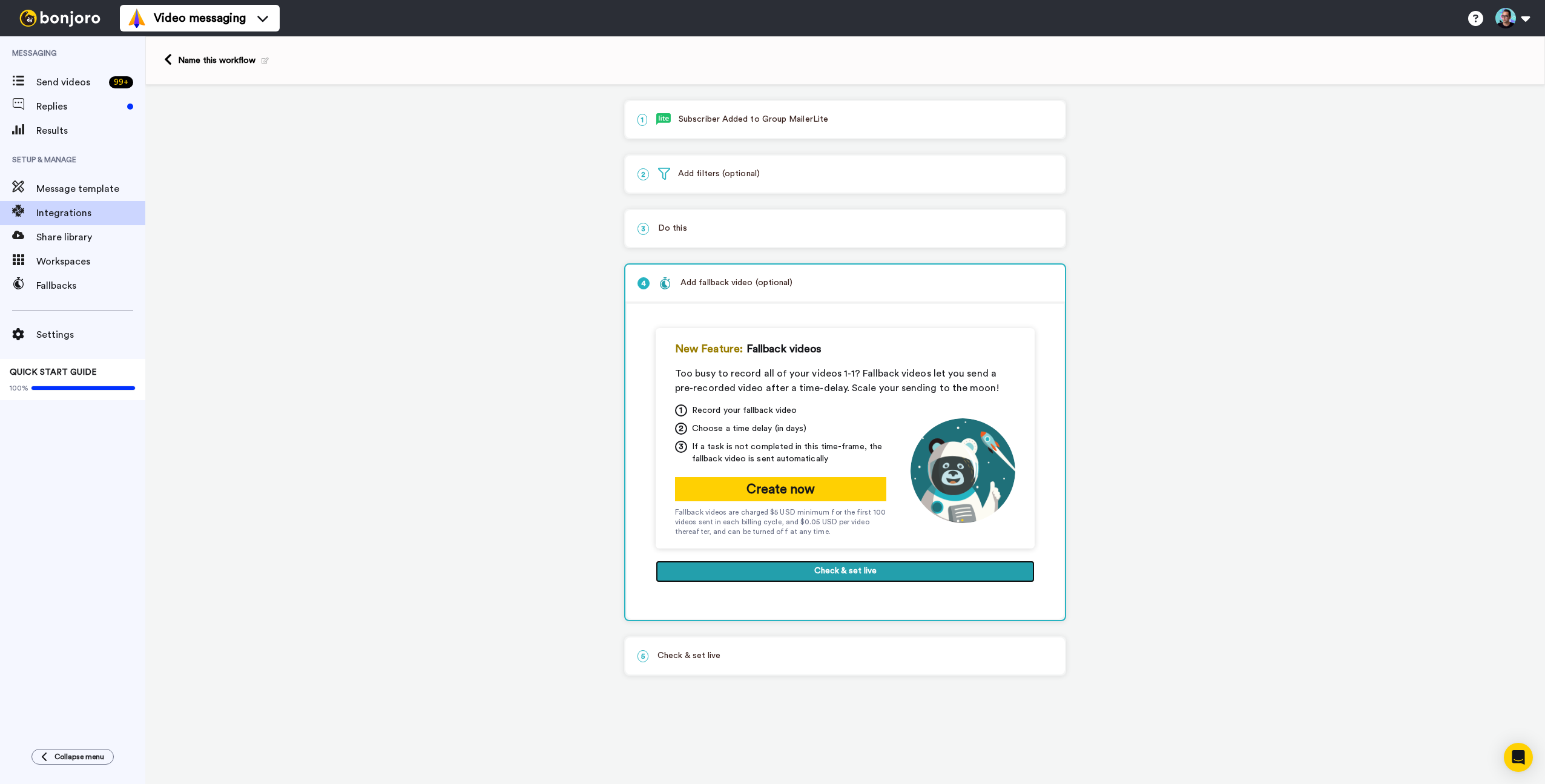
click at [814, 572] on button "Check & set live" at bounding box center [846, 571] width 379 height 22
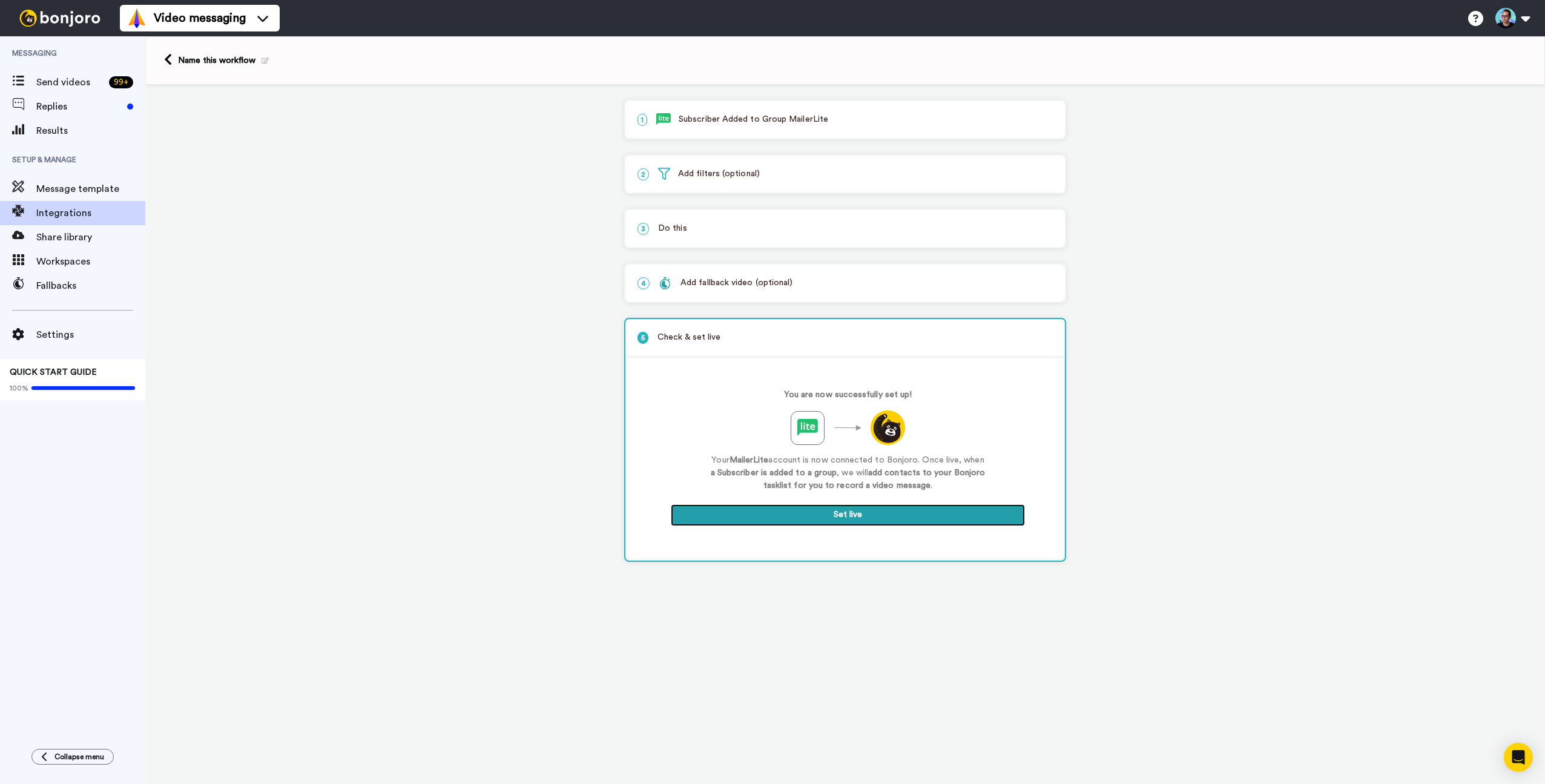
click at [805, 519] on button "Set live" at bounding box center [848, 514] width 354 height 22
click at [167, 62] on icon at bounding box center [168, 60] width 8 height 13
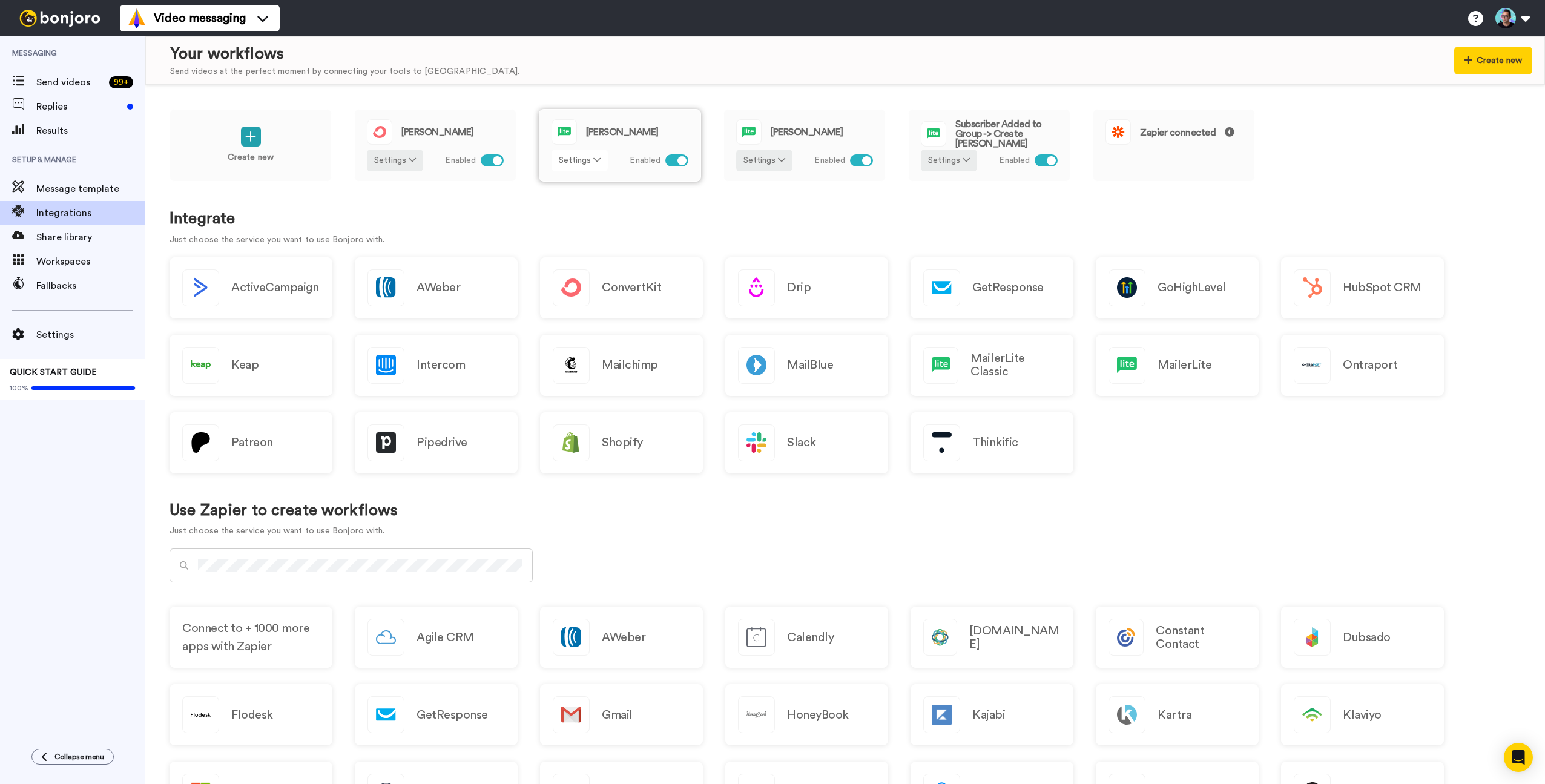
click at [597, 161] on icon at bounding box center [597, 160] width 7 height 9
click at [581, 207] on span "Rename" at bounding box center [580, 207] width 35 height 10
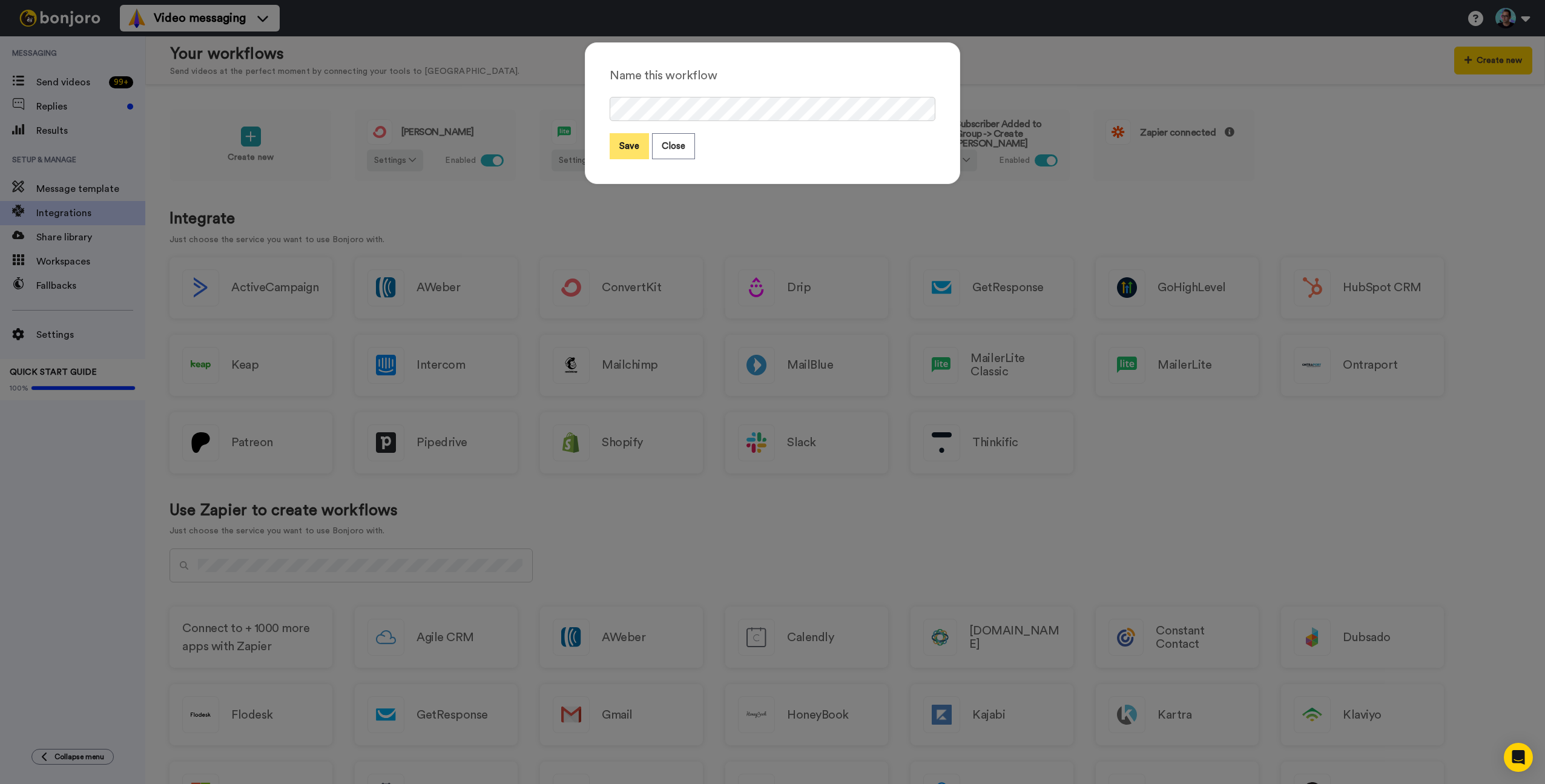
click at [628, 143] on button "Save" at bounding box center [629, 146] width 40 height 26
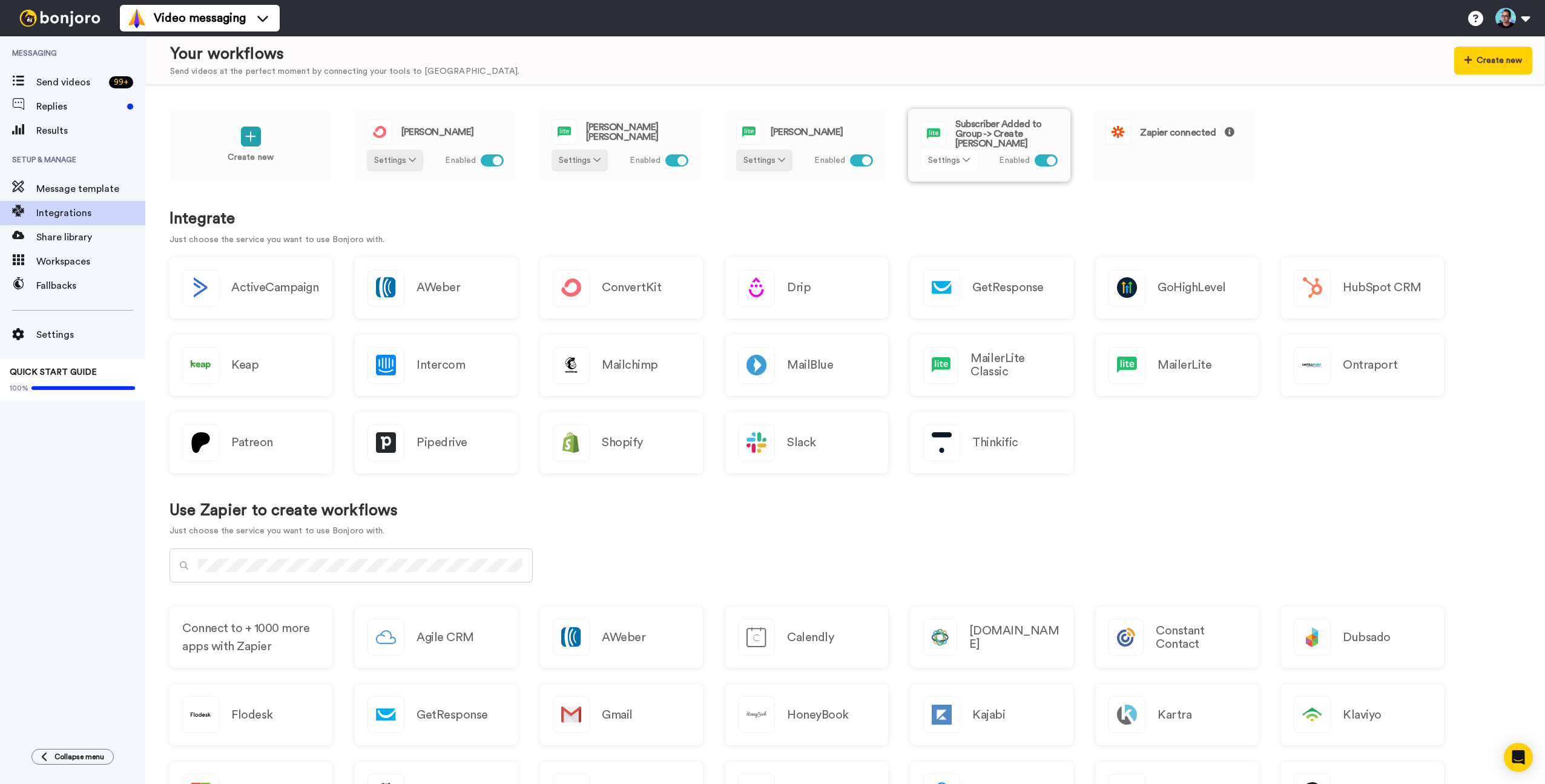
click at [961, 162] on button "Settings" at bounding box center [948, 160] width 56 height 22
click at [954, 203] on span "Rename" at bounding box center [949, 207] width 35 height 10
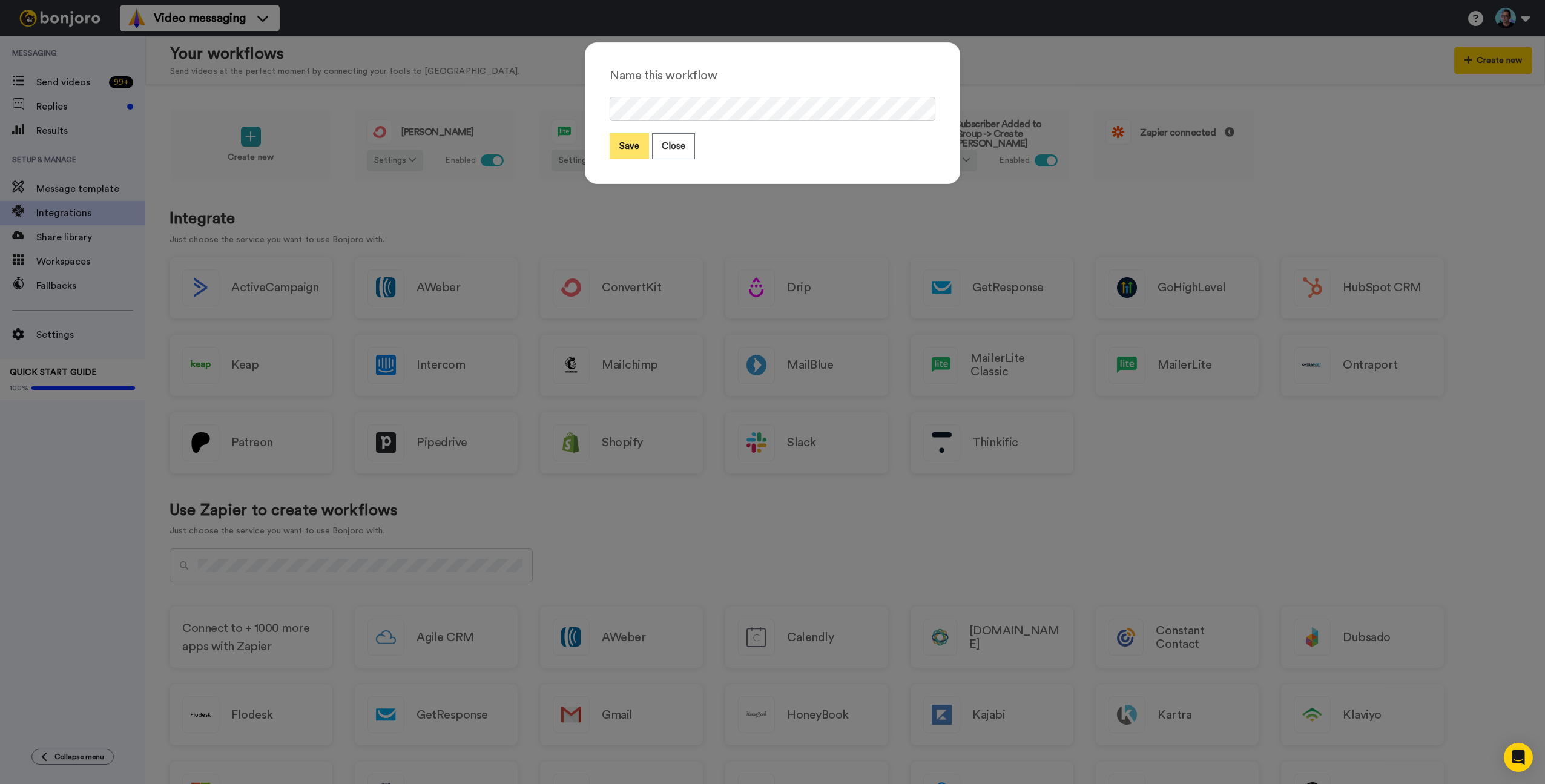
click at [625, 150] on button "Save" at bounding box center [629, 146] width 40 height 26
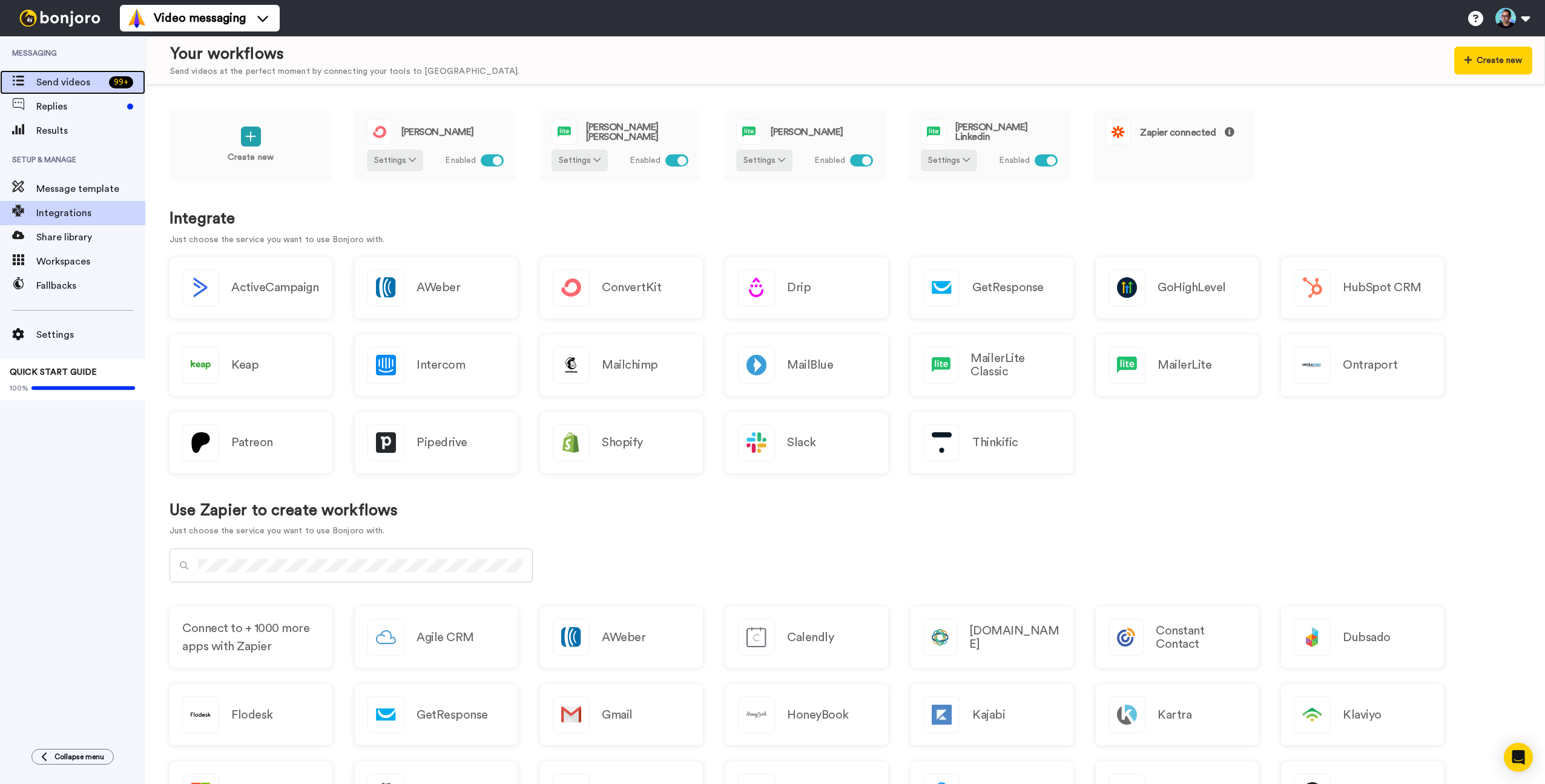
click at [60, 92] on div "Send videos 99 +" at bounding box center [73, 82] width 145 height 24
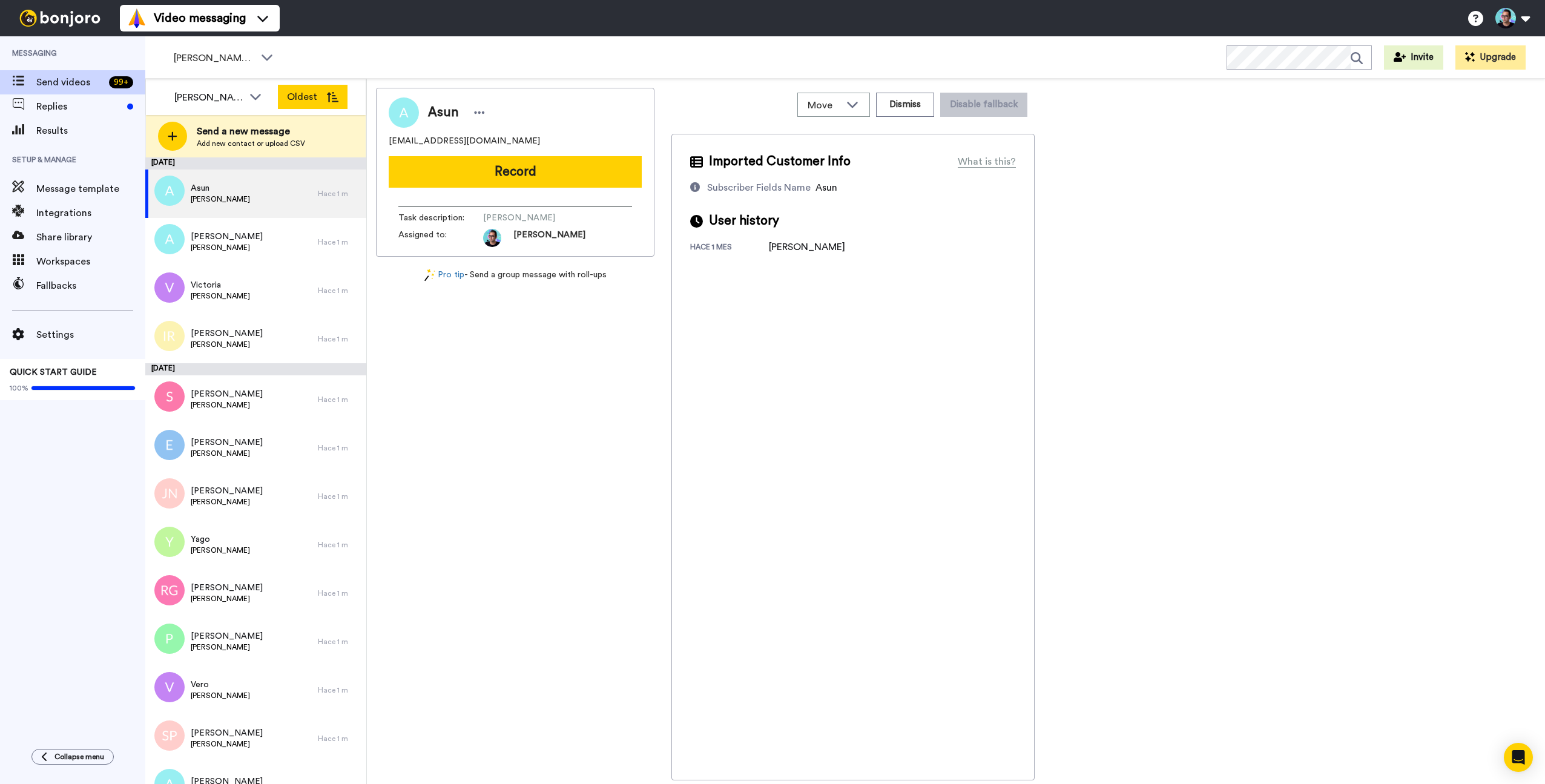
click at [299, 94] on button "Oldest" at bounding box center [312, 97] width 70 height 24
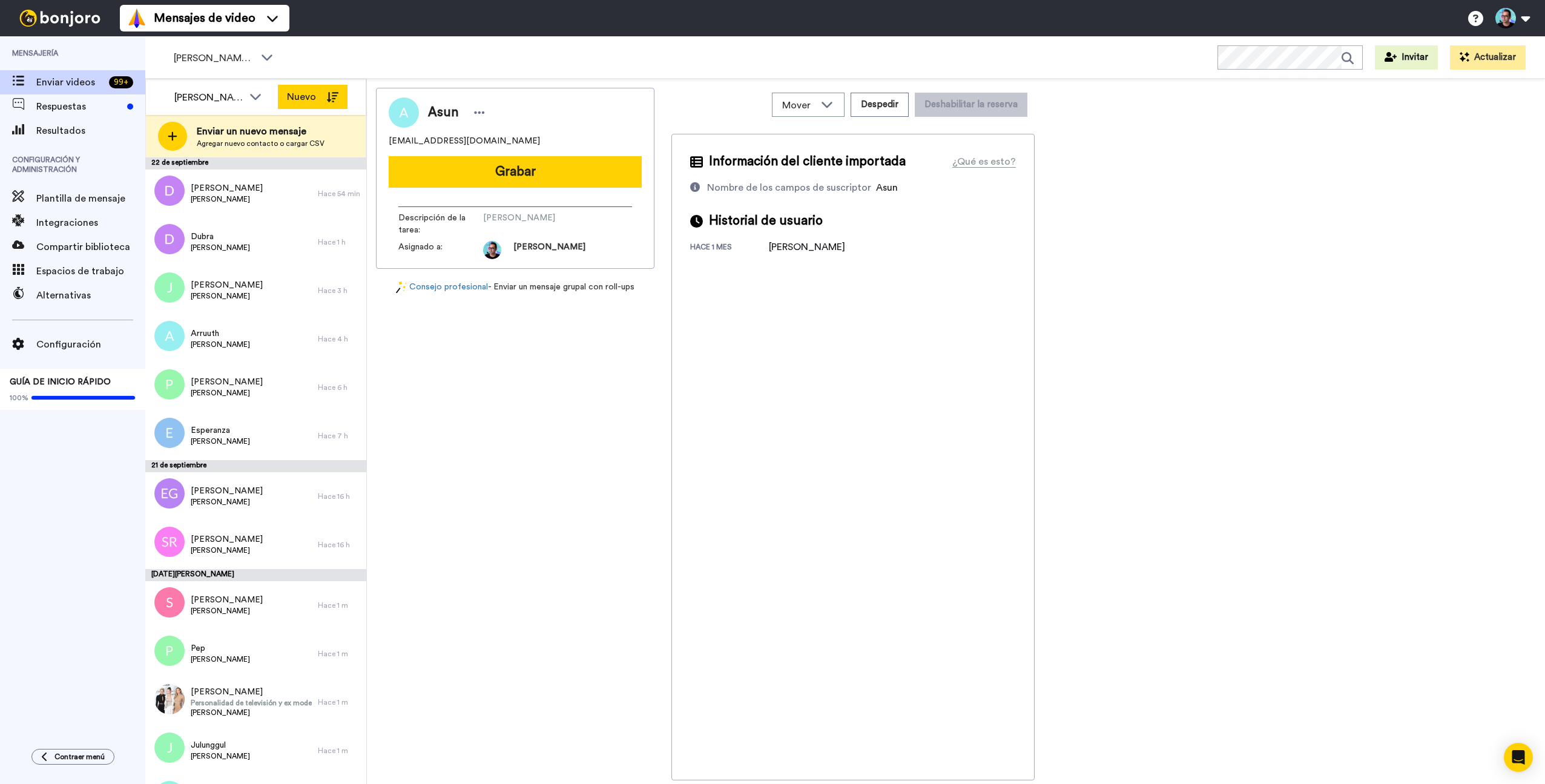
click at [329, 97] on icon at bounding box center [333, 97] width 12 height 10
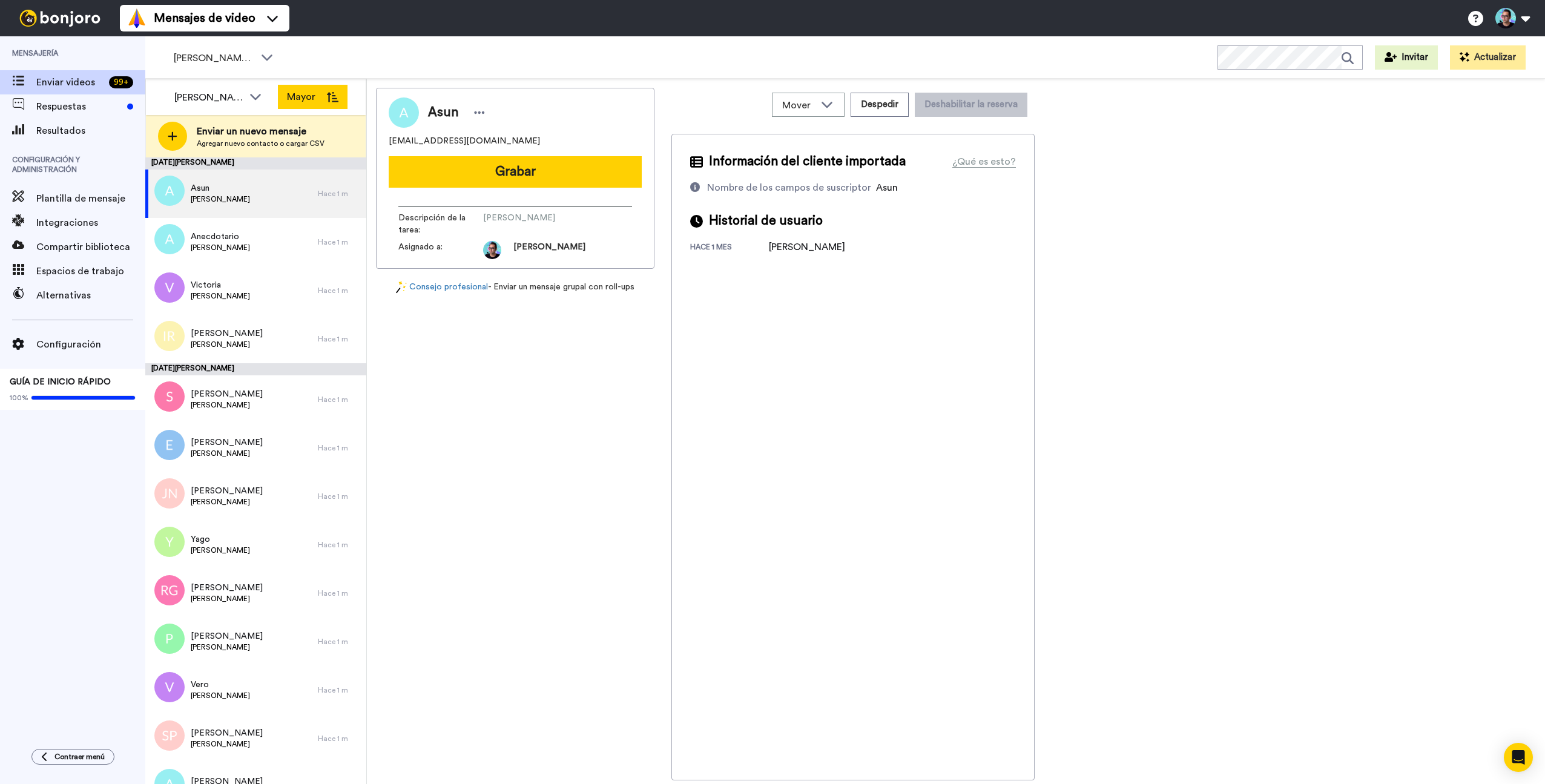
click at [335, 105] on button "Mayor" at bounding box center [312, 97] width 70 height 24
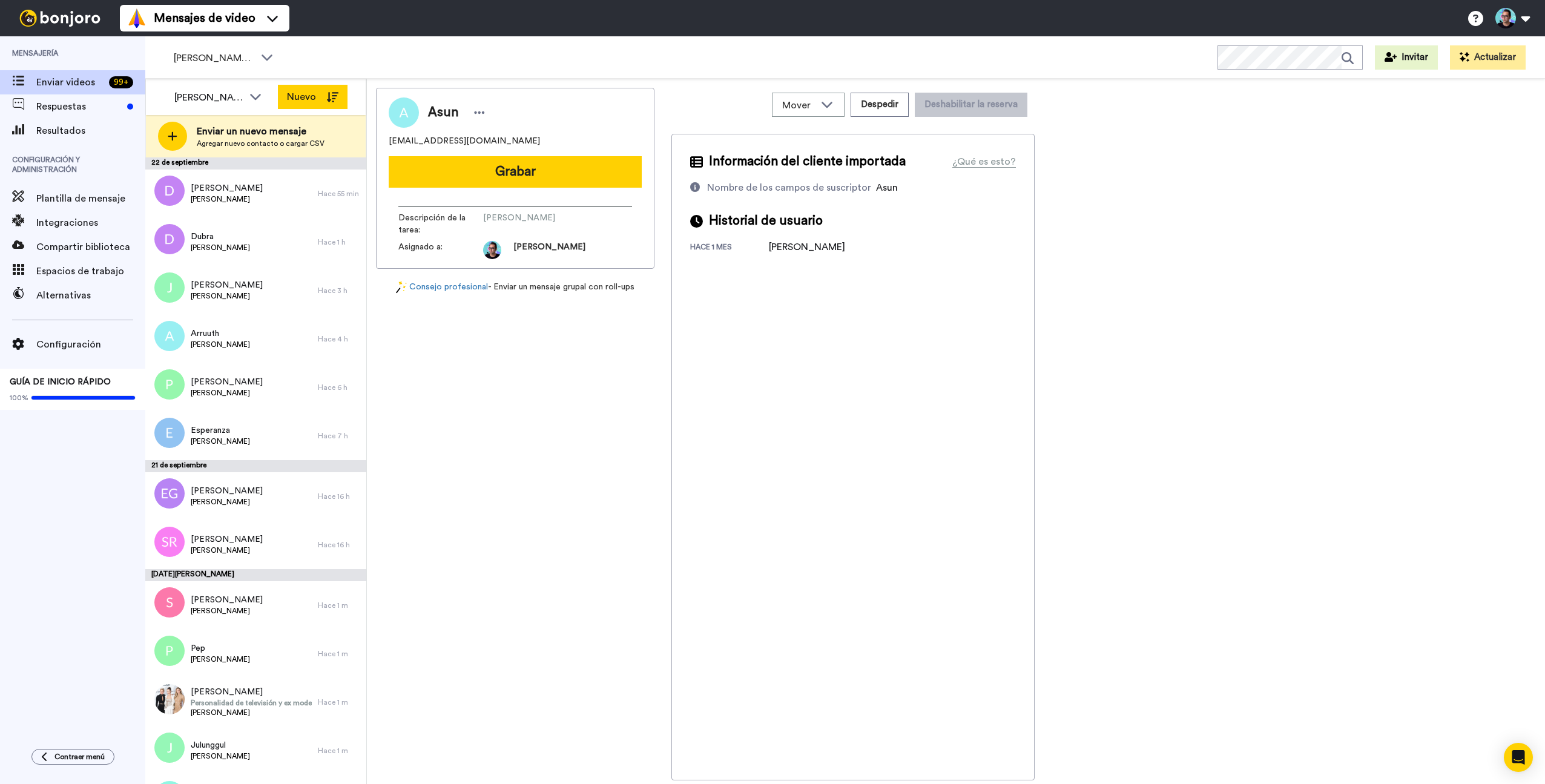
click at [335, 98] on icon at bounding box center [333, 97] width 12 height 10
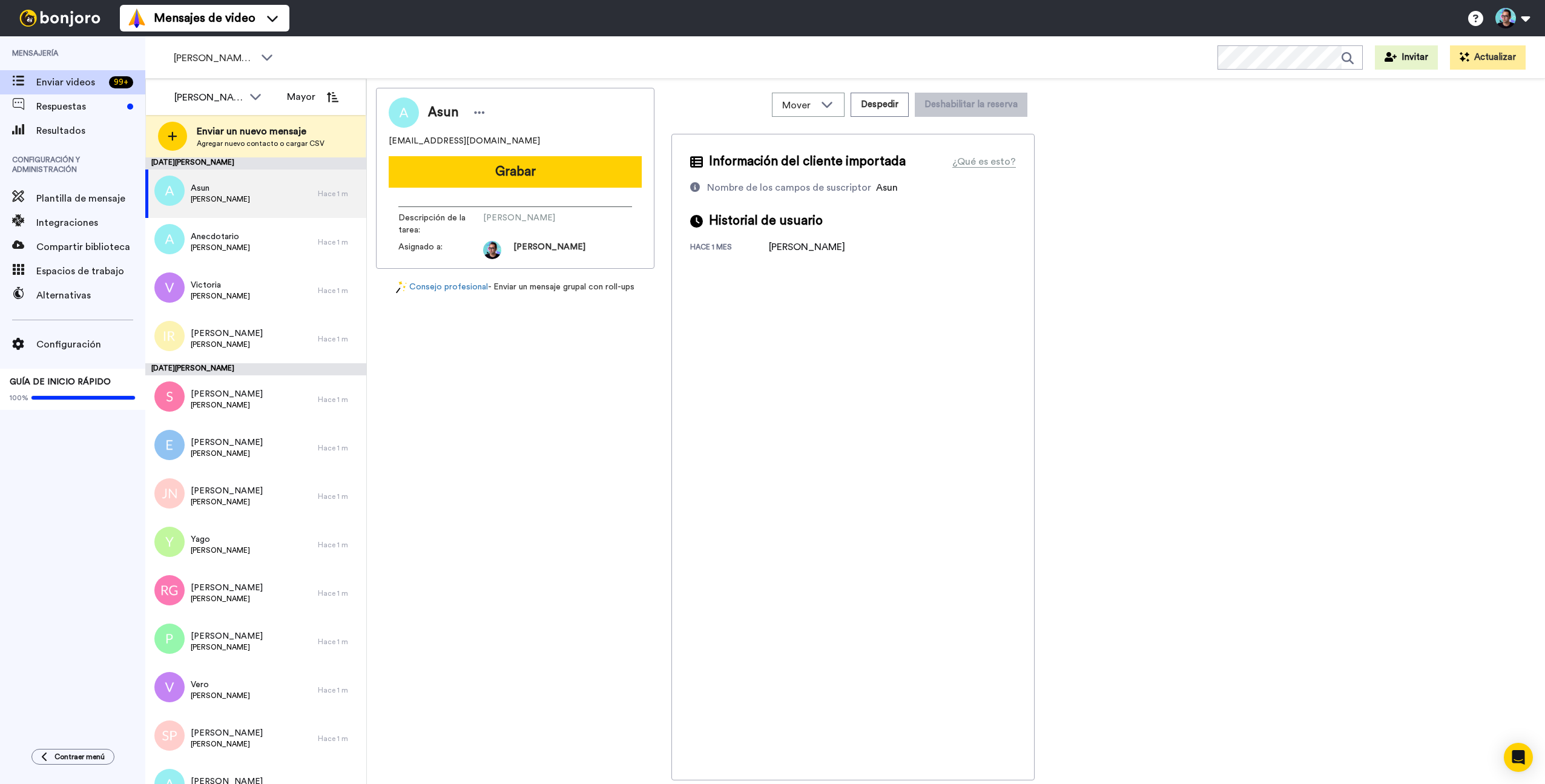
click at [335, 98] on icon at bounding box center [333, 97] width 12 height 10
